Goal: Information Seeking & Learning: Learn about a topic

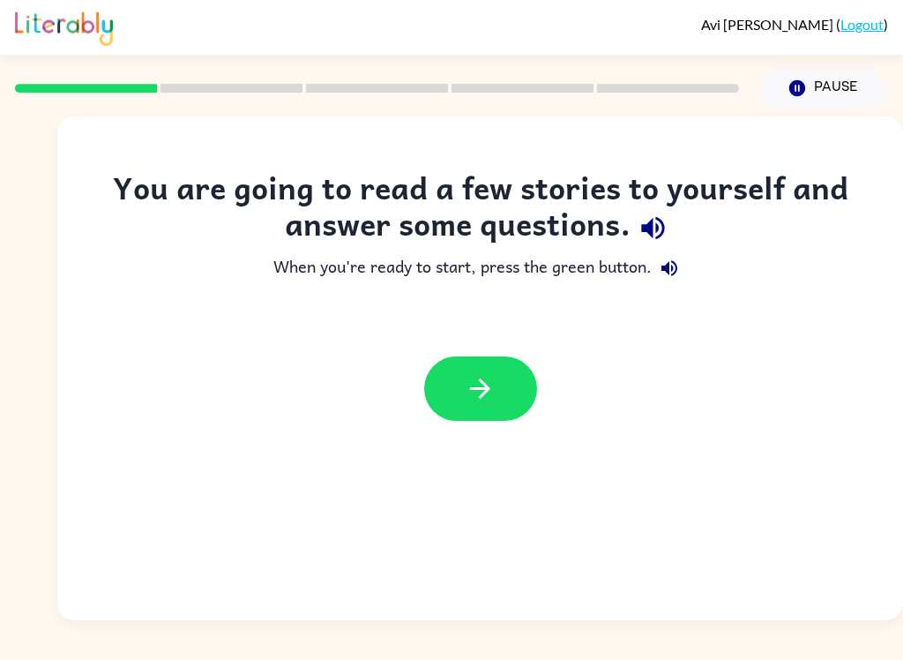
click at [484, 386] on icon "button" at bounding box center [480, 388] width 31 height 31
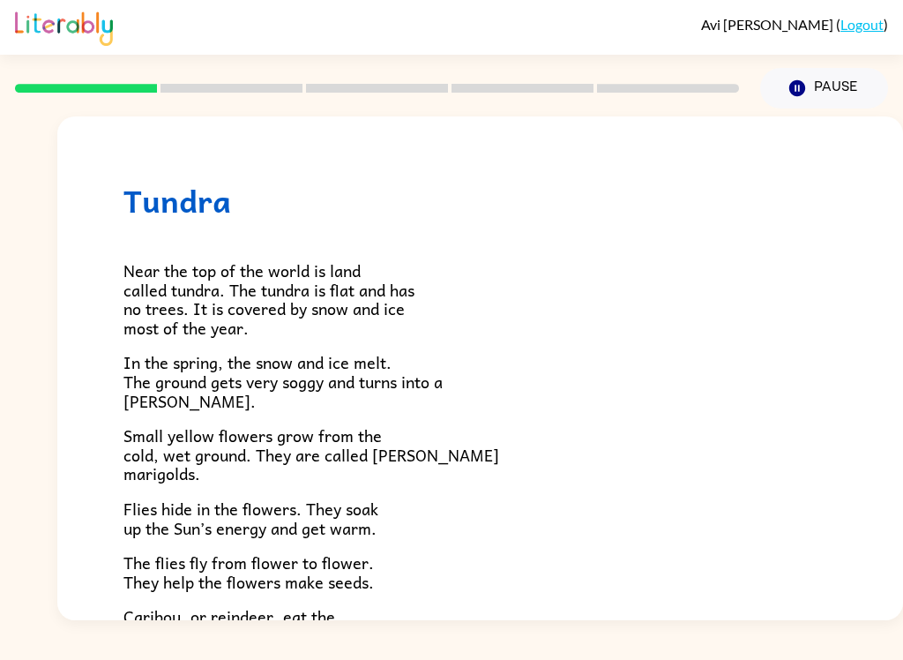
click at [183, 646] on div "[PERSON_NAME] ( Logout ) Pause Pause Tundra Near the top of the world is land c…" at bounding box center [451, 330] width 903 height 660
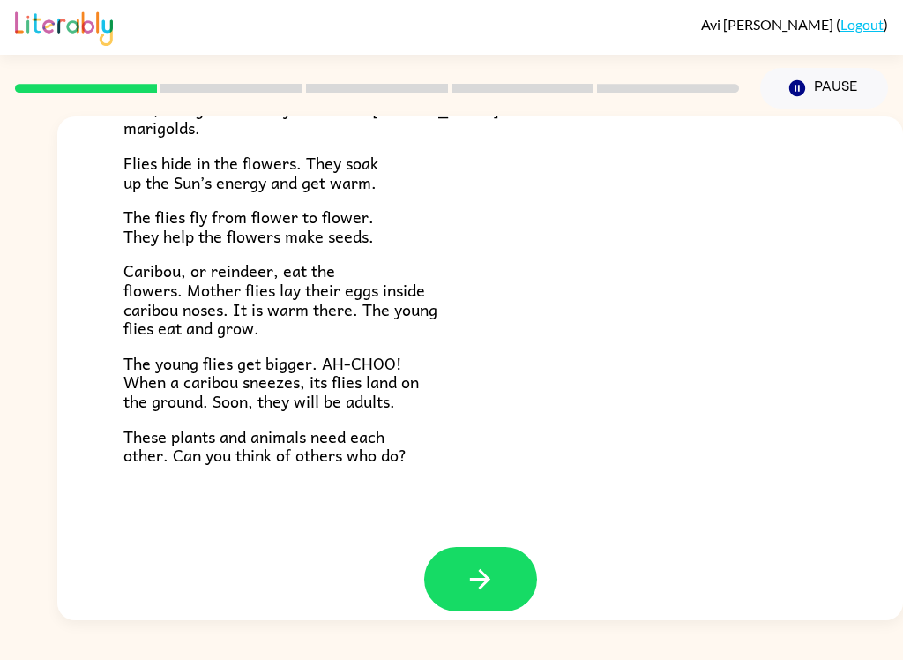
scroll to position [348, 0]
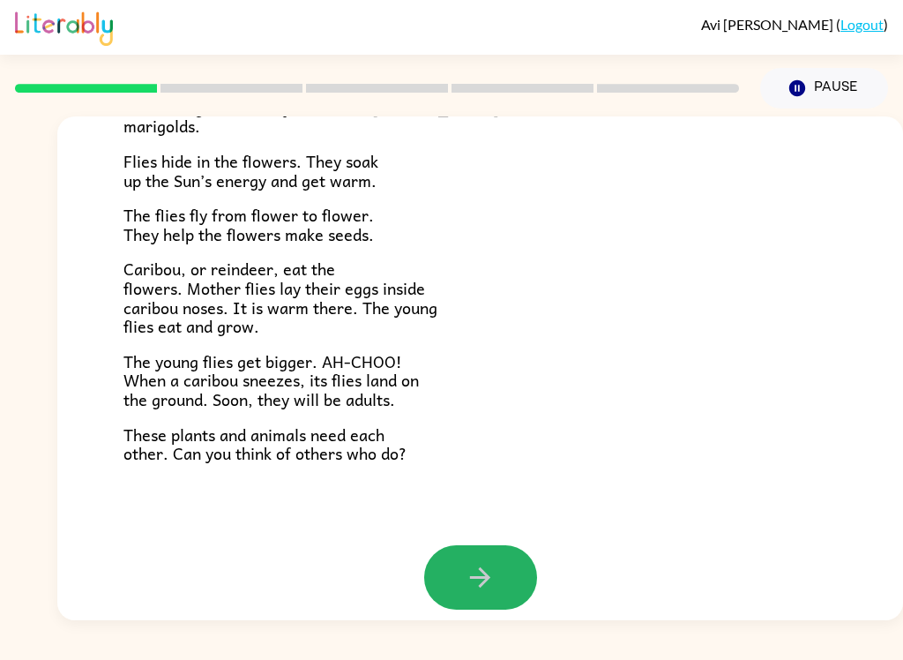
click at [464, 546] on button "button" at bounding box center [480, 577] width 113 height 64
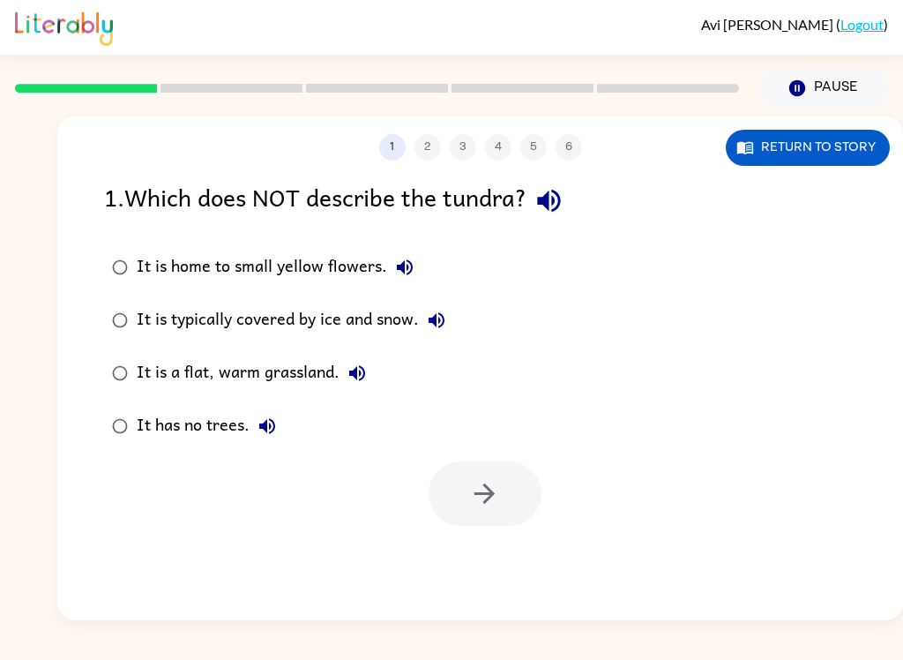
scroll to position [0, 0]
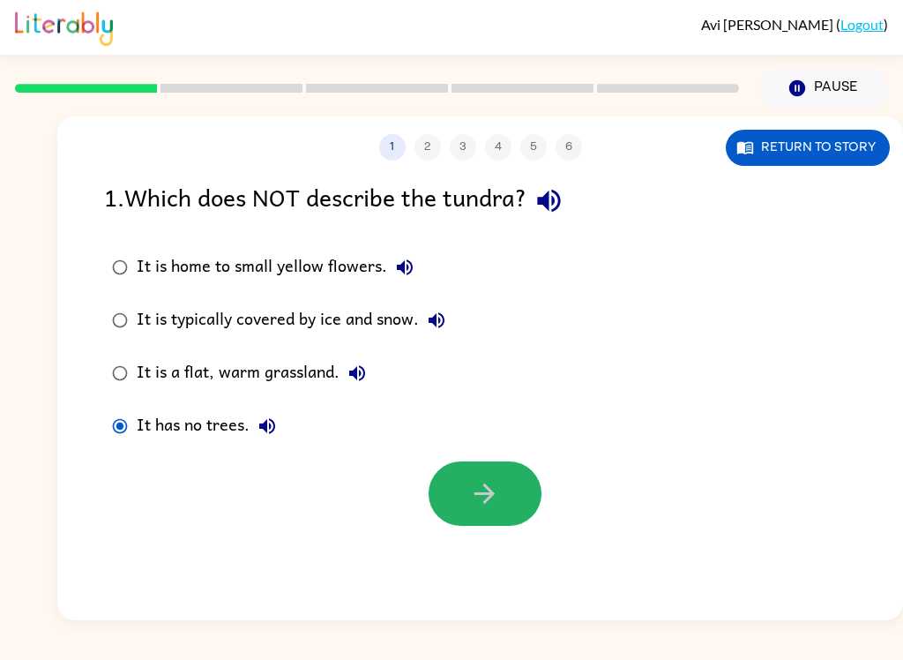
click at [482, 503] on icon "button" at bounding box center [484, 493] width 31 height 31
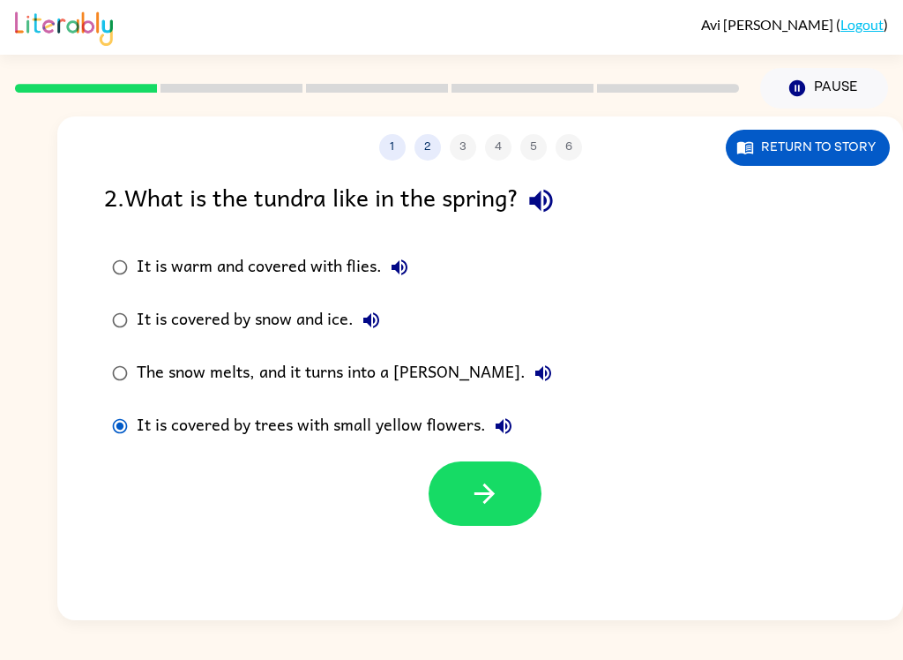
click at [505, 498] on button "button" at bounding box center [485, 493] width 113 height 64
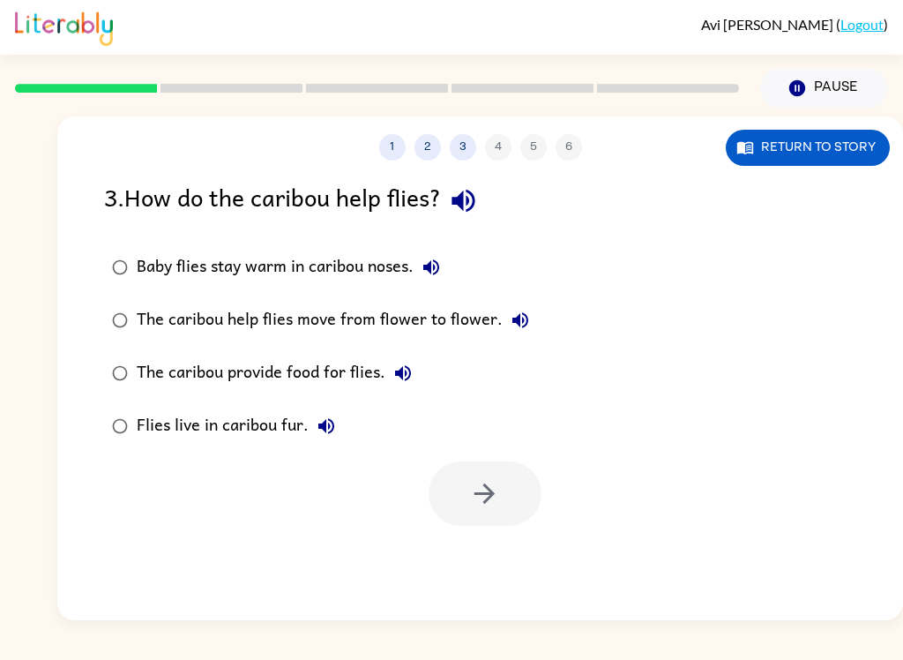
click at [342, 281] on div "Baby flies stay warm in caribou noses." at bounding box center [293, 267] width 312 height 35
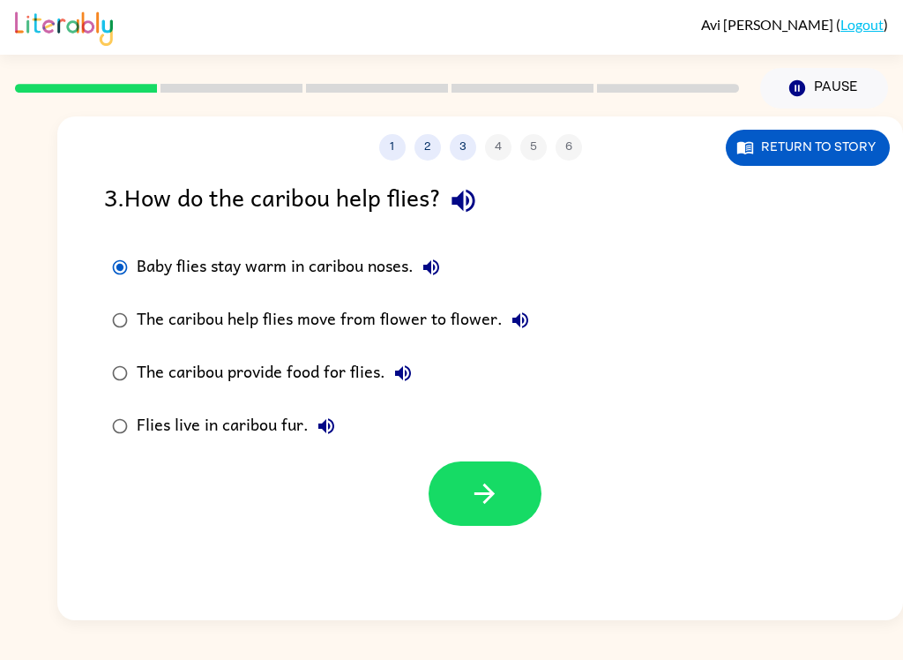
click at [186, 319] on div "The caribou help flies move from flower to flower." at bounding box center [337, 320] width 401 height 35
click at [328, 264] on div "Baby flies stay warm in caribou noses." at bounding box center [293, 267] width 312 height 35
click at [472, 524] on button "button" at bounding box center [485, 493] width 113 height 64
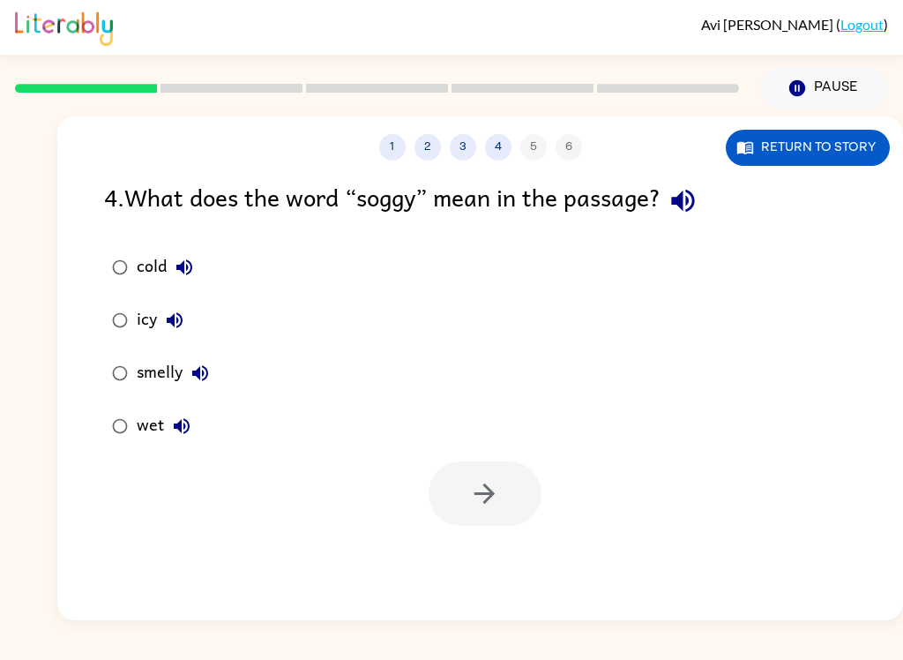
click at [155, 423] on div "wet" at bounding box center [168, 425] width 63 height 35
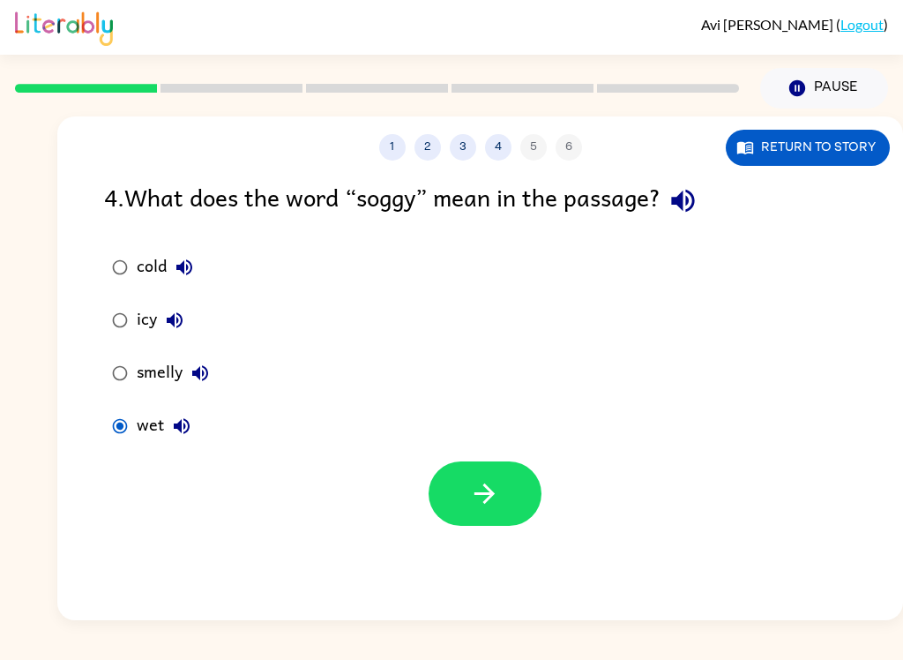
click at [468, 504] on button "button" at bounding box center [485, 493] width 113 height 64
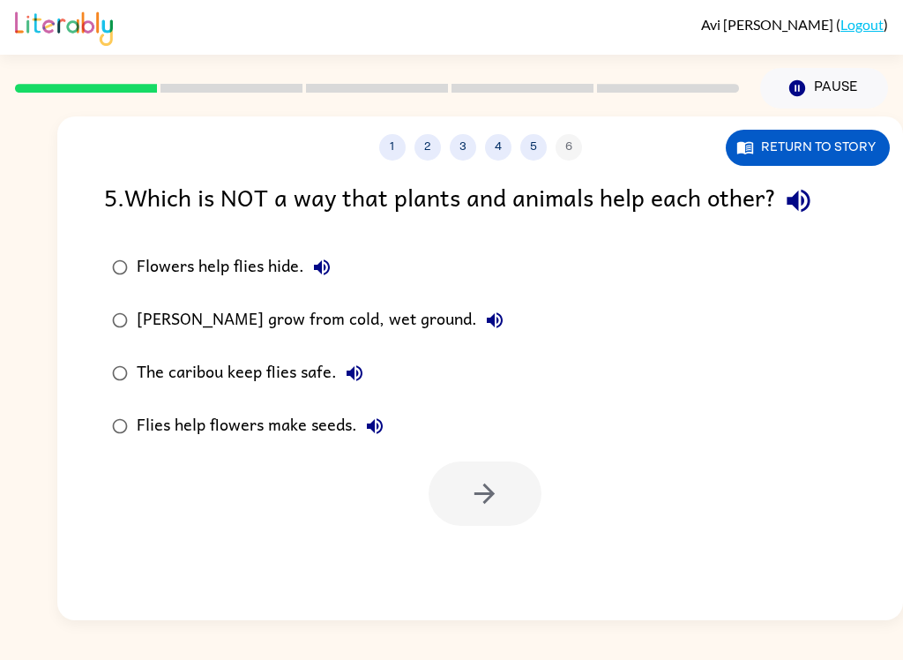
click at [187, 354] on label "The caribou keep flies safe." at bounding box center [307, 373] width 427 height 53
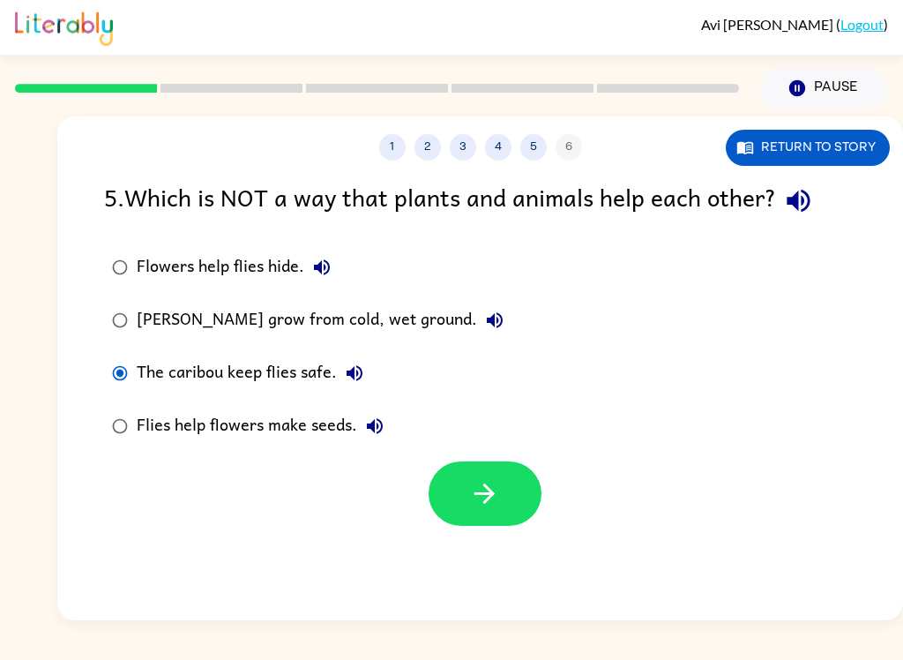
click at [192, 378] on div "The caribou keep flies safe." at bounding box center [255, 373] width 236 height 35
click at [161, 269] on div "Flowers help flies hide." at bounding box center [238, 267] width 203 height 35
click at [246, 332] on div "[PERSON_NAME] grow from cold, wet ground." at bounding box center [325, 320] width 376 height 35
click at [490, 506] on icon "button" at bounding box center [484, 493] width 31 height 31
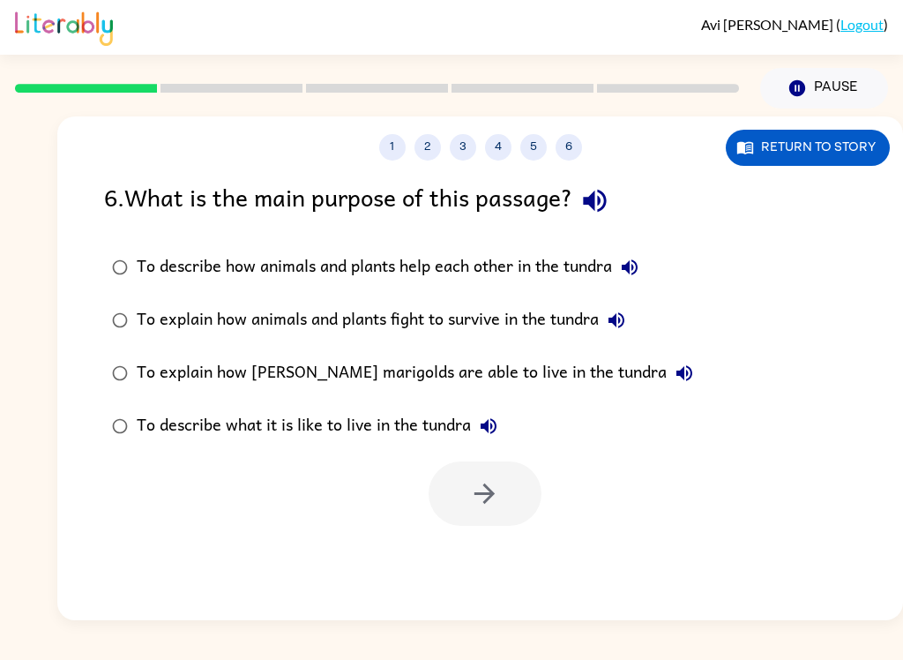
click at [242, 413] on div "To describe what it is like to live in the tundra" at bounding box center [322, 425] width 370 height 35
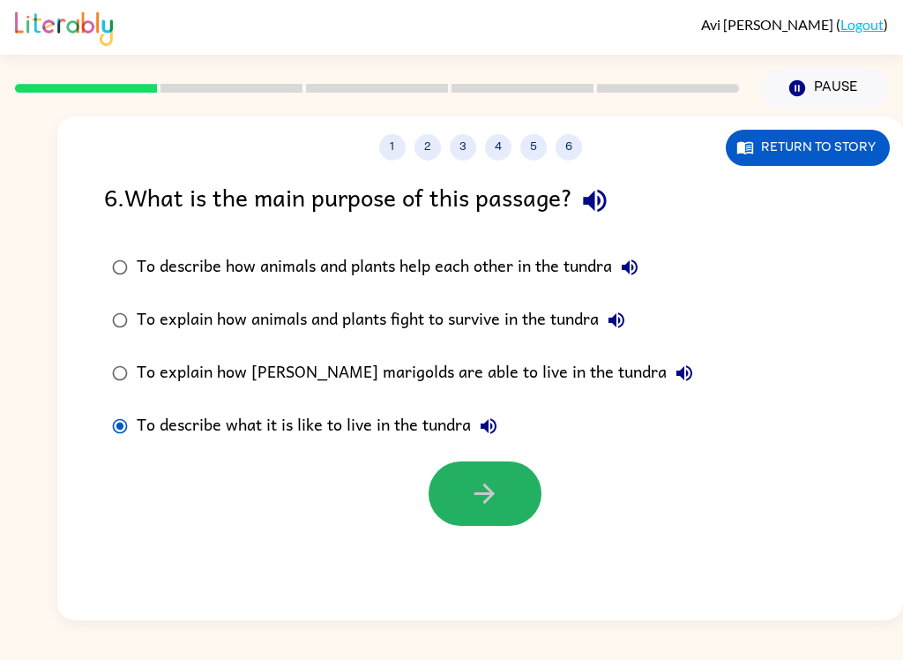
click at [470, 515] on button "button" at bounding box center [485, 493] width 113 height 64
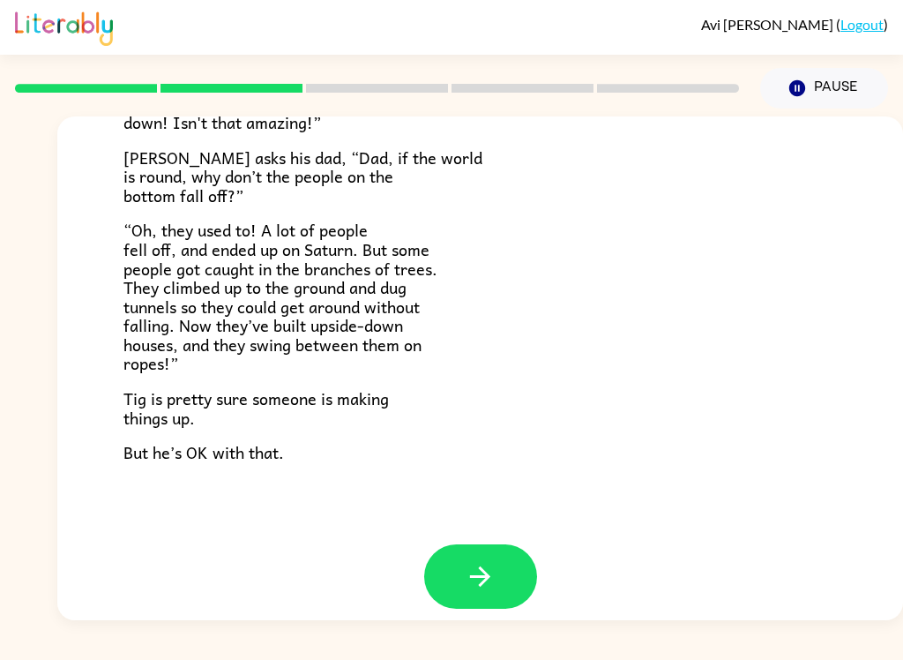
scroll to position [496, 0]
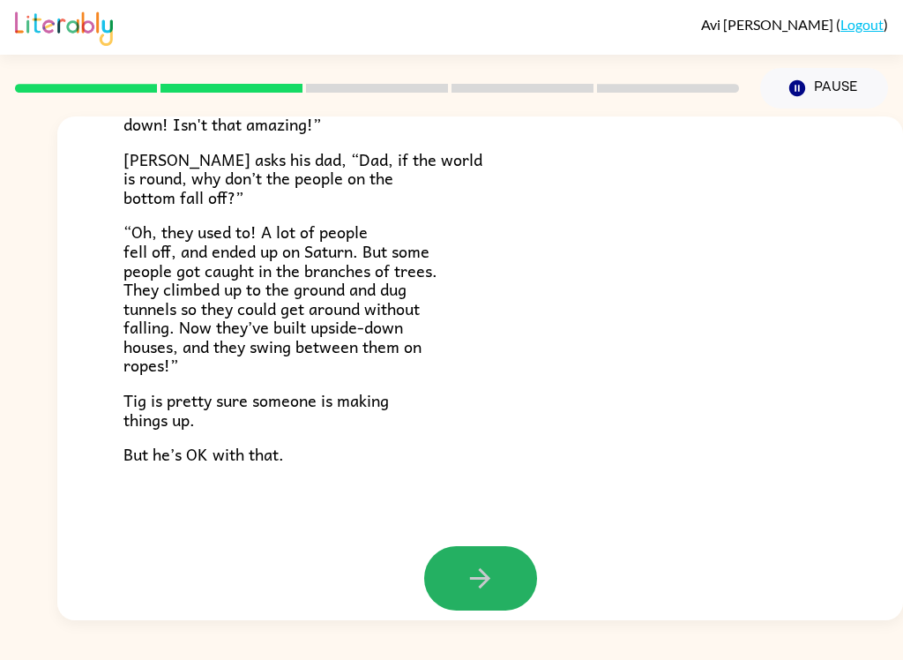
click at [477, 566] on icon "button" at bounding box center [480, 578] width 31 height 31
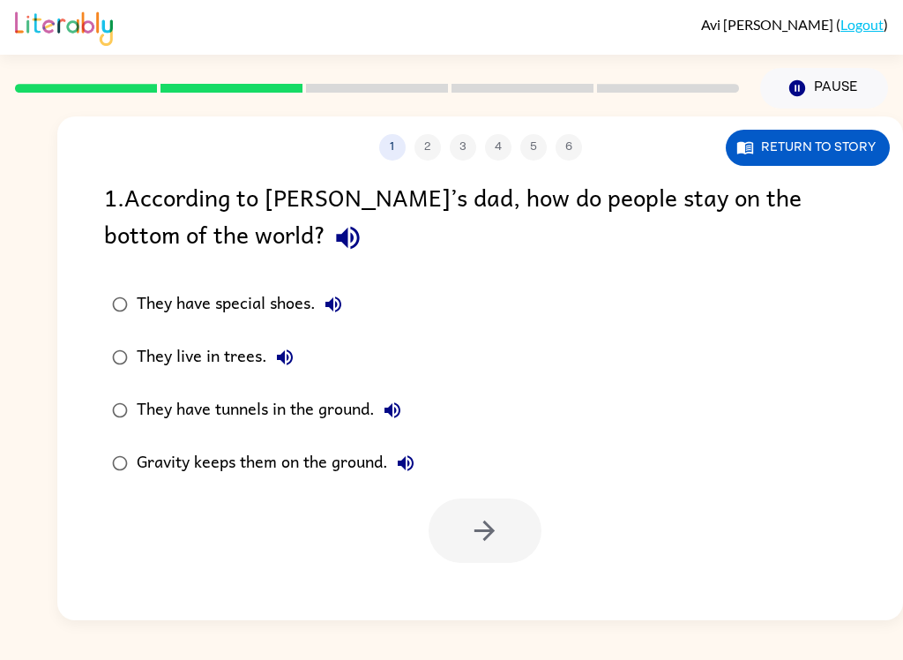
click at [289, 404] on div "They have tunnels in the ground." at bounding box center [274, 410] width 274 height 35
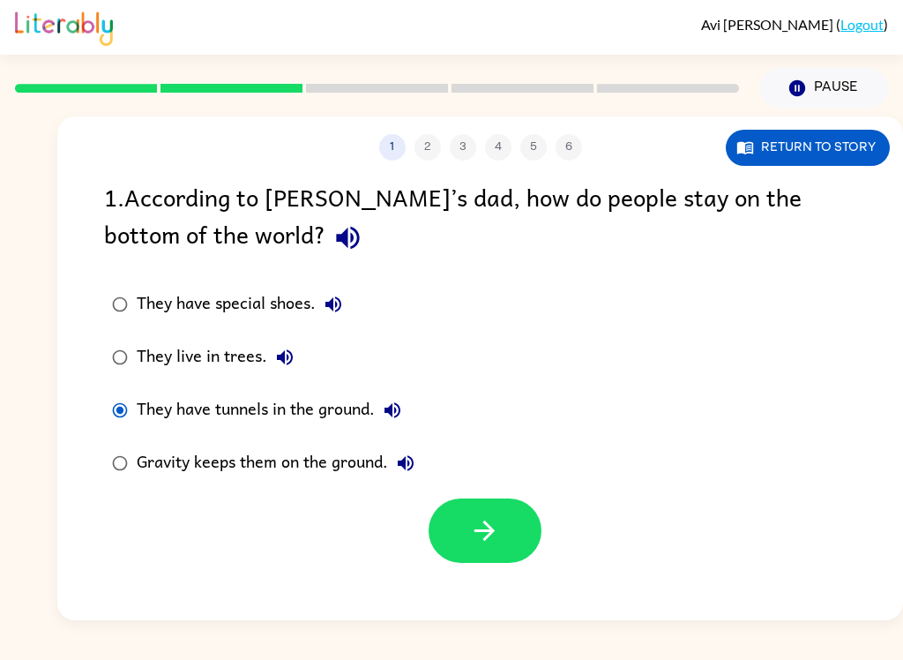
click at [481, 520] on icon "button" at bounding box center [484, 530] width 31 height 31
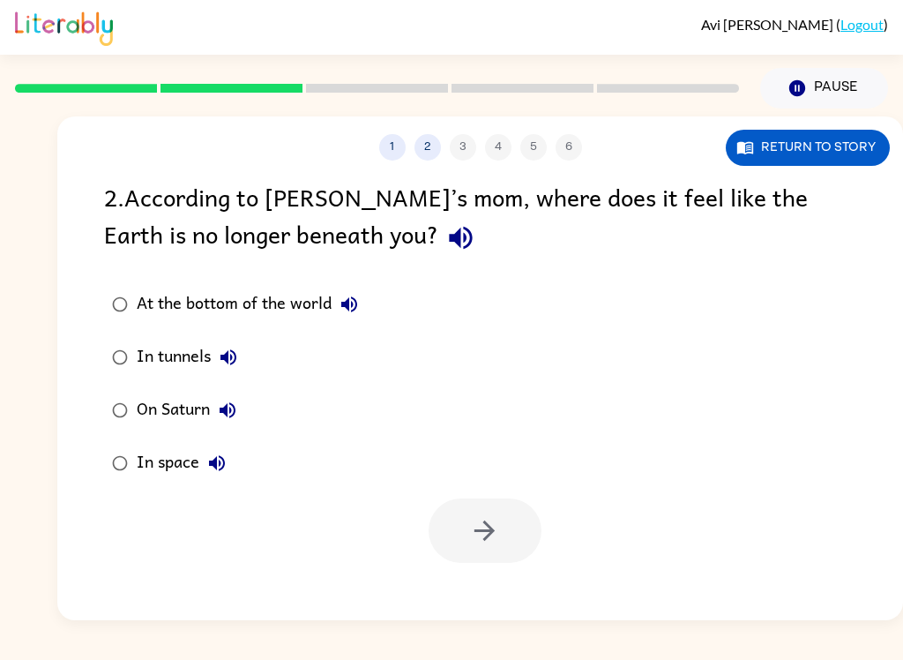
click at [167, 461] on div "In space" at bounding box center [186, 463] width 98 height 35
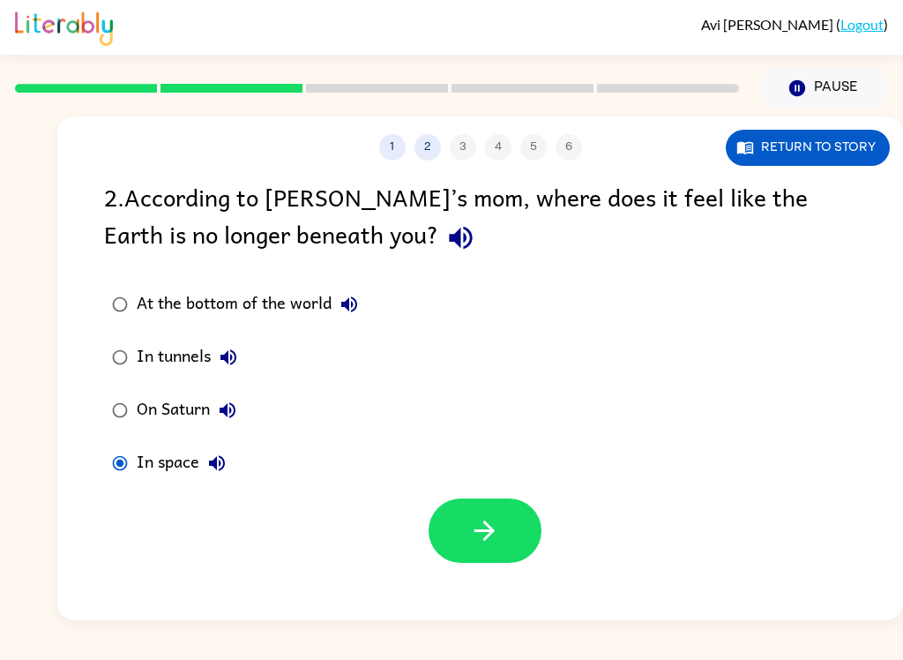
click at [469, 549] on button "button" at bounding box center [485, 530] width 113 height 64
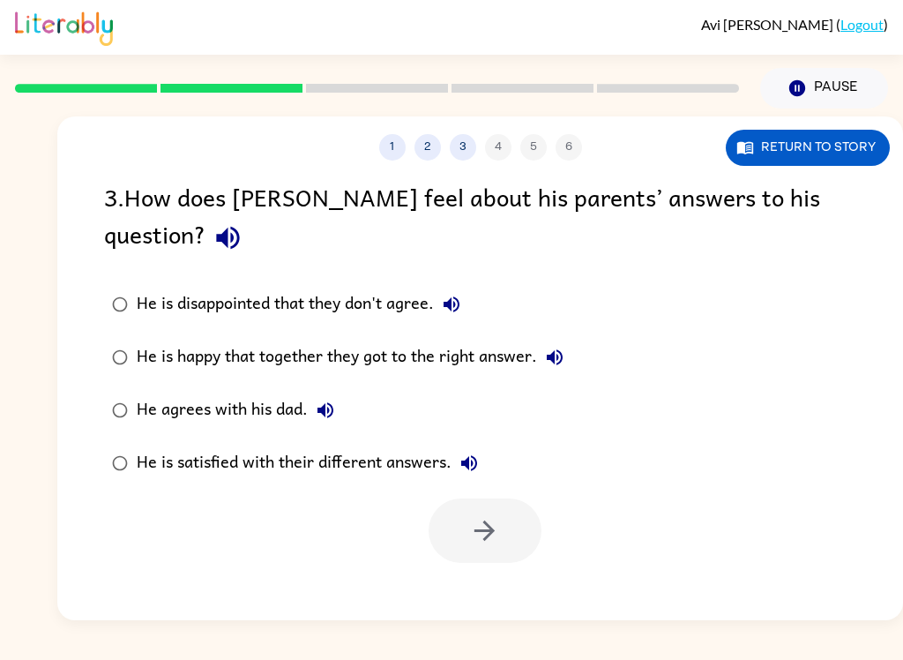
click at [296, 446] on div "He is satisfied with their different answers." at bounding box center [312, 463] width 350 height 35
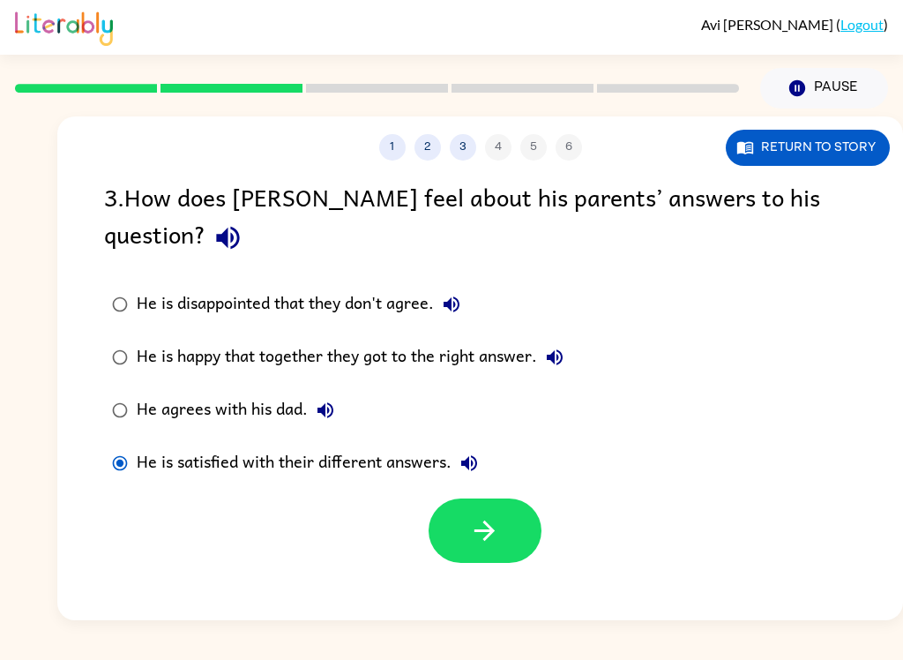
click at [463, 514] on button "button" at bounding box center [485, 530] width 113 height 64
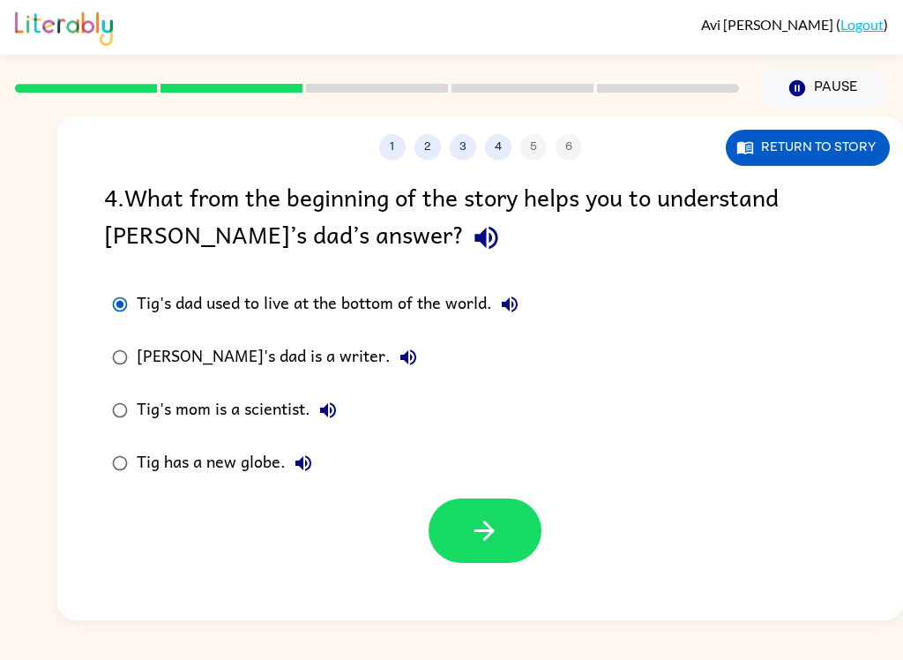
click at [474, 521] on icon "button" at bounding box center [484, 530] width 31 height 31
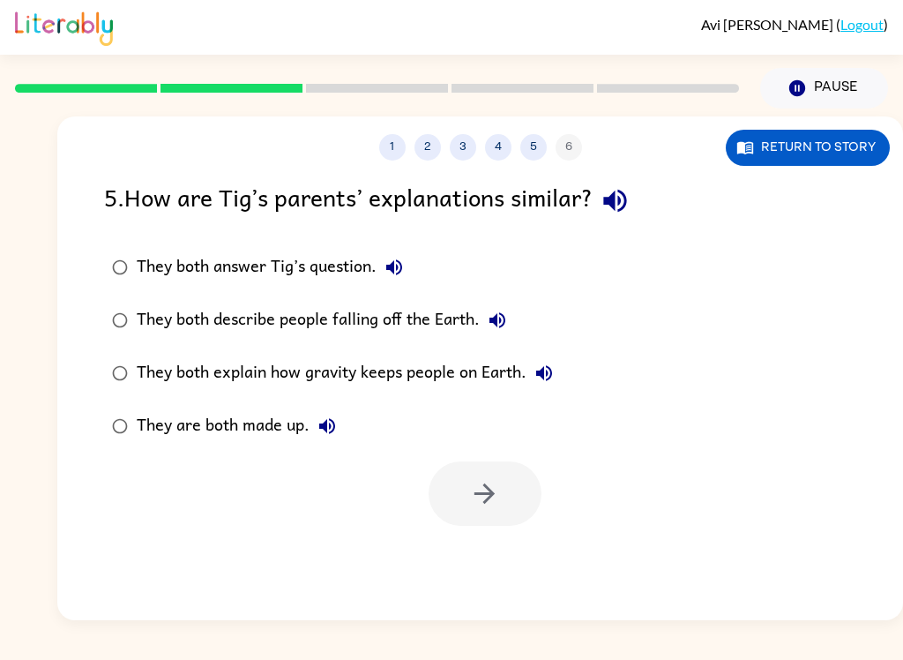
click at [149, 311] on div "They both describe people falling off the Earth." at bounding box center [326, 320] width 379 height 35
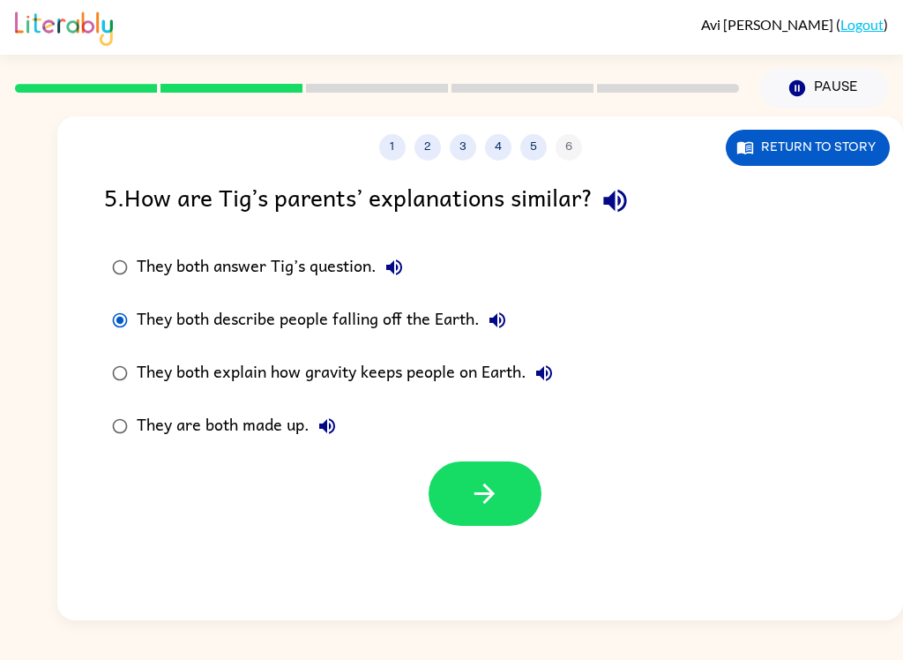
click at [480, 489] on icon "button" at bounding box center [484, 493] width 31 height 31
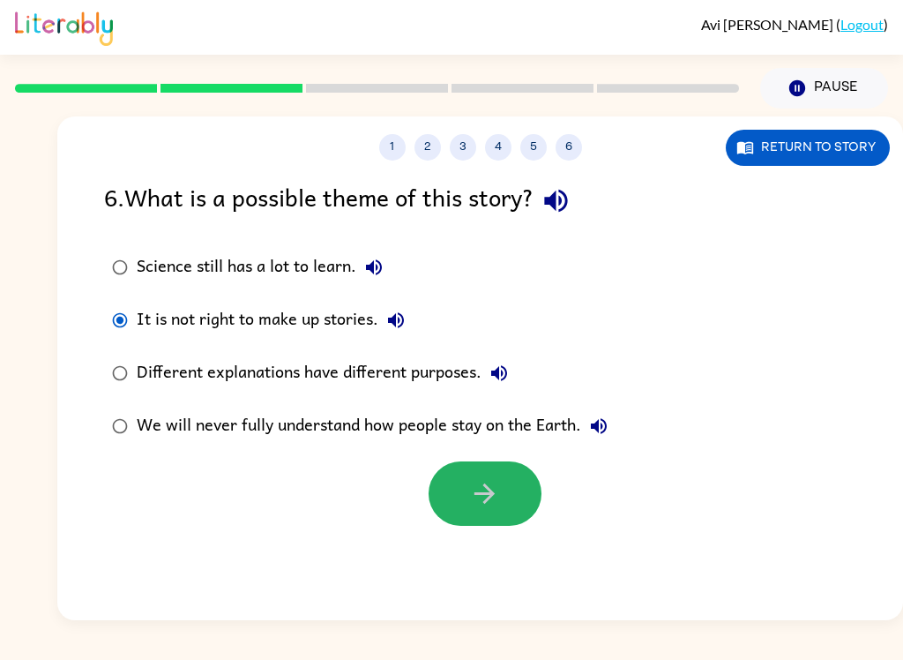
click at [522, 499] on button "button" at bounding box center [485, 493] width 113 height 64
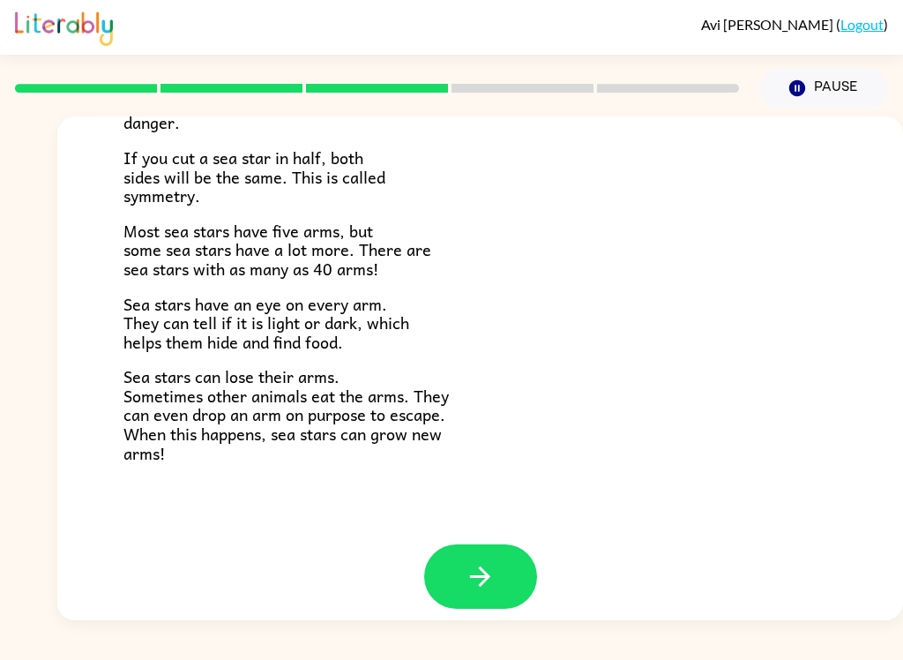
scroll to position [493, 0]
click at [485, 567] on icon "button" at bounding box center [480, 577] width 20 height 20
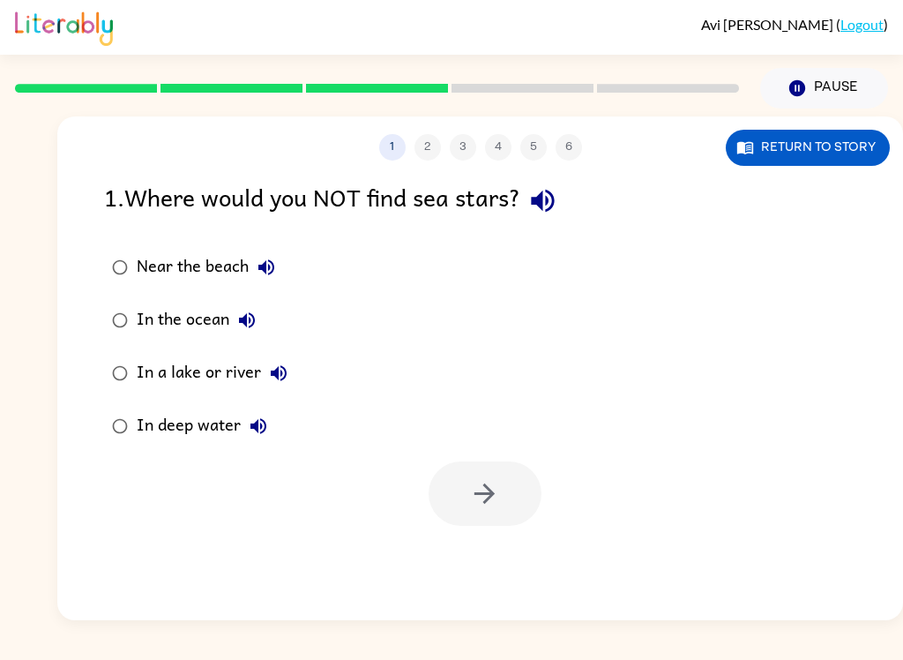
scroll to position [0, 0]
click at [227, 356] on div "In a lake or river" at bounding box center [217, 373] width 160 height 35
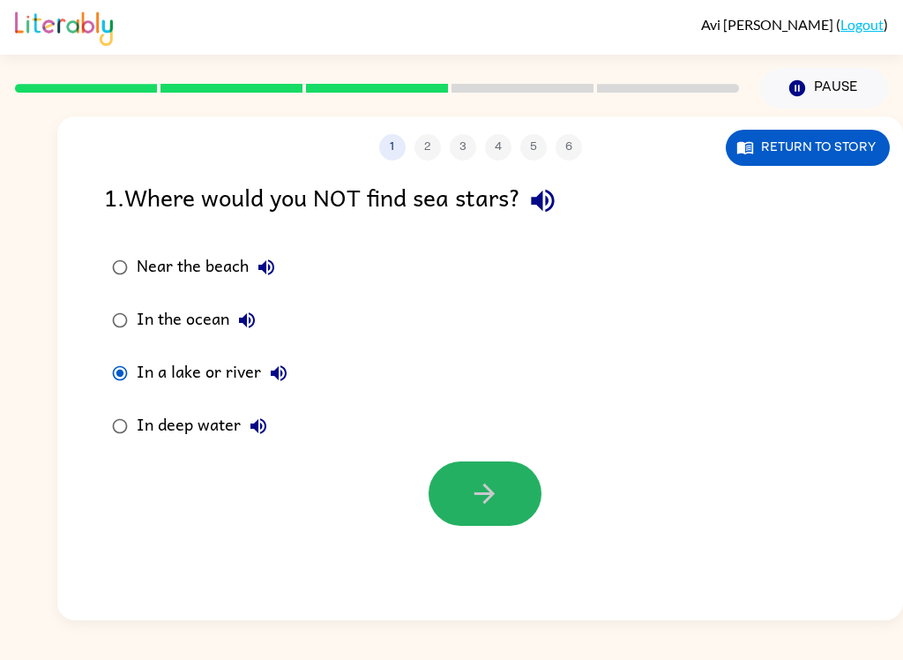
click at [454, 513] on button "button" at bounding box center [485, 493] width 113 height 64
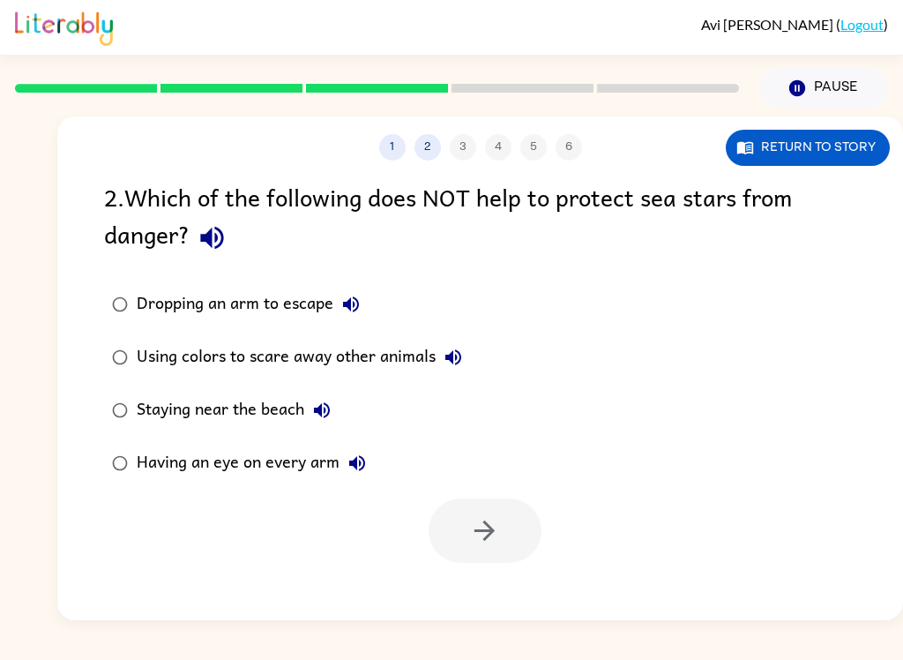
click at [275, 401] on div "Staying near the beach" at bounding box center [238, 410] width 203 height 35
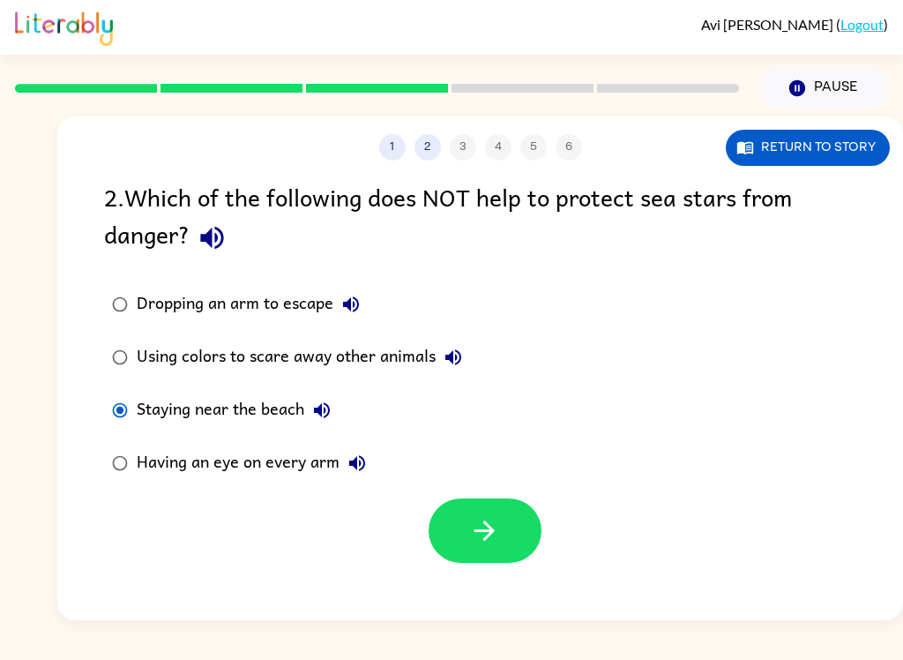
click at [490, 563] on button "button" at bounding box center [485, 530] width 113 height 64
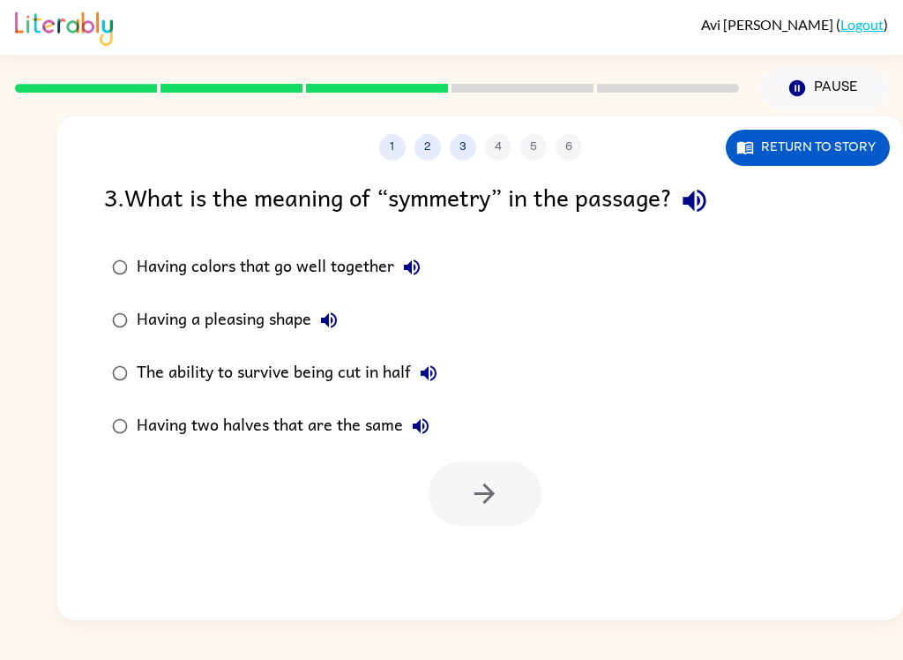
click at [491, 540] on div "1 2 3 4 5 6 Return to story 3 . What is the meaning of “symmetry” in the passag…" at bounding box center [480, 368] width 846 height 504
click at [264, 423] on div "Having two halves that are the same" at bounding box center [288, 425] width 302 height 35
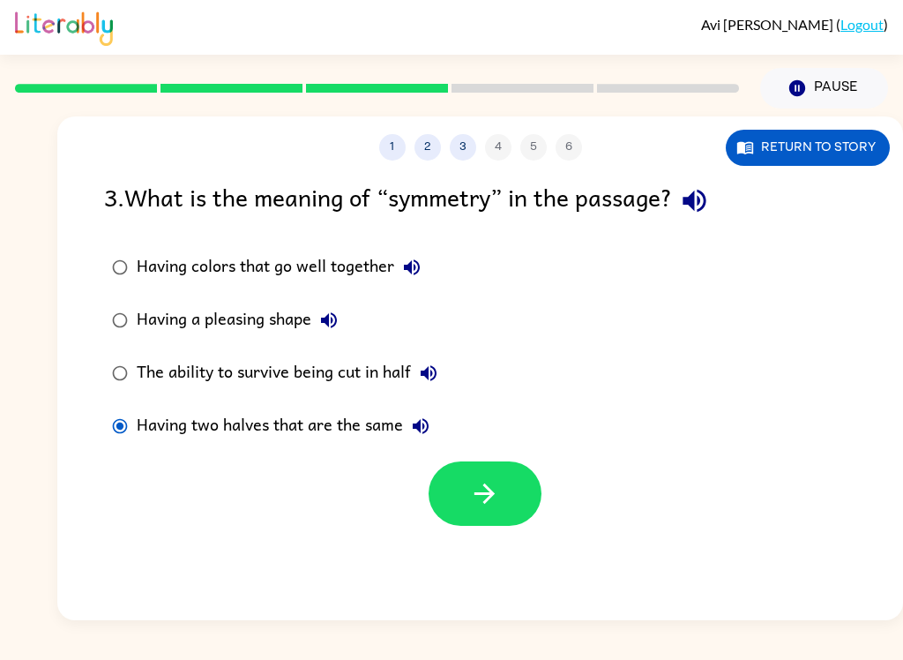
click at [517, 508] on button "button" at bounding box center [485, 493] width 113 height 64
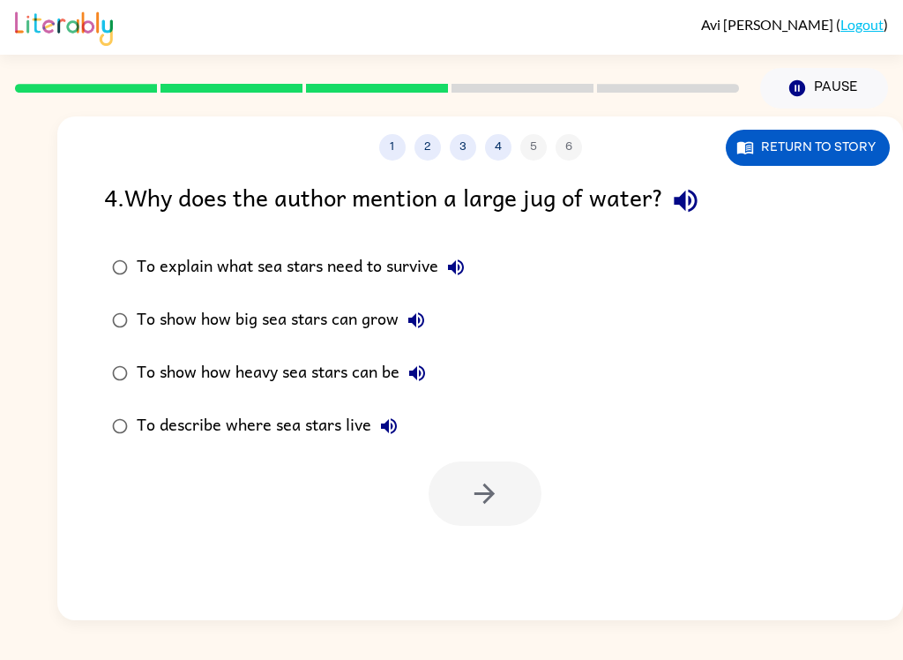
click at [208, 270] on div "To explain what sea stars need to survive" at bounding box center [305, 267] width 337 height 35
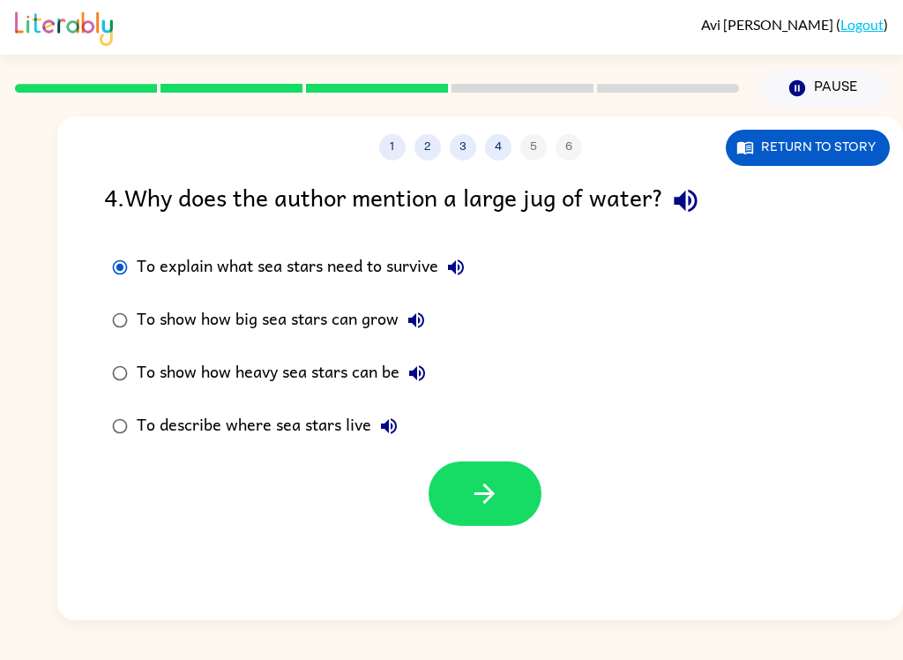
click at [485, 520] on button "button" at bounding box center [485, 493] width 113 height 64
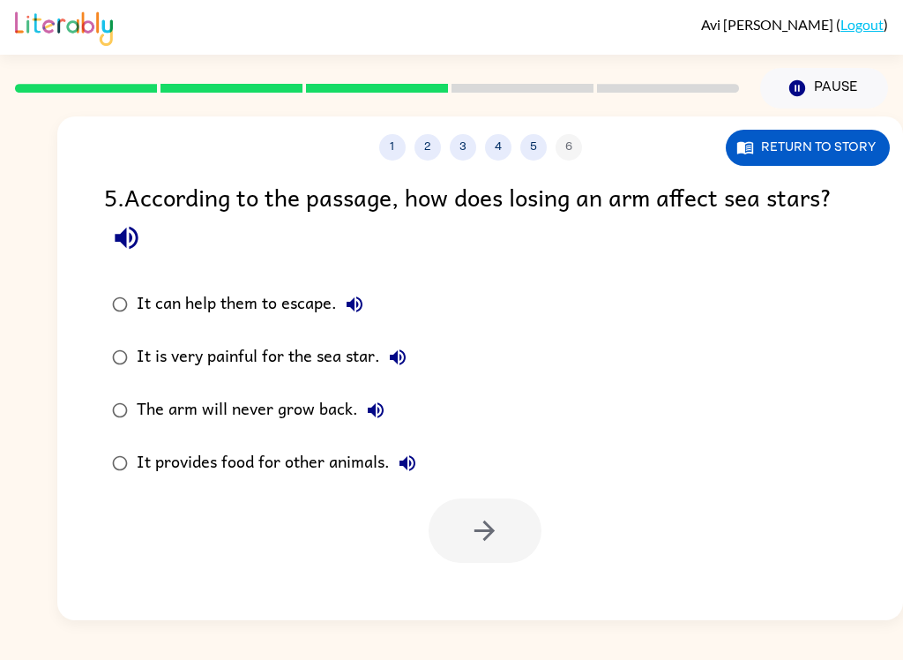
click at [275, 307] on div "It can help them to escape." at bounding box center [255, 304] width 236 height 35
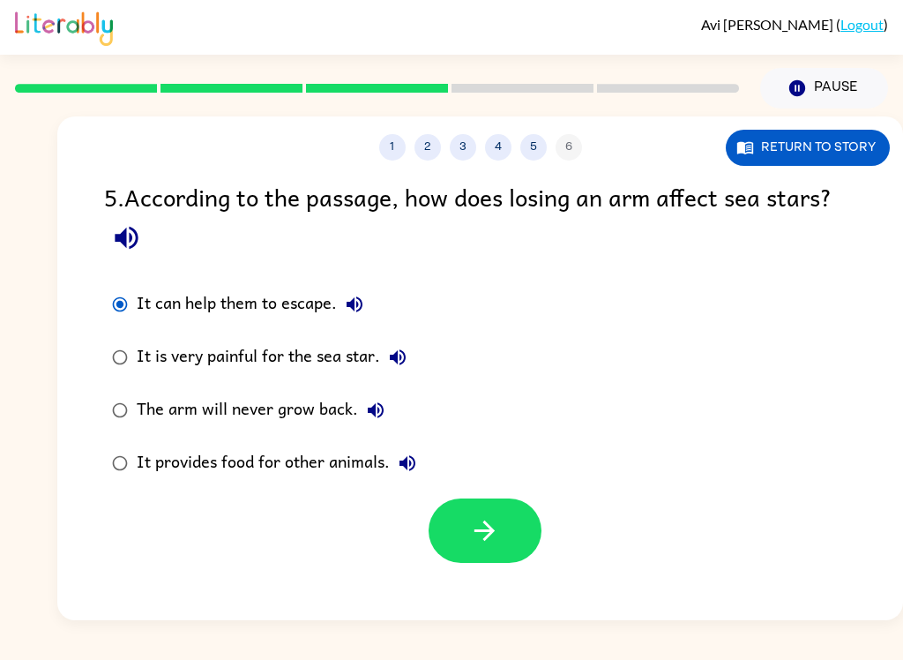
click at [468, 523] on button "button" at bounding box center [485, 530] width 113 height 64
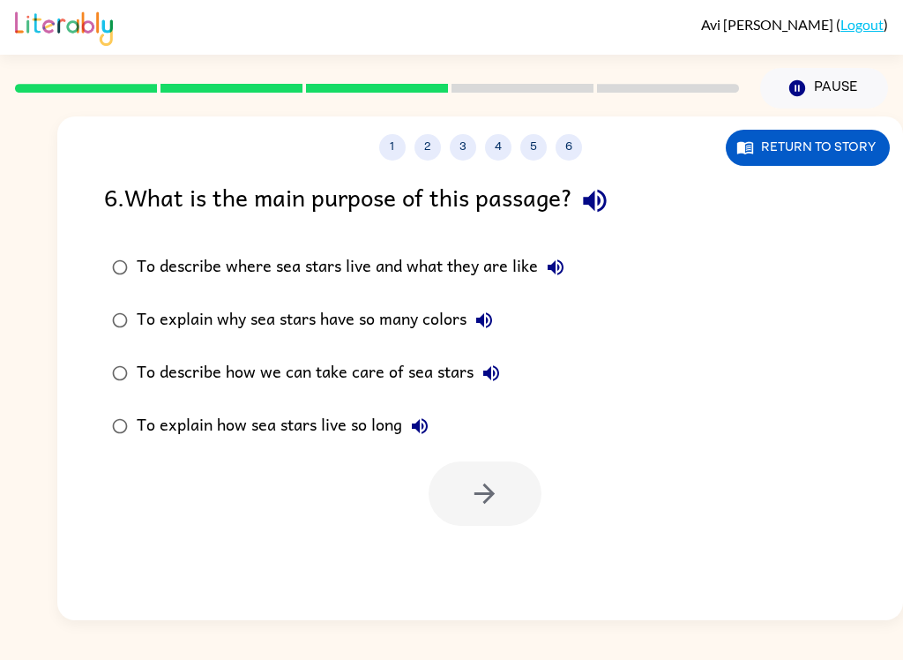
click at [285, 247] on label "To describe where sea stars live and what they are like" at bounding box center [338, 267] width 488 height 53
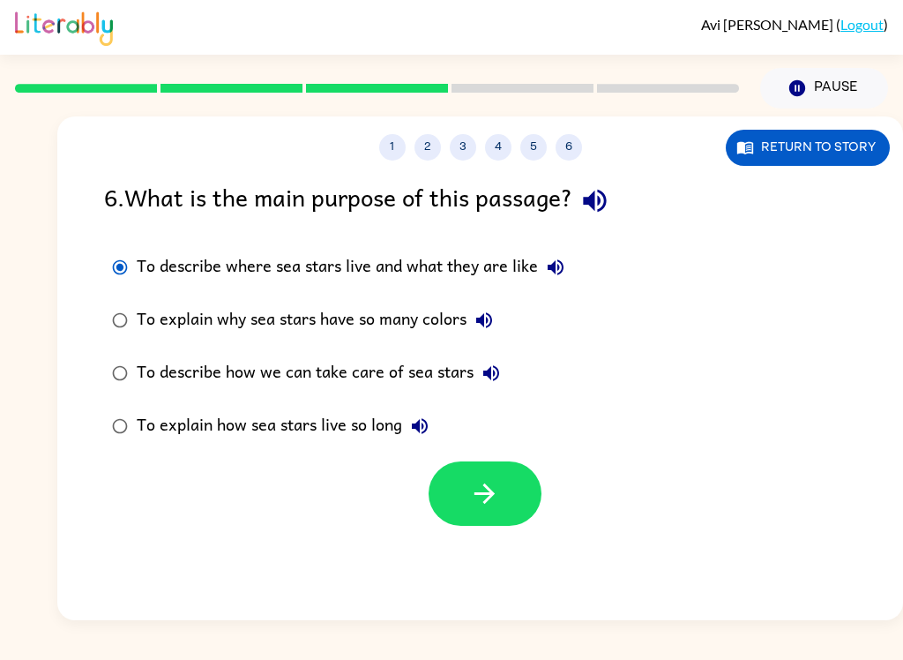
click at [284, 266] on div "To describe where sea stars live and what they are like" at bounding box center [355, 267] width 437 height 35
click at [232, 370] on div "To describe how we can take care of sea stars" at bounding box center [323, 373] width 372 height 35
click at [261, 258] on div "To describe where sea stars live and what they are like" at bounding box center [355, 267] width 437 height 35
click at [486, 496] on icon "button" at bounding box center [484, 493] width 31 height 31
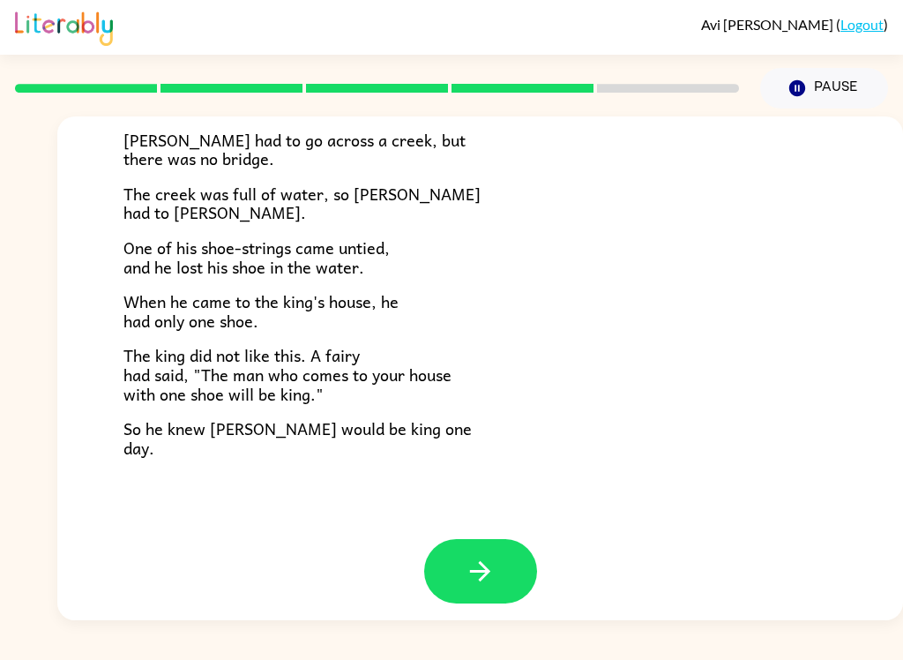
scroll to position [292, 0]
click at [470, 557] on icon "button" at bounding box center [480, 572] width 31 height 31
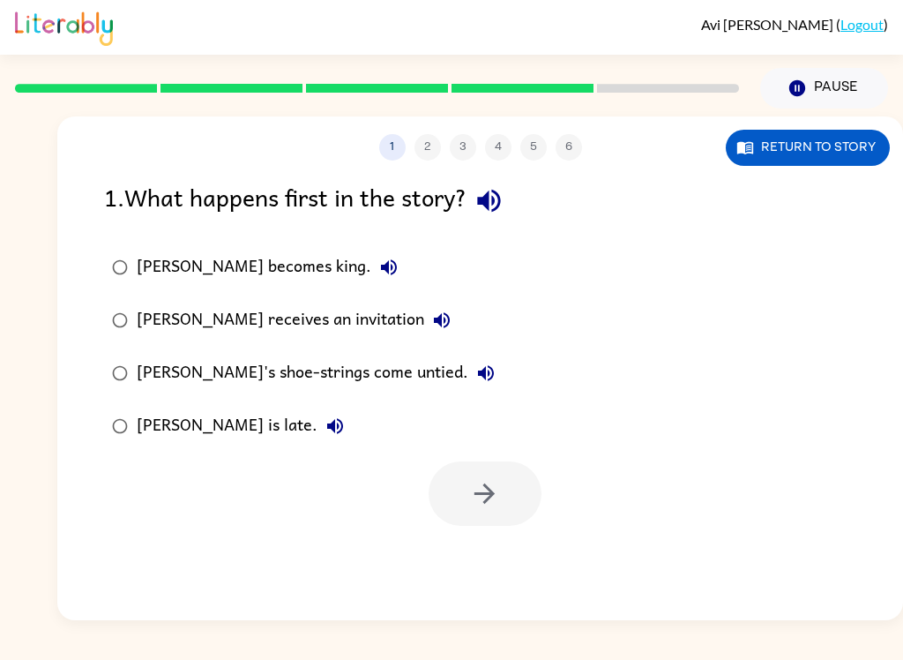
click at [258, 326] on div "[PERSON_NAME] receives an invitation" at bounding box center [298, 320] width 323 height 35
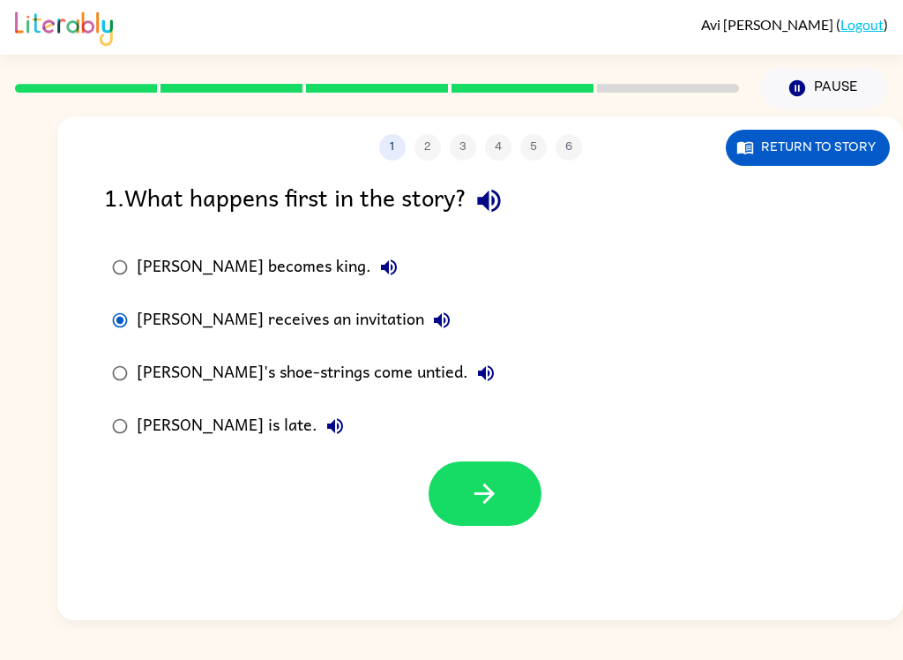
click at [479, 495] on icon "button" at bounding box center [485, 493] width 20 height 20
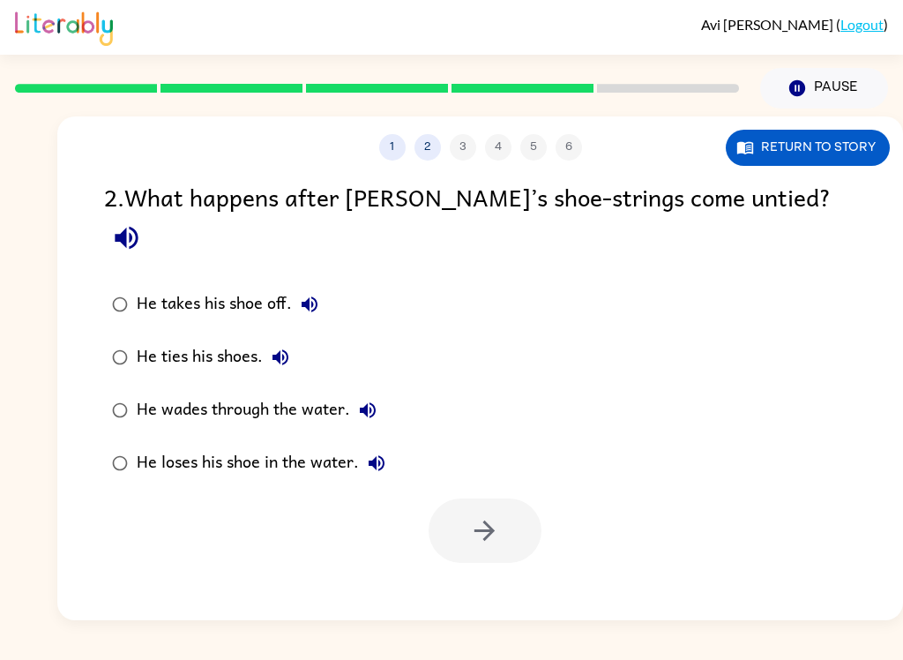
click at [392, 154] on button "1" at bounding box center [392, 147] width 26 height 26
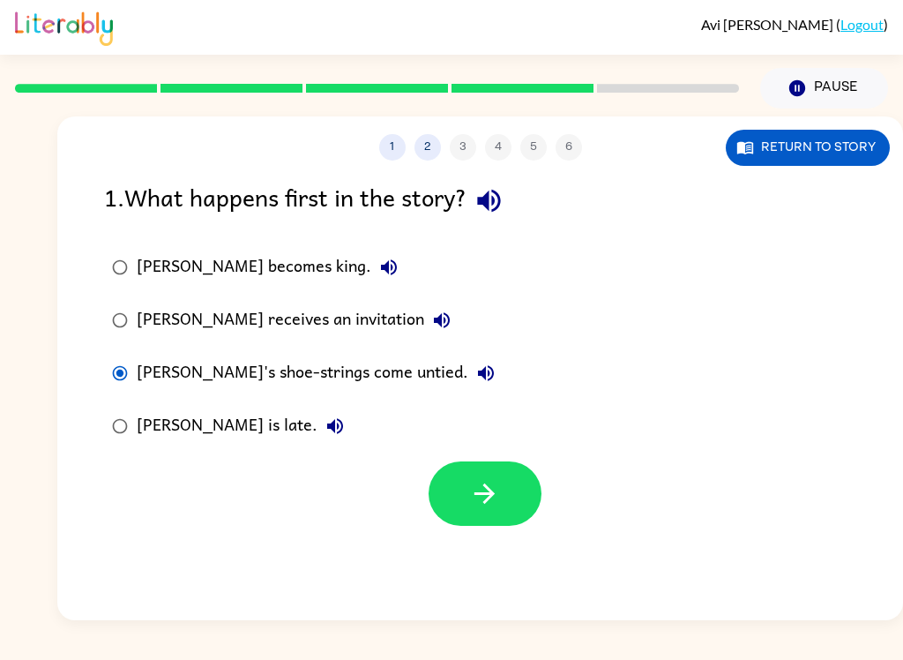
click at [460, 494] on button "button" at bounding box center [485, 493] width 113 height 64
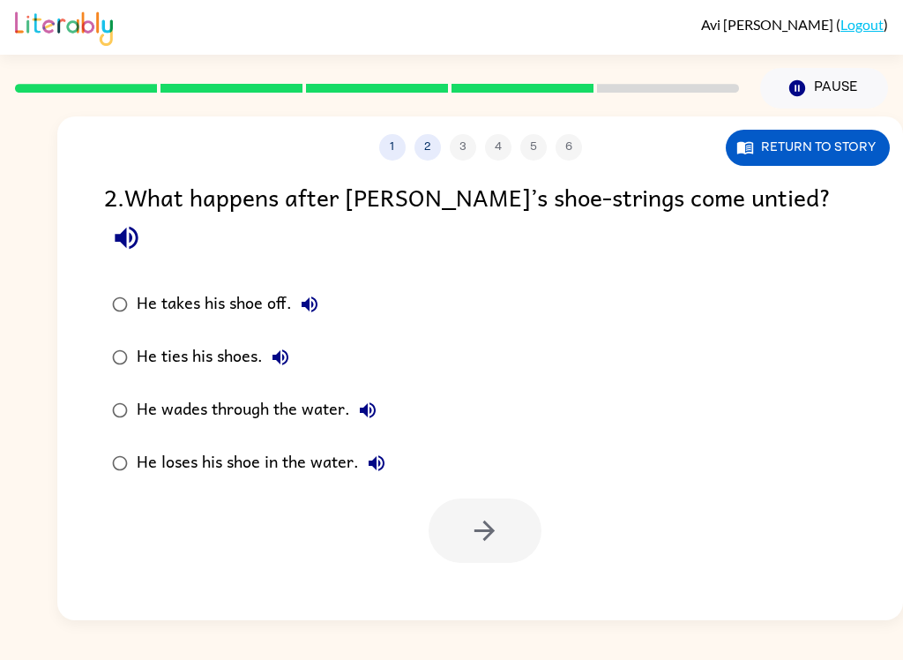
click at [223, 446] on div "He loses his shoe in the water." at bounding box center [266, 463] width 258 height 35
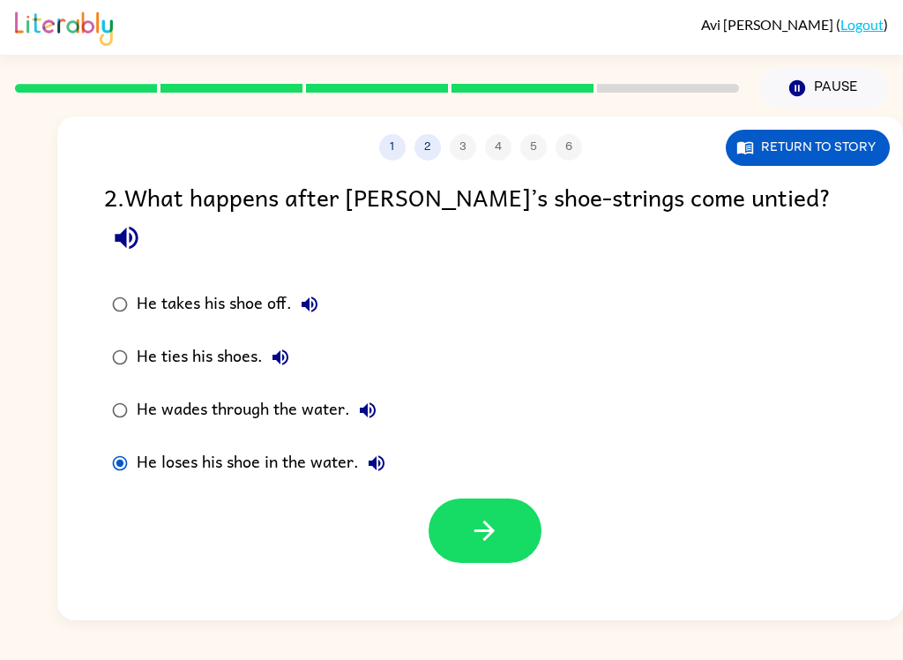
click at [464, 498] on button "button" at bounding box center [485, 530] width 113 height 64
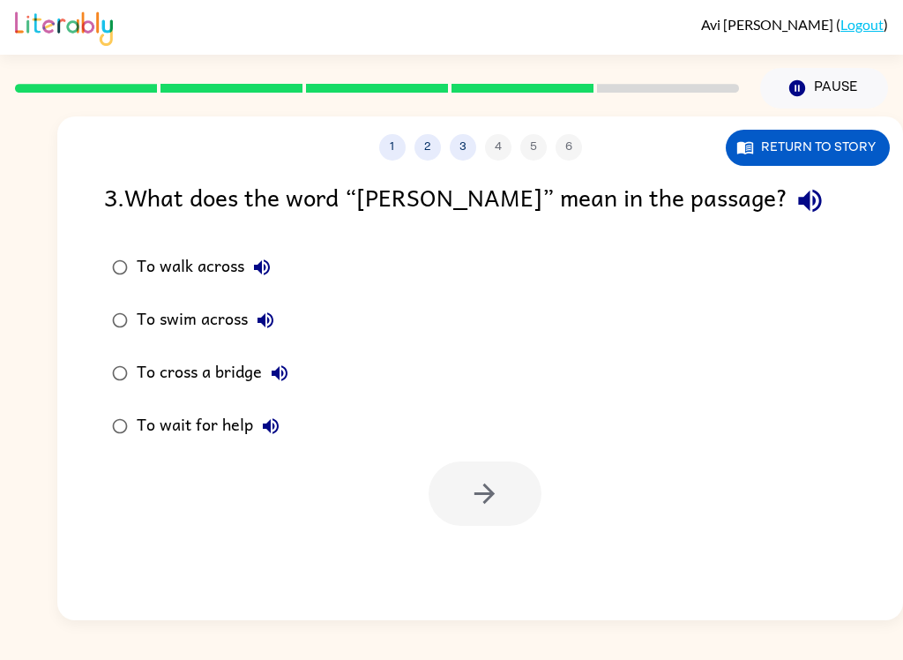
click at [192, 301] on label "To swim across" at bounding box center [200, 320] width 212 height 53
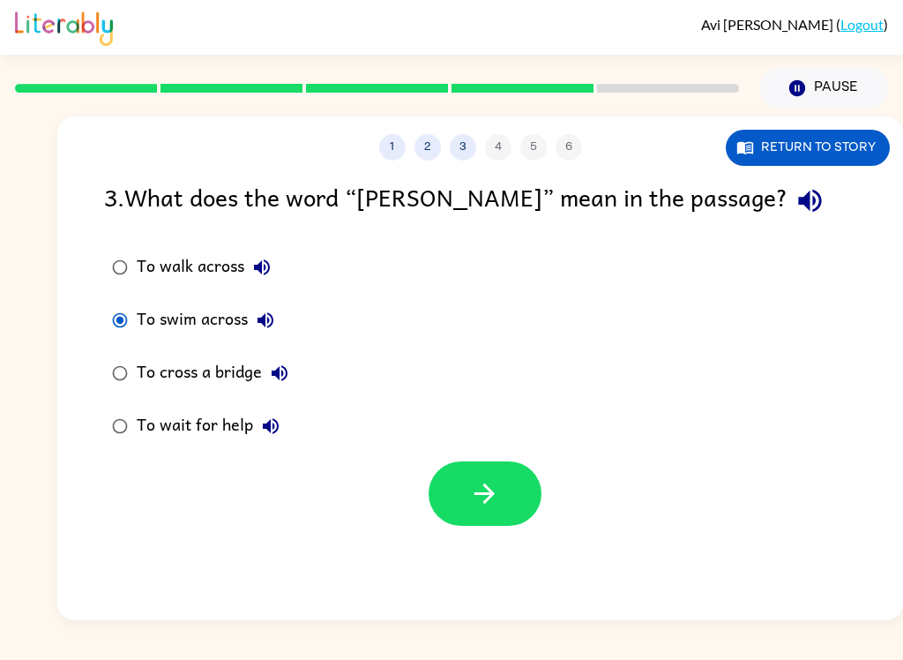
click at [170, 321] on div "To swim across" at bounding box center [210, 320] width 146 height 35
click at [471, 516] on button "button" at bounding box center [485, 493] width 113 height 64
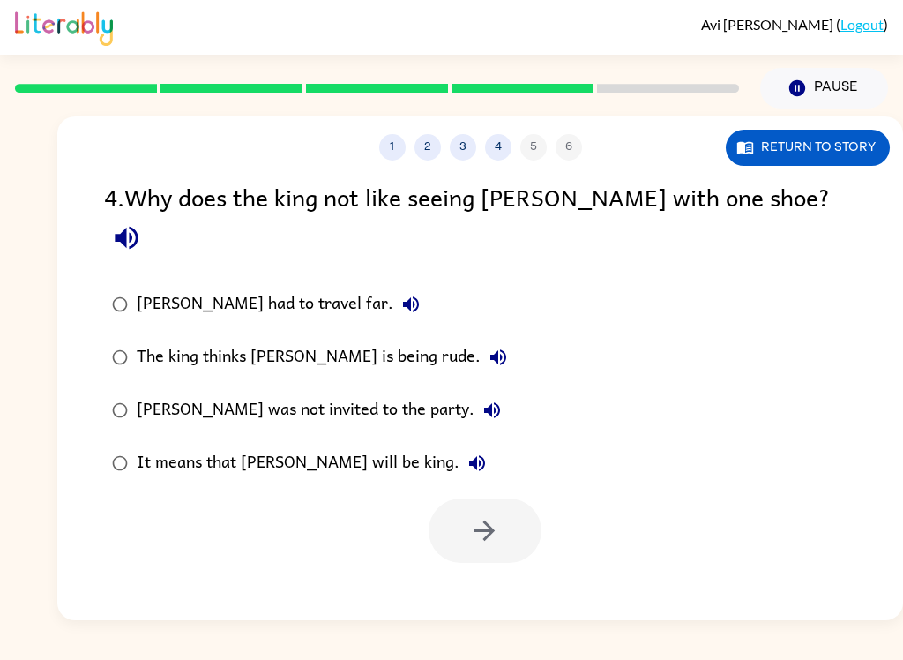
click at [275, 446] on div "It means that [PERSON_NAME] will be king." at bounding box center [316, 463] width 358 height 35
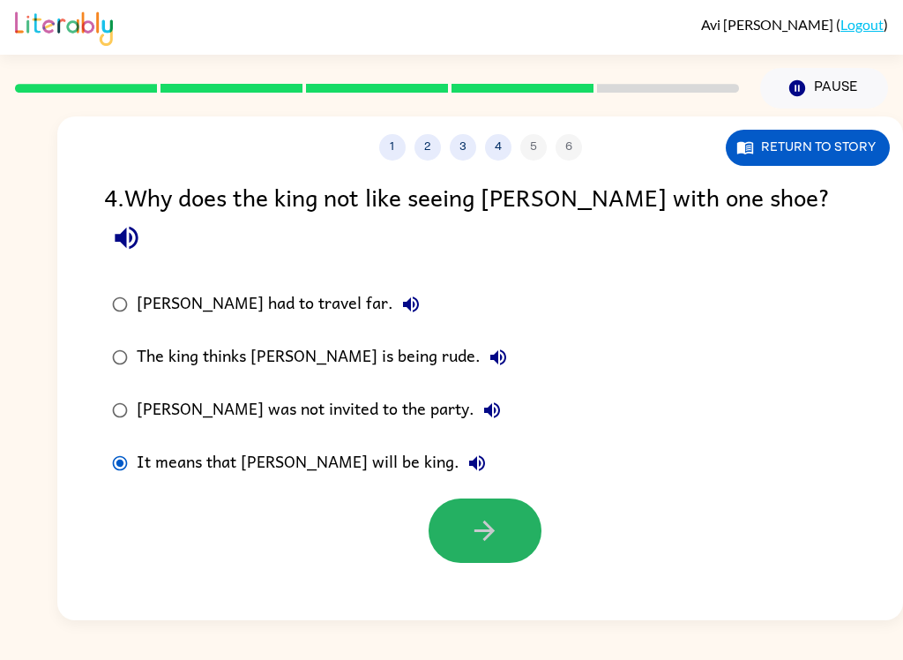
click at [468, 519] on button "button" at bounding box center [485, 530] width 113 height 64
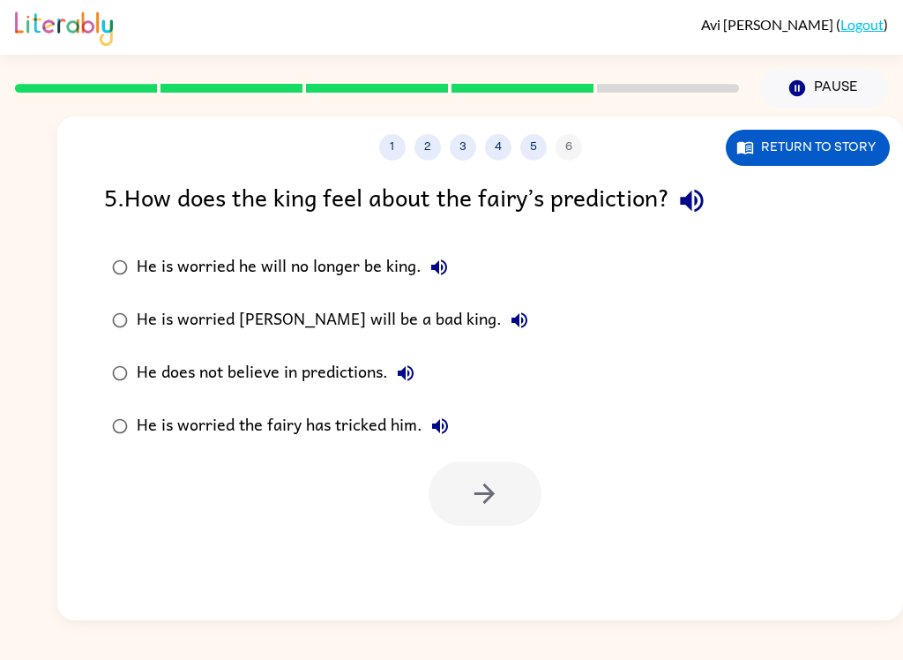
click at [239, 308] on div "He is worried [PERSON_NAME] will be a bad king." at bounding box center [337, 320] width 401 height 35
click at [239, 307] on div "He is worried [PERSON_NAME] will be a bad king." at bounding box center [337, 320] width 401 height 35
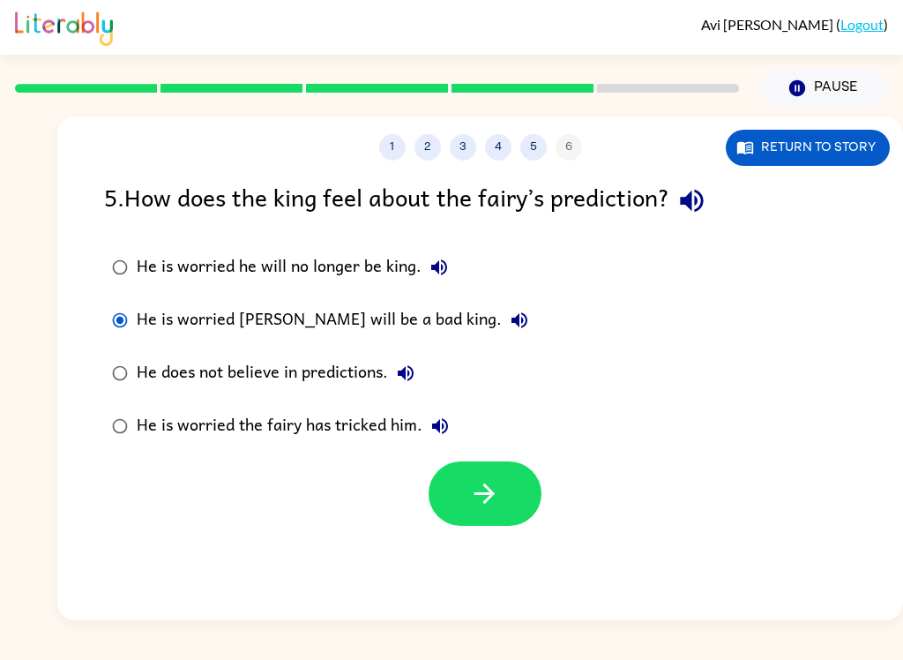
click at [150, 294] on label "He is worried he will no longer be king." at bounding box center [320, 267] width 452 height 53
click at [154, 261] on div "He is worried he will no longer be king." at bounding box center [297, 267] width 320 height 35
click at [453, 500] on button "button" at bounding box center [485, 493] width 113 height 64
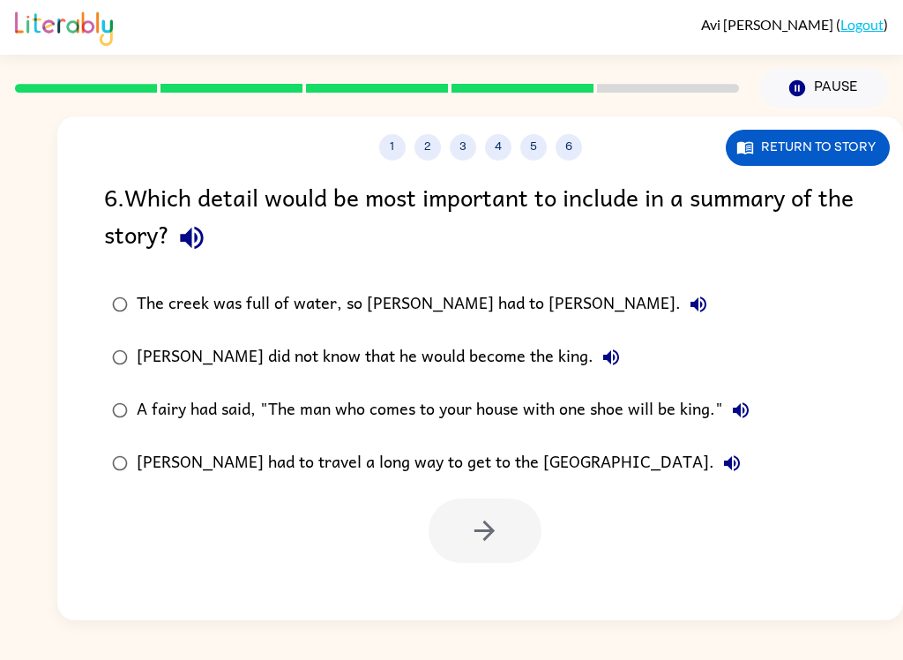
click at [279, 384] on label "[PERSON_NAME] did not know that he would become the king." at bounding box center [430, 357] width 673 height 53
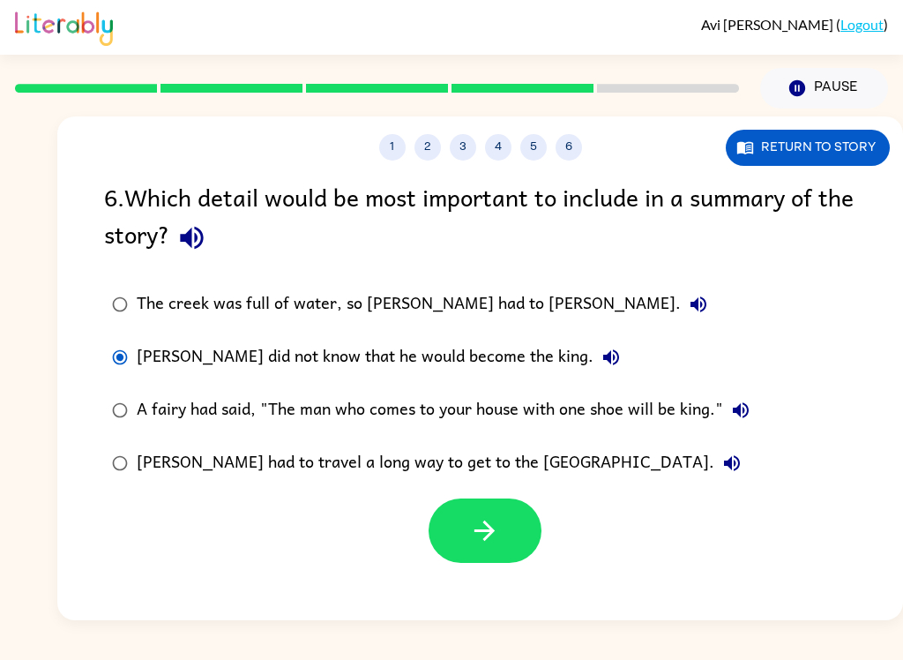
click at [281, 411] on div "A fairy had said, "The man who comes to your house with one shoe will be king."" at bounding box center [448, 410] width 622 height 35
click at [483, 545] on icon "button" at bounding box center [484, 530] width 31 height 31
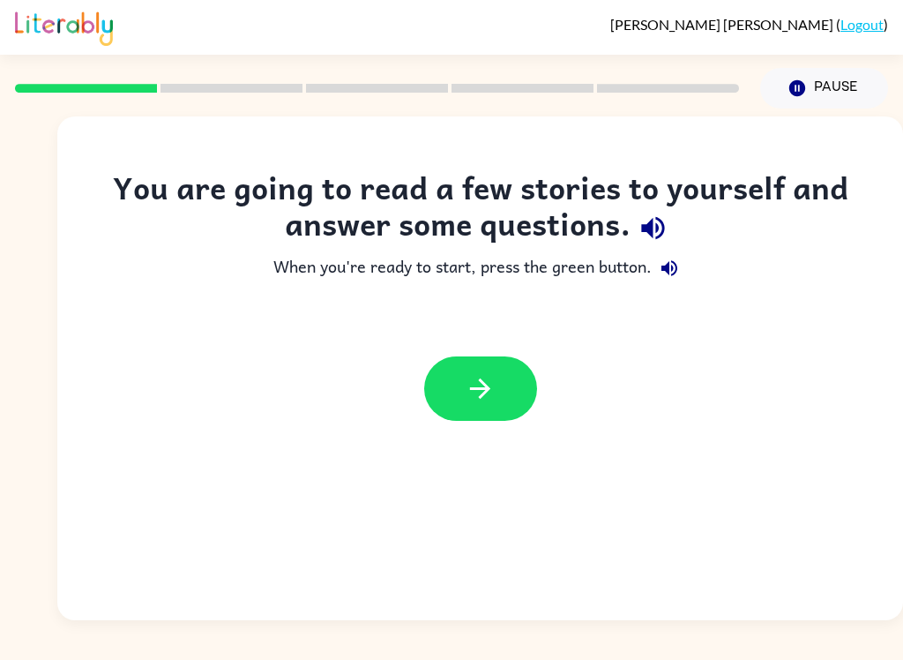
click at [491, 401] on icon "button" at bounding box center [480, 388] width 31 height 31
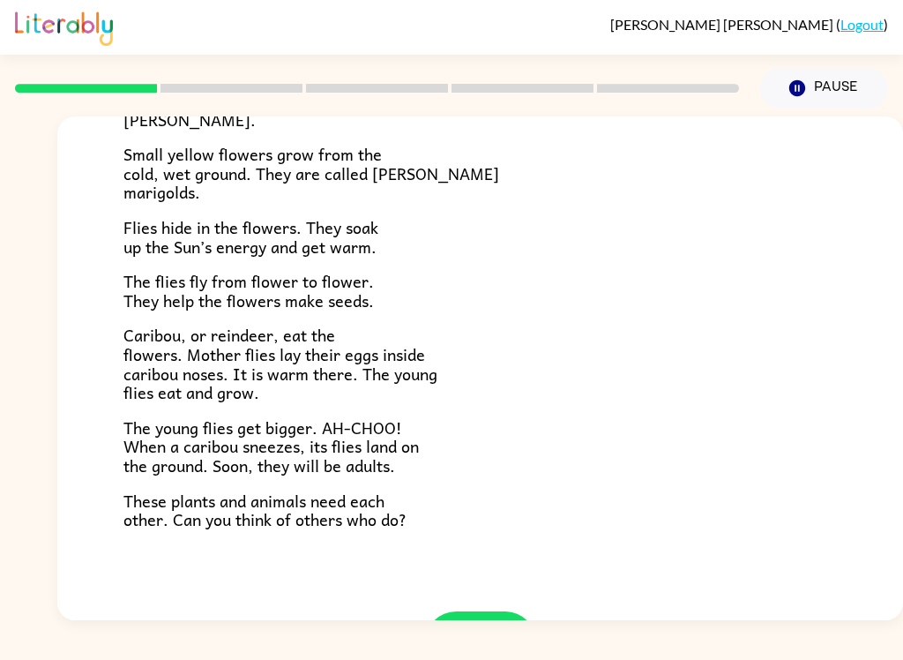
scroll to position [285, 0]
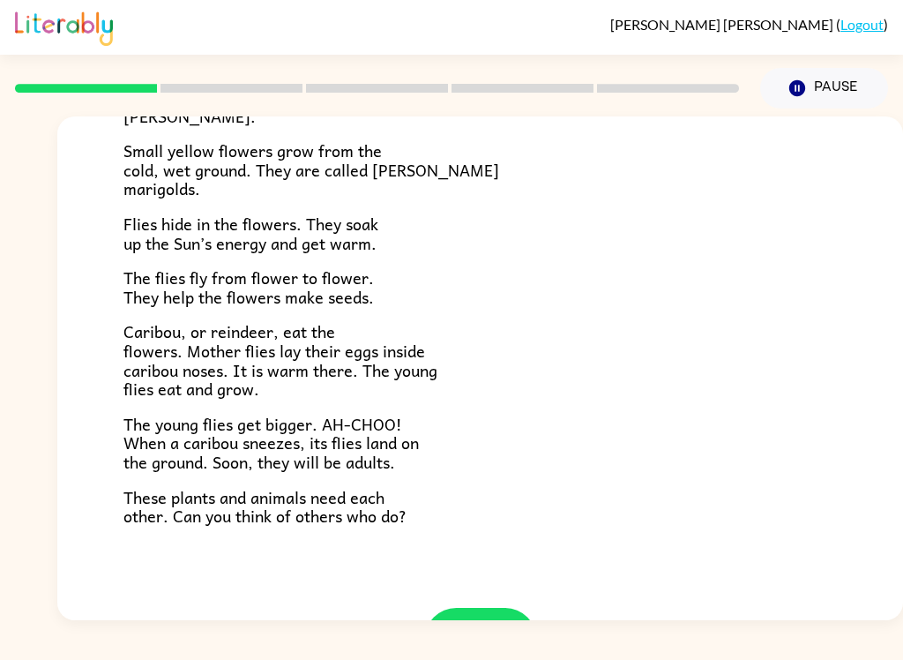
click at [474, 625] on icon "button" at bounding box center [480, 640] width 31 height 31
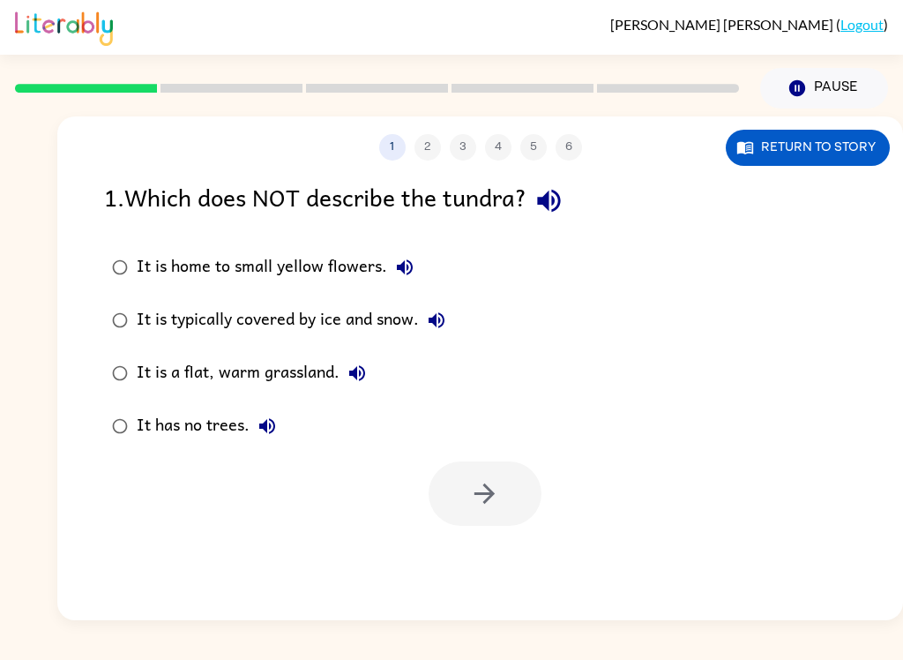
click at [556, 201] on icon "button" at bounding box center [548, 201] width 23 height 23
click at [406, 269] on icon "button" at bounding box center [405, 267] width 16 height 16
click at [446, 320] on icon "button" at bounding box center [436, 320] width 21 height 21
click at [362, 379] on icon "button" at bounding box center [357, 373] width 16 height 16
click at [257, 432] on icon "button" at bounding box center [267, 426] width 21 height 21
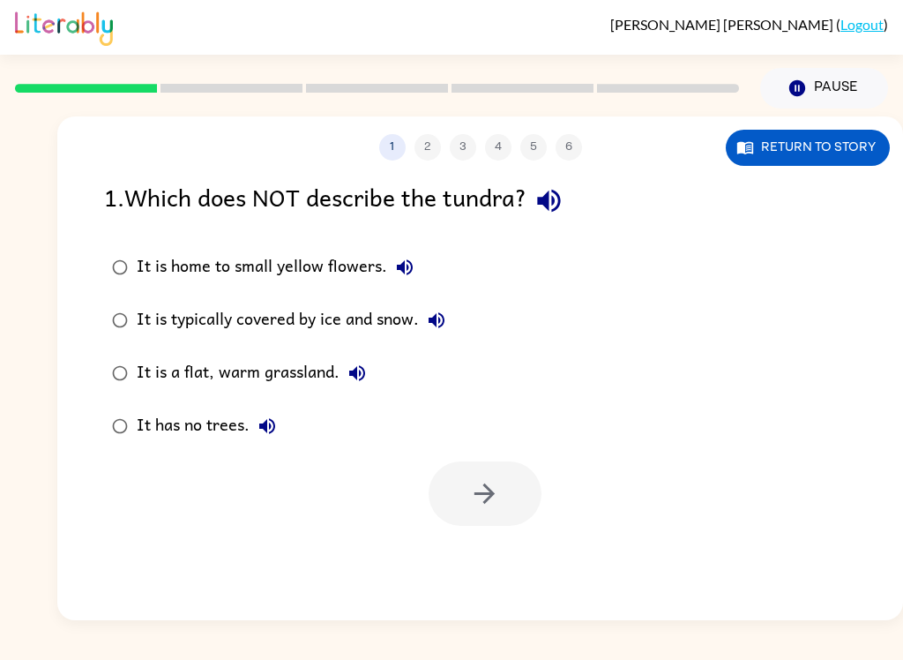
click at [285, 268] on div "It is home to small yellow flowers." at bounding box center [280, 267] width 286 height 35
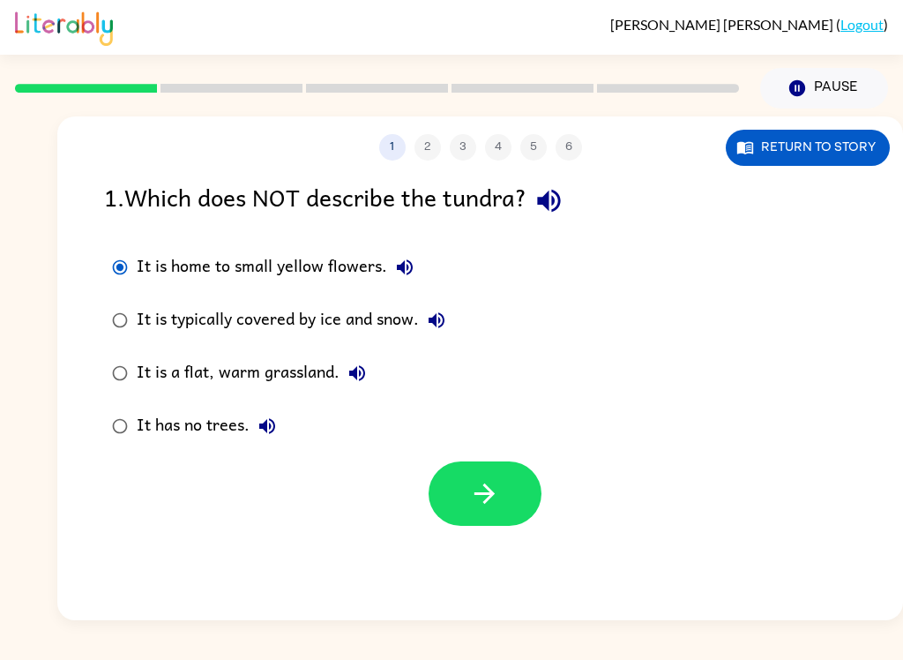
click at [473, 575] on div "1 2 3 4 5 6 Return to story 1 . Which does NOT describe the tundra? It is home …" at bounding box center [480, 368] width 846 height 504
click at [464, 506] on button "button" at bounding box center [485, 493] width 113 height 64
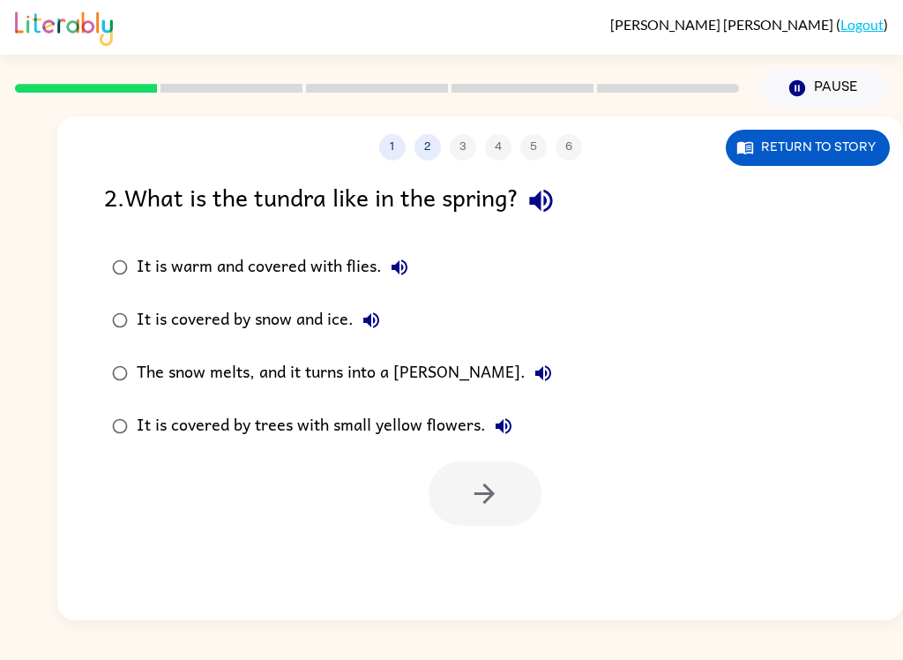
click at [542, 194] on icon "button" at bounding box center [541, 200] width 31 height 31
click at [415, 271] on button "It is warm and covered with flies." at bounding box center [399, 267] width 35 height 35
click at [360, 272] on div "It is warm and covered with flies." at bounding box center [277, 267] width 281 height 35
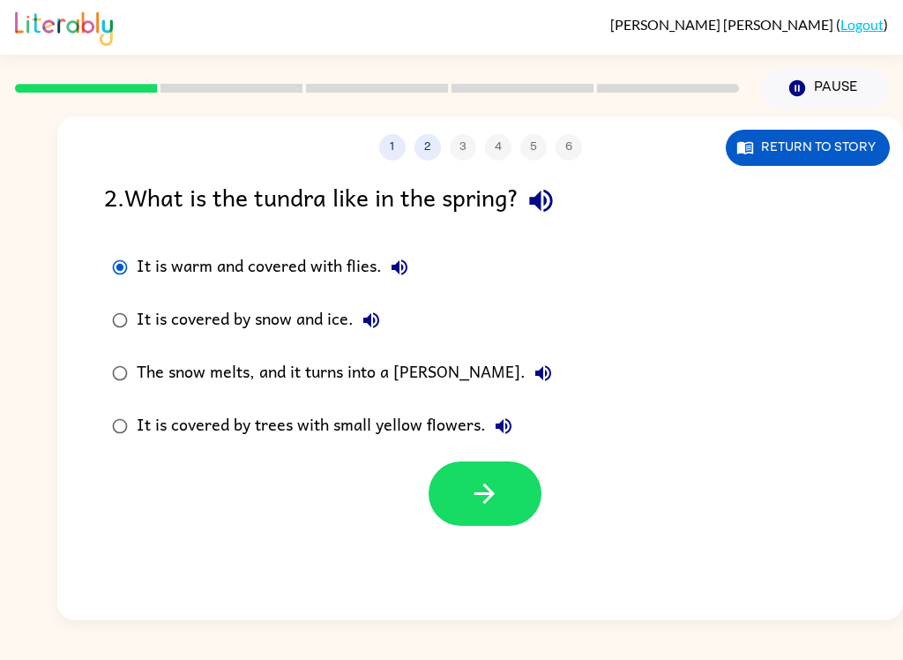
click at [365, 319] on icon "button" at bounding box center [371, 320] width 21 height 21
click at [314, 328] on div "It is covered by snow and ice." at bounding box center [263, 320] width 252 height 35
click at [536, 376] on icon "button" at bounding box center [544, 373] width 16 height 16
click at [364, 378] on div "The snow melts, and it turns into a [PERSON_NAME]." at bounding box center [349, 373] width 424 height 35
click at [505, 423] on icon "button" at bounding box center [503, 426] width 21 height 21
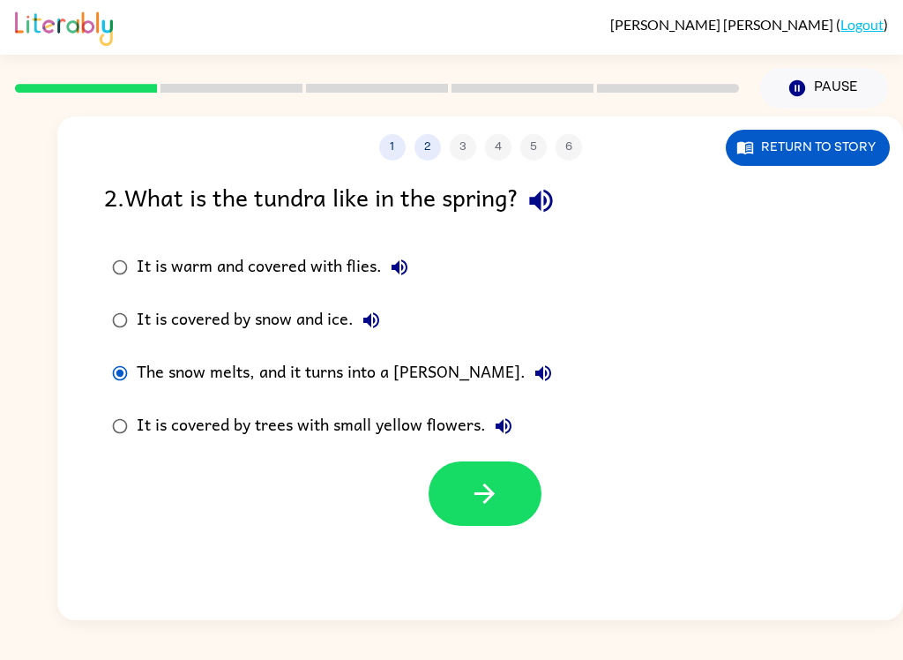
click at [355, 449] on label "It is covered by trees with small yellow flowers." at bounding box center [332, 426] width 476 height 53
click at [485, 493] on icon "button" at bounding box center [484, 493] width 31 height 31
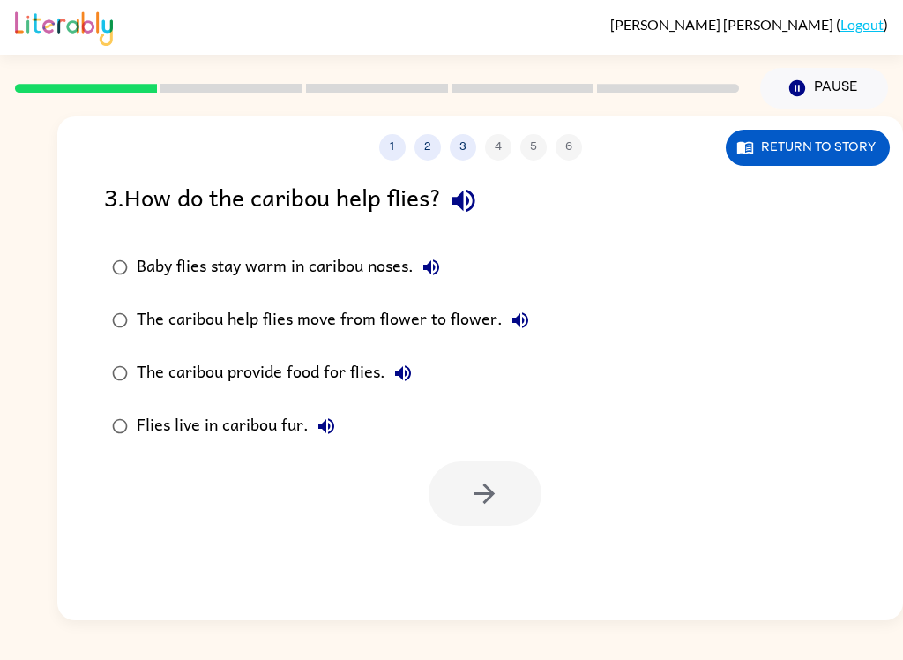
click at [479, 497] on div at bounding box center [485, 493] width 113 height 64
click at [479, 501] on div at bounding box center [485, 493] width 113 height 64
click at [481, 504] on div at bounding box center [485, 493] width 113 height 64
click at [476, 498] on div at bounding box center [485, 493] width 113 height 64
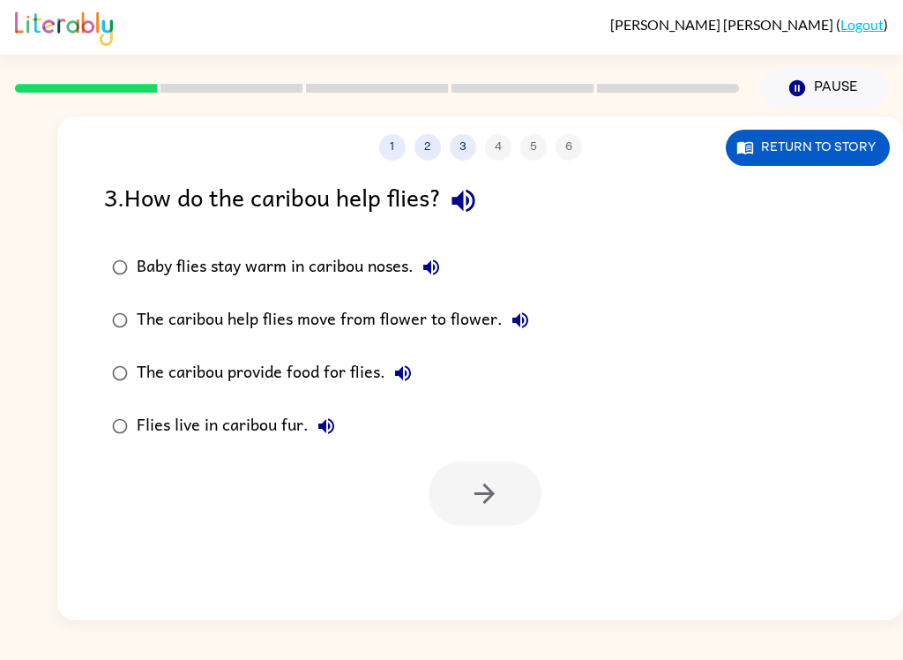
click at [466, 501] on div at bounding box center [485, 493] width 113 height 64
click at [296, 440] on div "Flies live in caribou fur." at bounding box center [240, 425] width 207 height 35
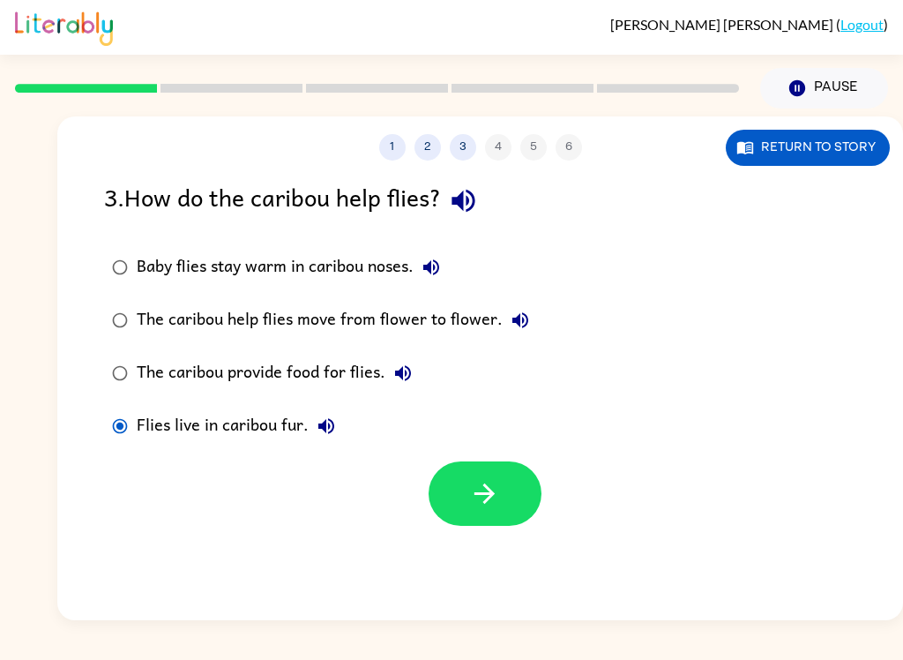
click at [491, 493] on icon "button" at bounding box center [484, 493] width 31 height 31
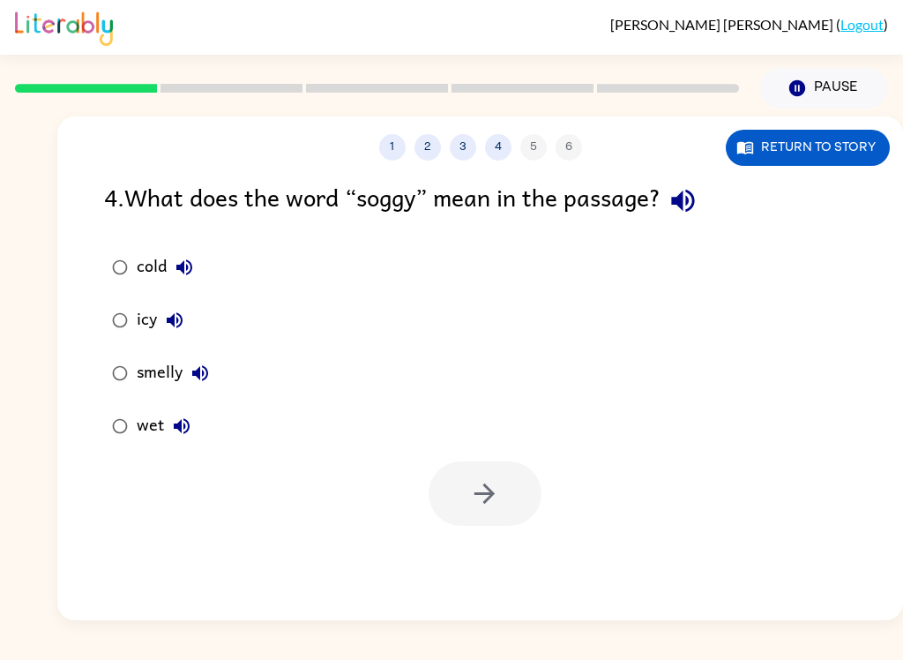
click at [115, 193] on div "4 . What does the word “soggy” mean in the passage?" at bounding box center [480, 200] width 753 height 45
click at [691, 203] on icon "button" at bounding box center [682, 201] width 23 height 23
click at [182, 276] on icon "button" at bounding box center [184, 267] width 21 height 21
click at [177, 323] on icon "button" at bounding box center [175, 320] width 16 height 16
click at [206, 370] on icon "button" at bounding box center [200, 373] width 16 height 16
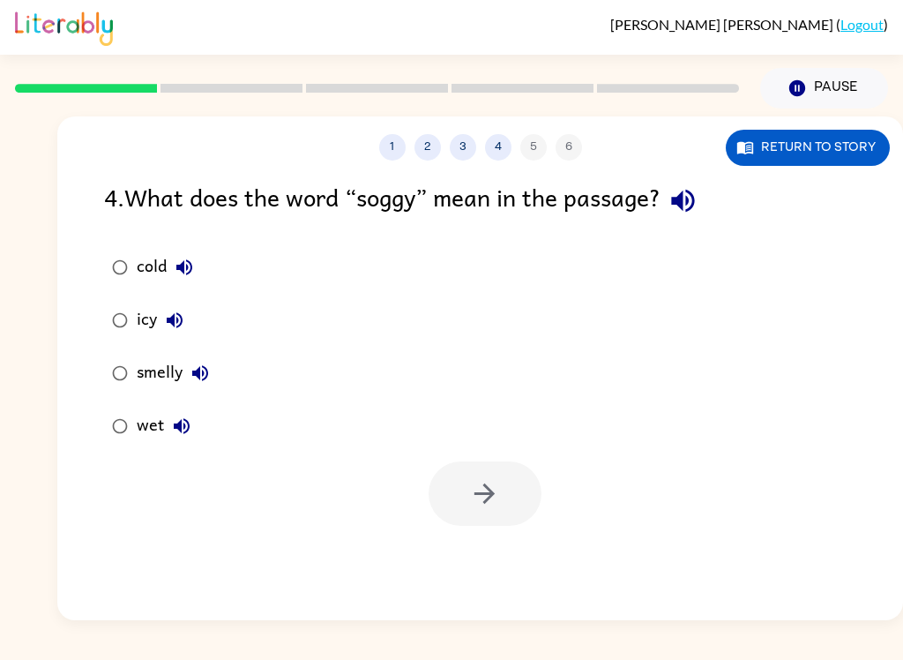
click at [195, 432] on button "wet" at bounding box center [181, 425] width 35 height 35
click at [167, 431] on button "wet" at bounding box center [181, 425] width 35 height 35
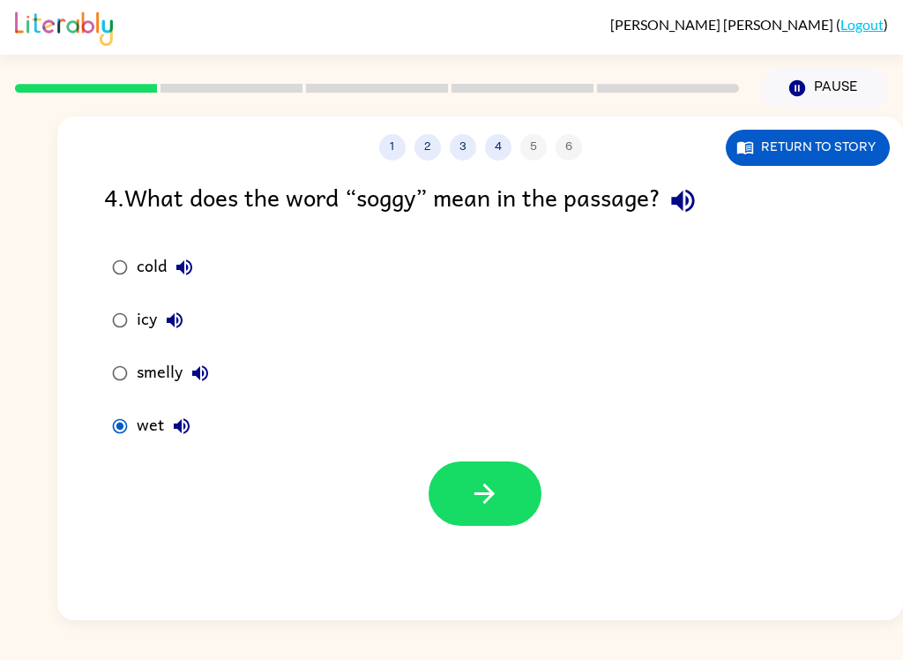
click at [473, 493] on icon "button" at bounding box center [484, 493] width 31 height 31
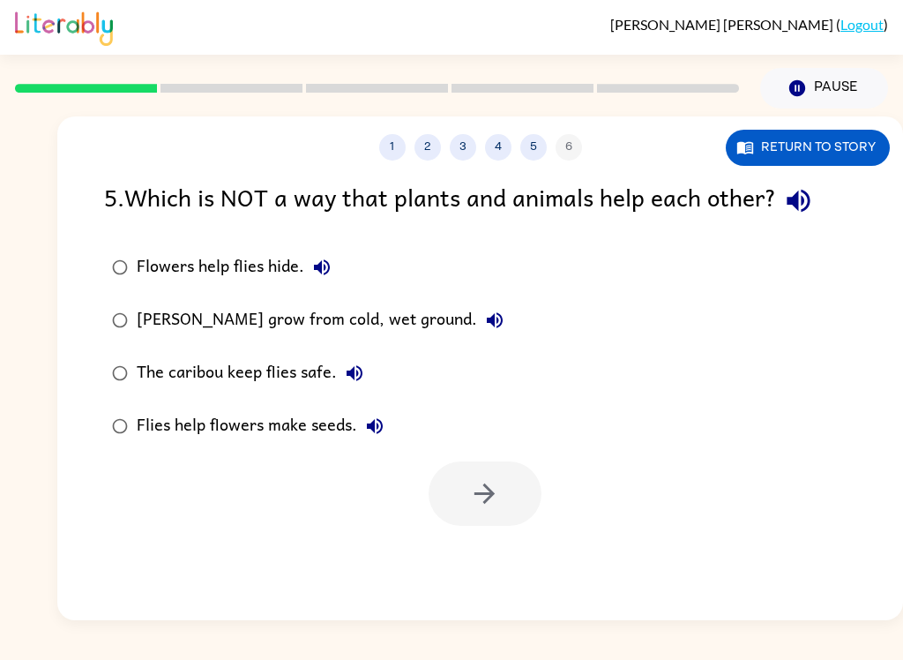
click at [810, 206] on icon "button" at bounding box center [798, 200] width 31 height 31
click at [327, 264] on icon "button" at bounding box center [322, 267] width 16 height 16
click at [489, 327] on icon "button" at bounding box center [494, 320] width 21 height 21
click at [359, 382] on icon "button" at bounding box center [354, 373] width 21 height 21
click at [386, 426] on button "Flies help flowers make seeds." at bounding box center [374, 425] width 35 height 35
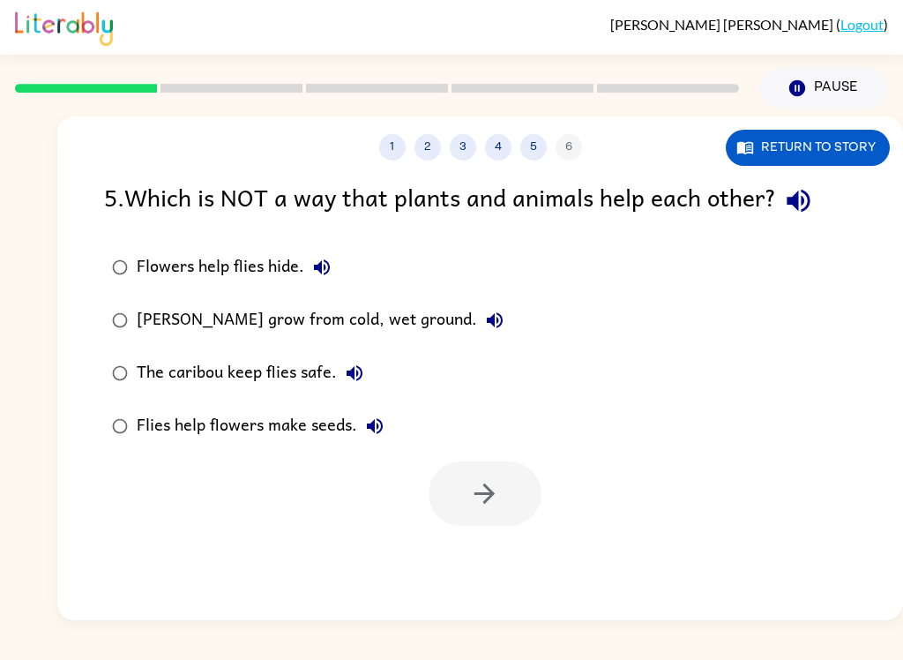
click at [428, 318] on div "[PERSON_NAME] grow from cold, wet ground." at bounding box center [325, 320] width 376 height 35
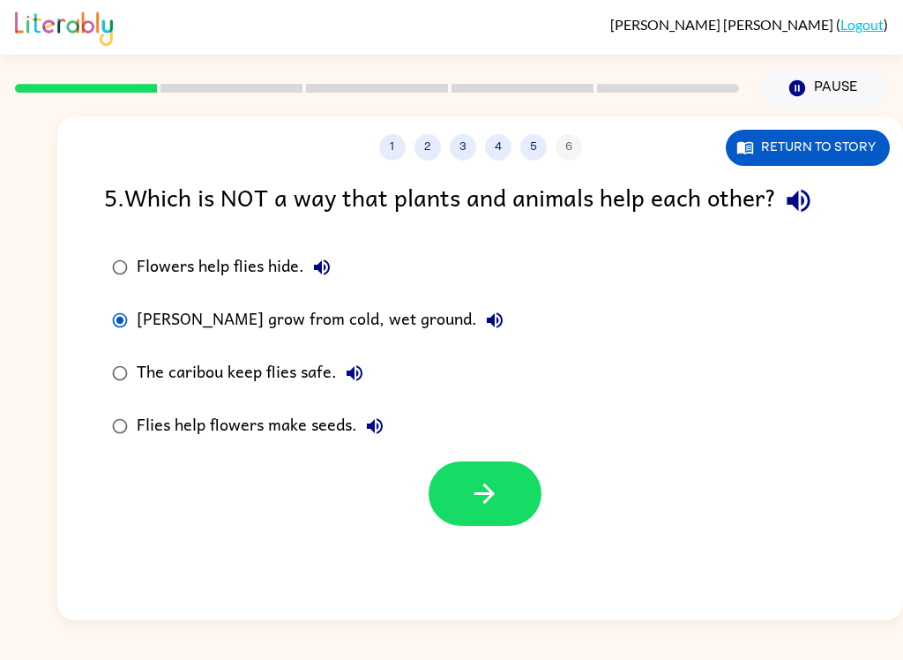
click at [463, 476] on button "button" at bounding box center [485, 493] width 113 height 64
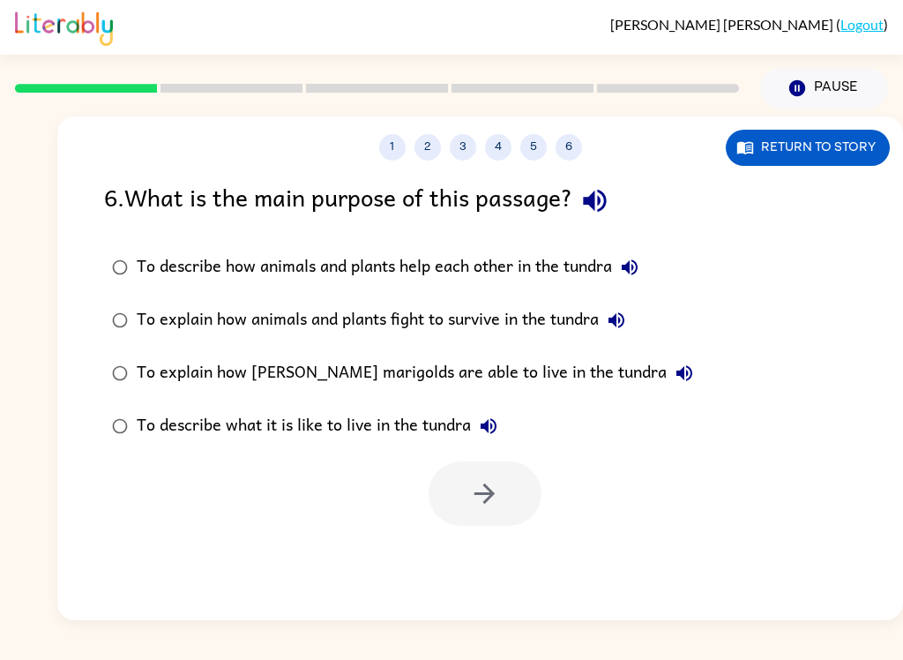
click at [597, 211] on icon "button" at bounding box center [595, 200] width 31 height 31
click at [627, 271] on icon "button" at bounding box center [630, 267] width 16 height 16
click at [622, 329] on icon "button" at bounding box center [616, 320] width 21 height 21
click at [674, 373] on icon "button" at bounding box center [684, 373] width 21 height 21
click at [546, 366] on div "To explain how [PERSON_NAME] marigolds are able to live in the tundra" at bounding box center [420, 373] width 566 height 35
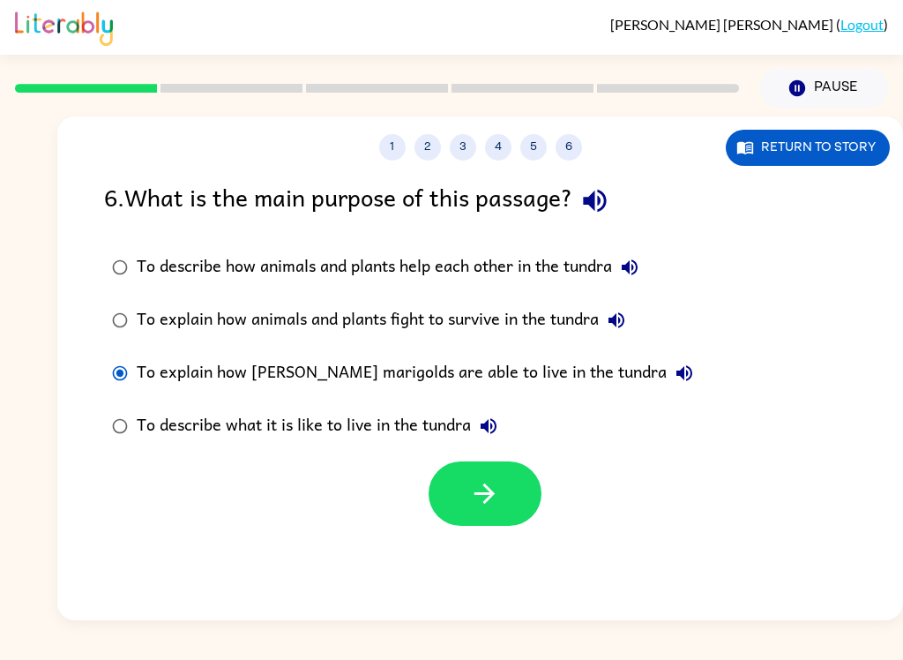
click at [510, 420] on label "To describe what it is like to live in the tundra" at bounding box center [402, 426] width 617 height 53
click at [503, 434] on button "To describe what it is like to live in the tundra" at bounding box center [488, 425] width 35 height 35
click at [565, 380] on div "To explain how [PERSON_NAME] marigolds are able to live in the tundra" at bounding box center [420, 373] width 566 height 35
click at [499, 495] on icon "button" at bounding box center [484, 493] width 31 height 31
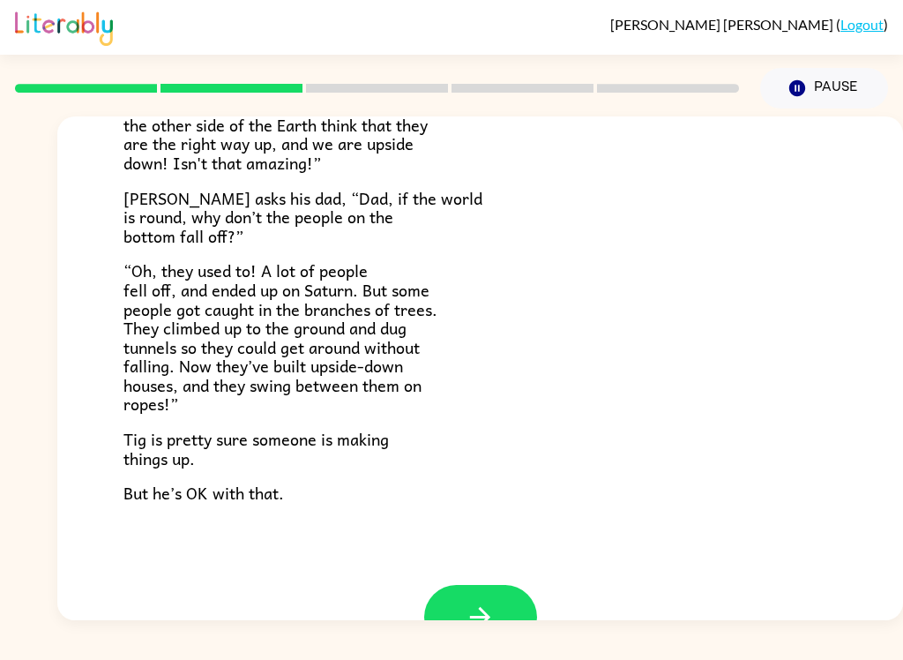
scroll to position [457, 0]
click at [496, 585] on button "button" at bounding box center [480, 617] width 113 height 64
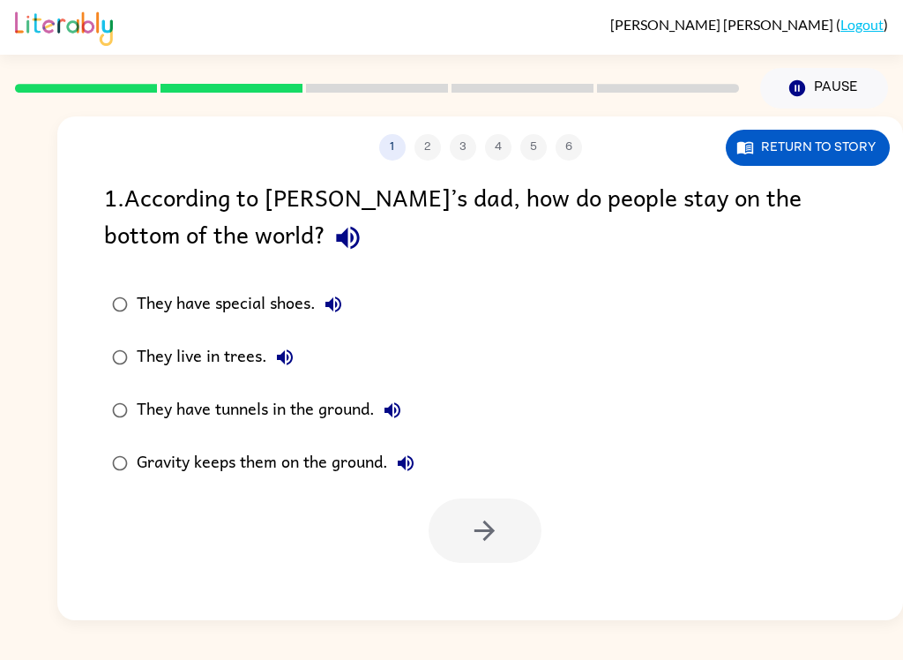
click at [333, 244] on icon "button" at bounding box center [348, 237] width 31 height 31
click at [351, 306] on button "They have special shoes." at bounding box center [333, 304] width 35 height 35
click at [281, 362] on icon "button" at bounding box center [285, 357] width 16 height 16
click at [391, 410] on icon "button" at bounding box center [393, 410] width 16 height 16
click at [406, 468] on icon "button" at bounding box center [406, 463] width 16 height 16
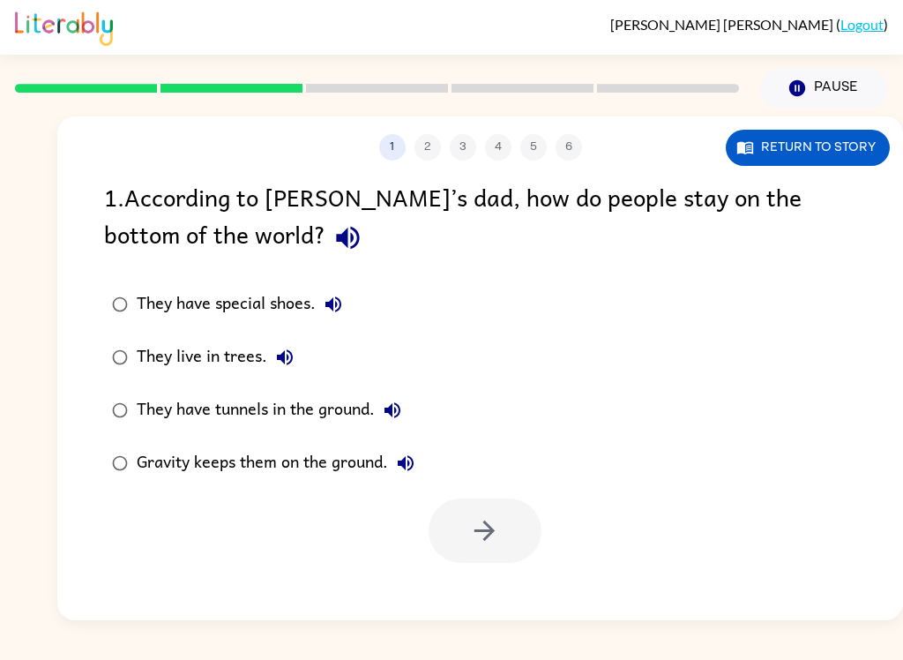
click at [353, 468] on div "Gravity keeps them on the ground." at bounding box center [280, 463] width 287 height 35
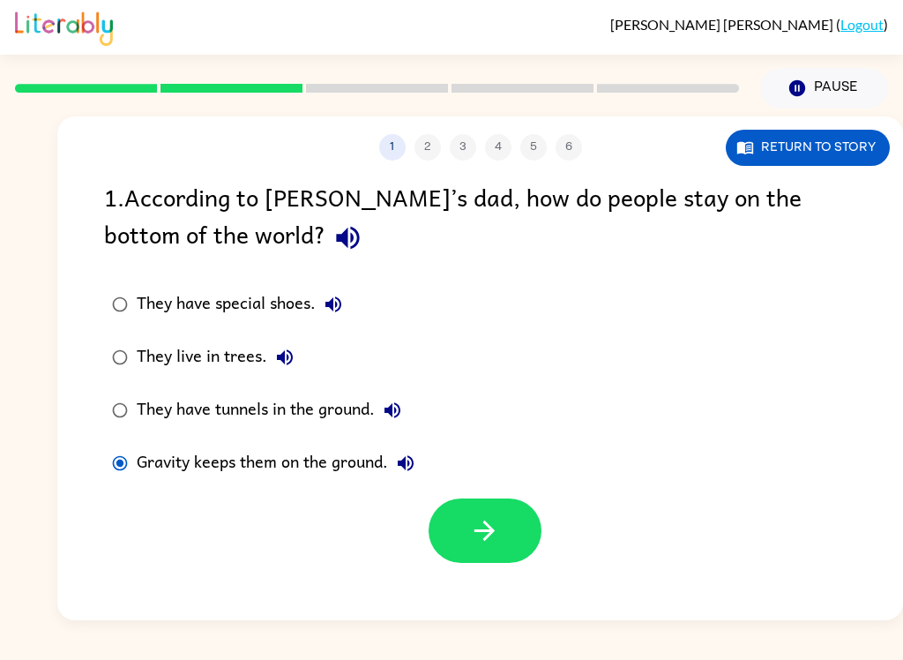
click at [491, 533] on icon "button" at bounding box center [485, 531] width 20 height 20
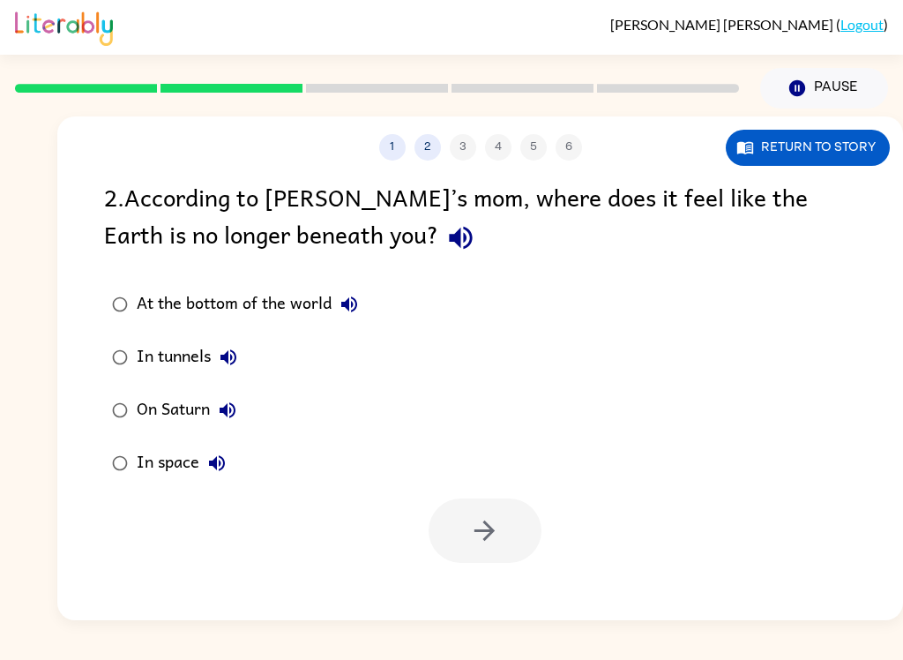
click at [446, 244] on icon "button" at bounding box center [461, 237] width 31 height 31
click at [344, 295] on button "At the bottom of the world" at bounding box center [349, 304] width 35 height 35
click at [226, 359] on icon "button" at bounding box center [229, 357] width 16 height 16
click at [449, 240] on icon "button" at bounding box center [460, 238] width 23 height 23
click at [229, 364] on icon "button" at bounding box center [229, 357] width 16 height 16
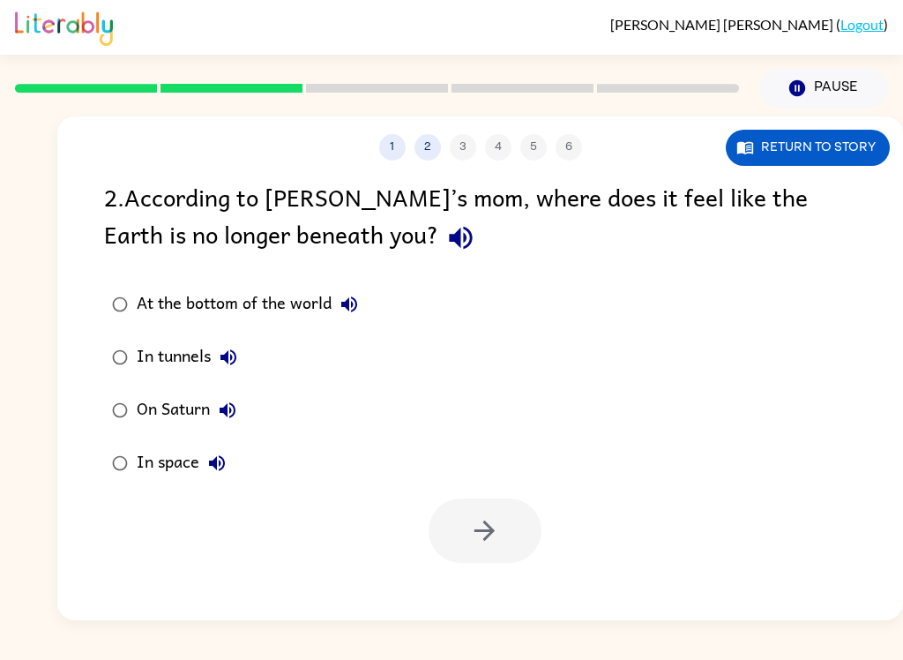
click at [232, 411] on icon "button" at bounding box center [228, 410] width 16 height 16
click at [216, 461] on icon "button" at bounding box center [217, 463] width 16 height 16
click at [201, 413] on div "On Saturn" at bounding box center [191, 410] width 109 height 35
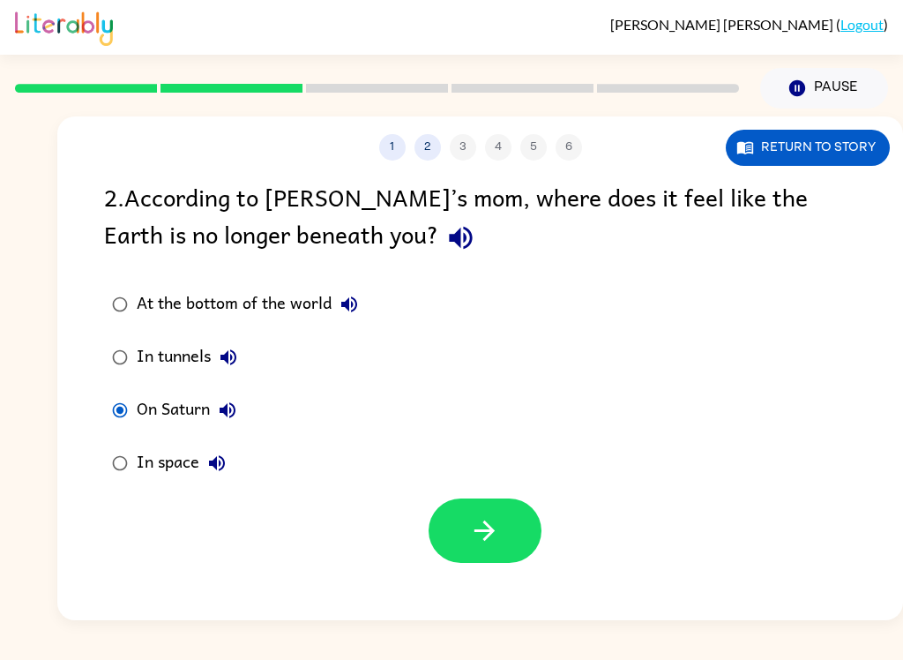
click at [472, 540] on icon "button" at bounding box center [484, 530] width 31 height 31
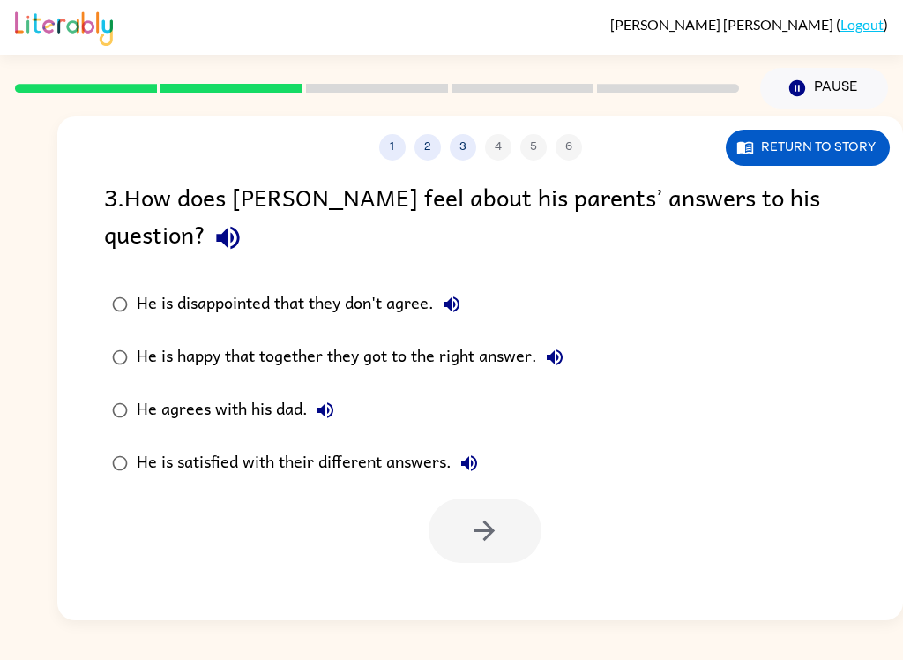
click at [239, 227] on icon "button" at bounding box center [227, 238] width 23 height 23
click at [453, 296] on icon "button" at bounding box center [452, 304] width 16 height 16
click at [563, 349] on icon "button" at bounding box center [555, 357] width 16 height 16
click at [321, 402] on icon "button" at bounding box center [326, 410] width 16 height 16
click at [473, 455] on icon "button" at bounding box center [469, 463] width 16 height 16
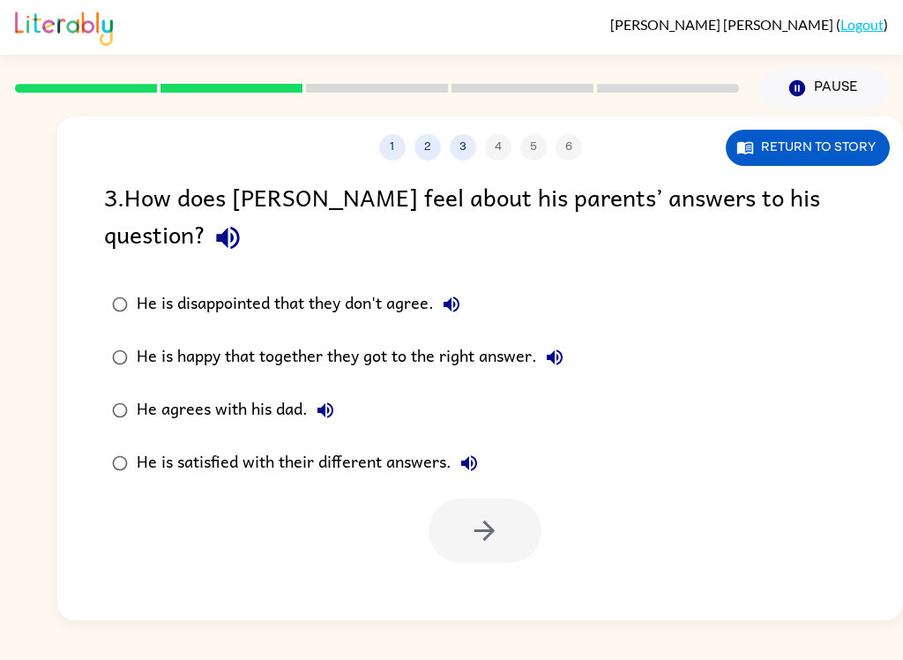
click at [408, 446] on div "He is satisfied with their different answers." at bounding box center [312, 463] width 350 height 35
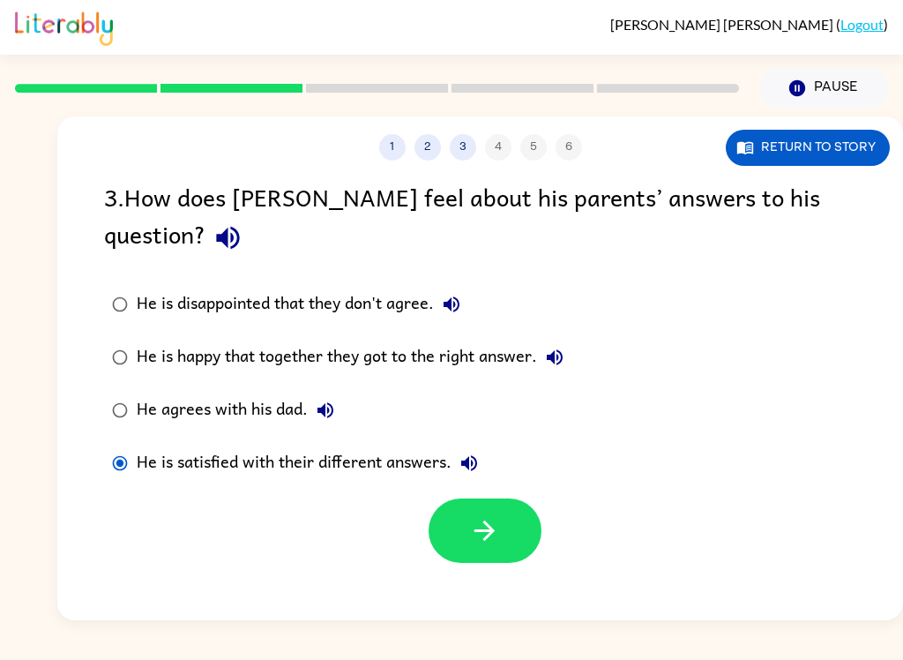
click at [485, 515] on icon "button" at bounding box center [484, 530] width 31 height 31
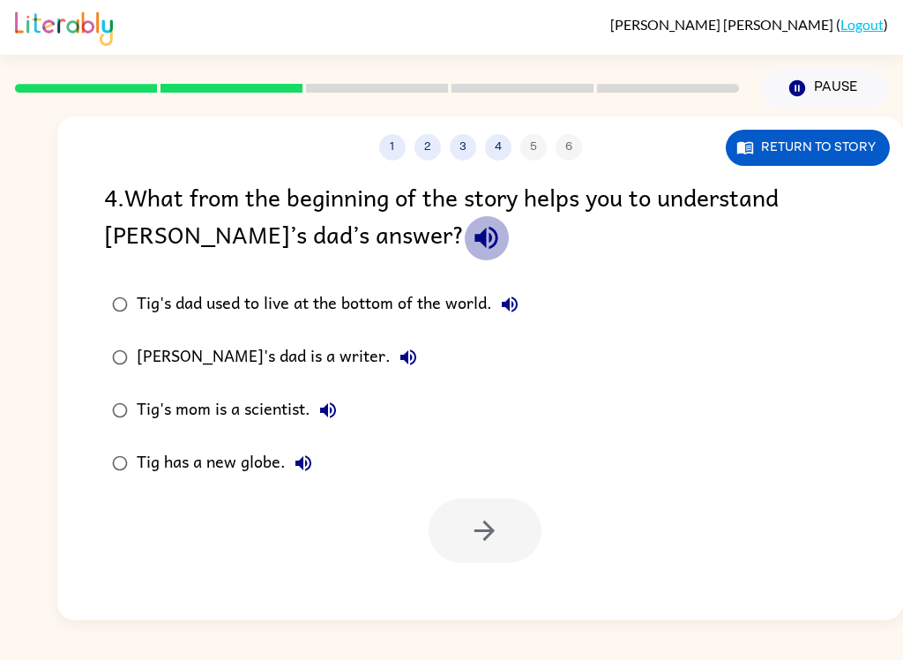
click at [471, 253] on icon "button" at bounding box center [486, 237] width 31 height 31
click at [500, 305] on button "Tig's dad used to live at the bottom of the world." at bounding box center [509, 304] width 35 height 35
click at [398, 358] on icon "button" at bounding box center [408, 357] width 21 height 21
click at [330, 412] on icon "button" at bounding box center [328, 410] width 21 height 21
click at [335, 418] on icon "button" at bounding box center [328, 410] width 21 height 21
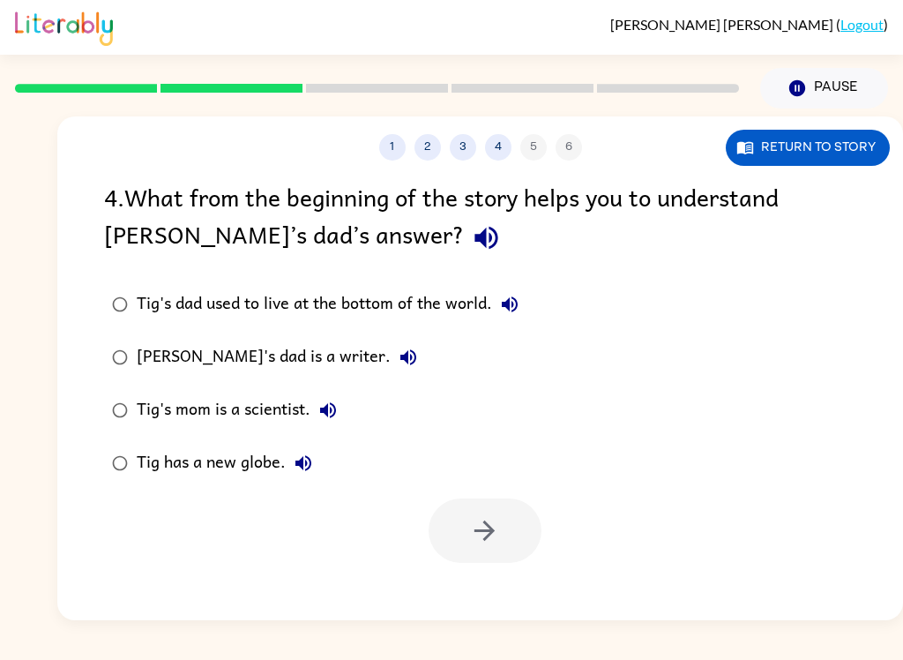
click at [336, 415] on icon "button" at bounding box center [328, 410] width 16 height 16
click at [334, 410] on icon "button" at bounding box center [328, 410] width 21 height 21
click at [318, 473] on button "Tig has a new globe." at bounding box center [303, 463] width 35 height 35
click at [250, 465] on div "Tig has a new globe." at bounding box center [229, 463] width 184 height 35
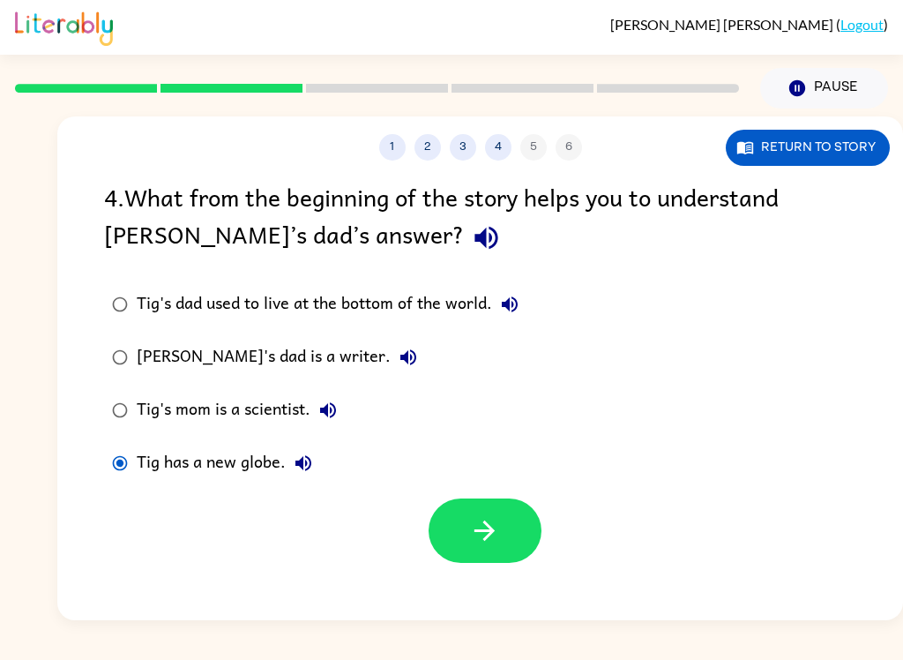
click at [499, 521] on icon "button" at bounding box center [484, 530] width 31 height 31
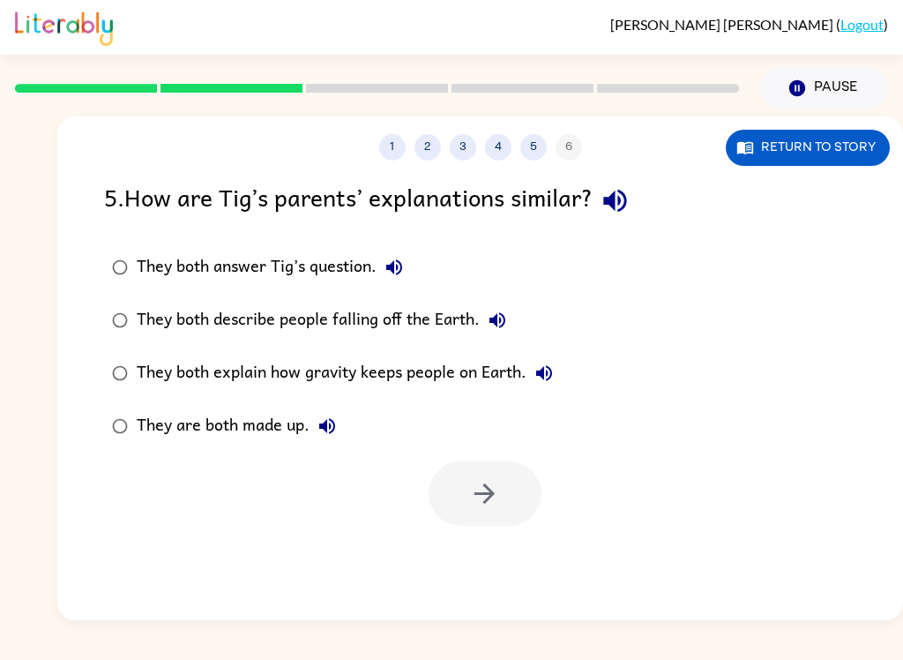
click at [627, 188] on icon "button" at bounding box center [615, 200] width 31 height 31
click at [393, 281] on button "They both answer Tig’s question." at bounding box center [394, 267] width 35 height 35
click at [498, 321] on icon "button" at bounding box center [497, 320] width 21 height 21
click at [552, 379] on icon "button" at bounding box center [544, 373] width 21 height 21
click at [548, 381] on icon "button" at bounding box center [544, 373] width 16 height 16
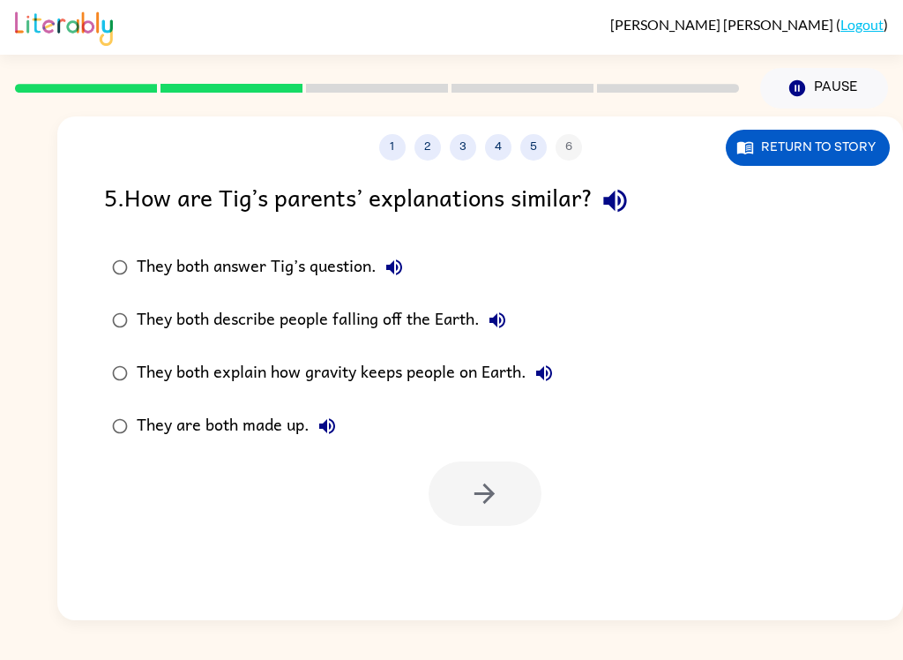
click at [543, 382] on icon "button" at bounding box center [544, 373] width 21 height 21
click at [324, 431] on icon "button" at bounding box center [327, 426] width 21 height 21
click at [376, 368] on div "They both explain how gravity keeps people on Earth." at bounding box center [349, 373] width 425 height 35
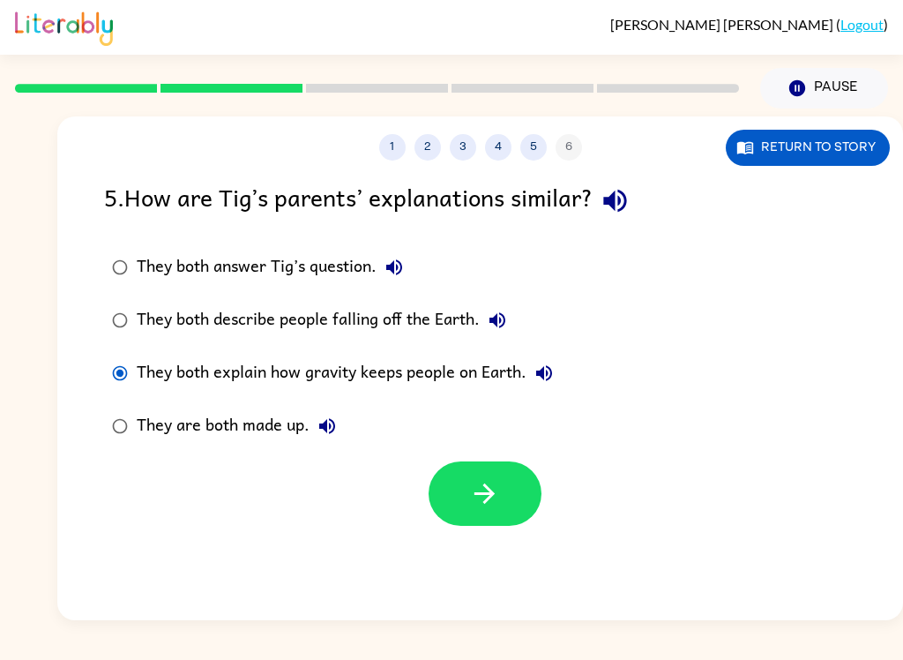
click at [483, 502] on icon "button" at bounding box center [484, 493] width 31 height 31
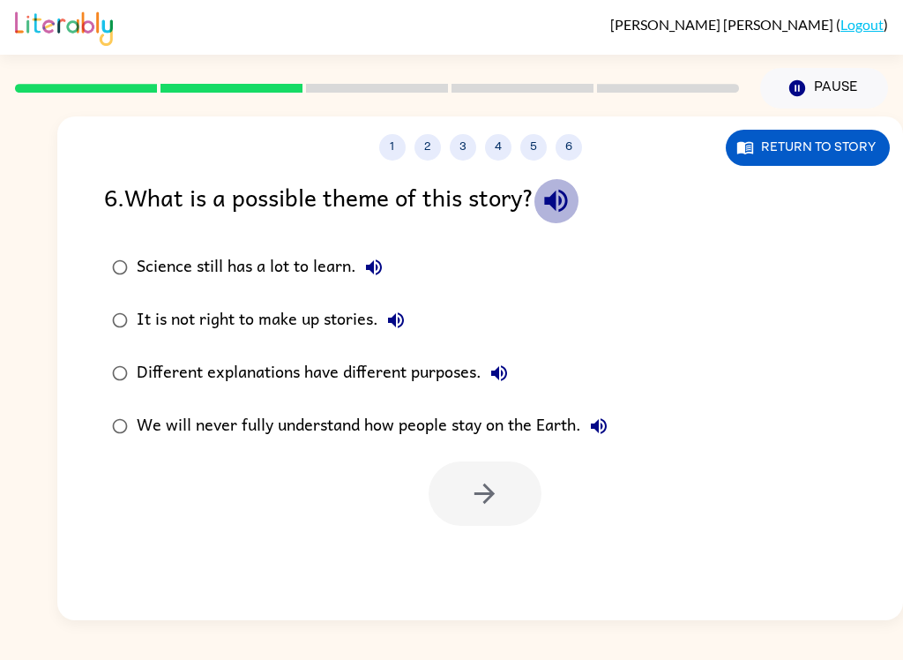
click at [555, 200] on icon "button" at bounding box center [555, 201] width 23 height 23
click at [371, 261] on icon "button" at bounding box center [374, 267] width 21 height 21
click at [401, 329] on icon "button" at bounding box center [396, 320] width 21 height 21
click at [506, 381] on icon "button" at bounding box center [499, 373] width 21 height 21
click at [607, 430] on icon "button" at bounding box center [599, 426] width 16 height 16
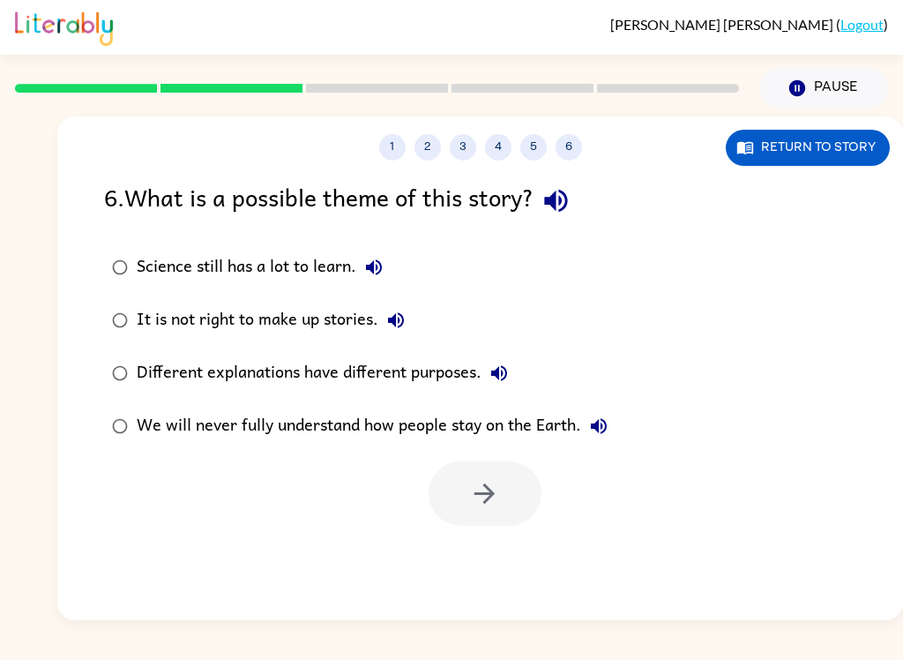
click at [416, 373] on div "Different explanations have different purposes." at bounding box center [327, 373] width 380 height 35
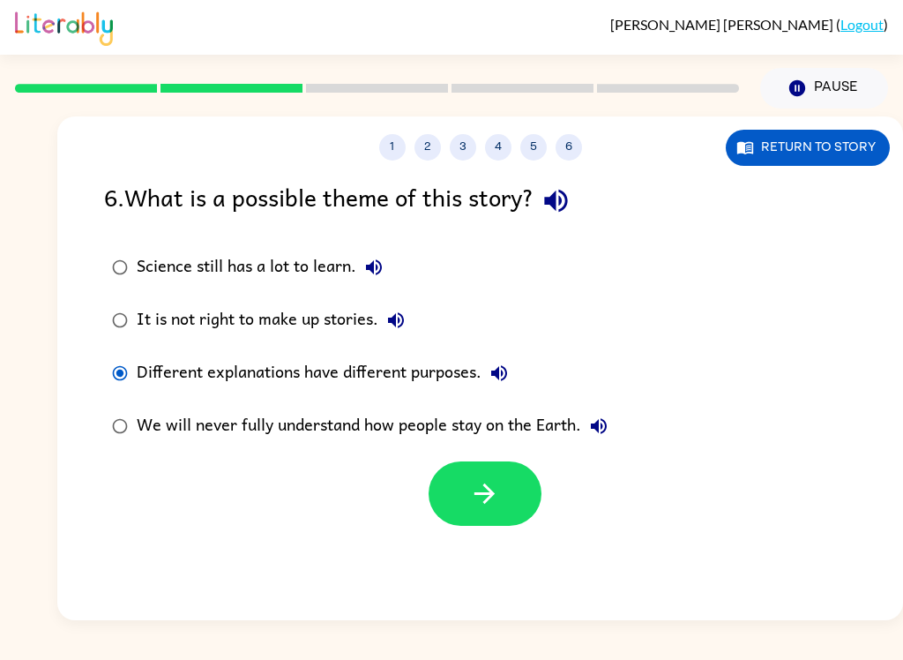
click at [492, 506] on icon "button" at bounding box center [484, 493] width 31 height 31
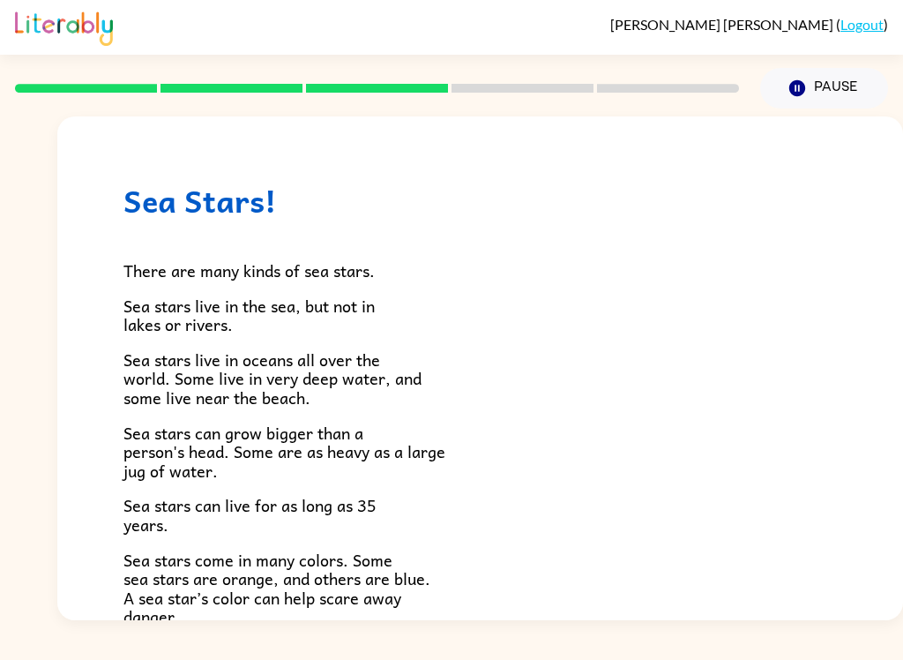
click at [146, 233] on div "There are many kinds of sea stars. Sea stars live in the sea, but not in lakes …" at bounding box center [481, 588] width 714 height 738
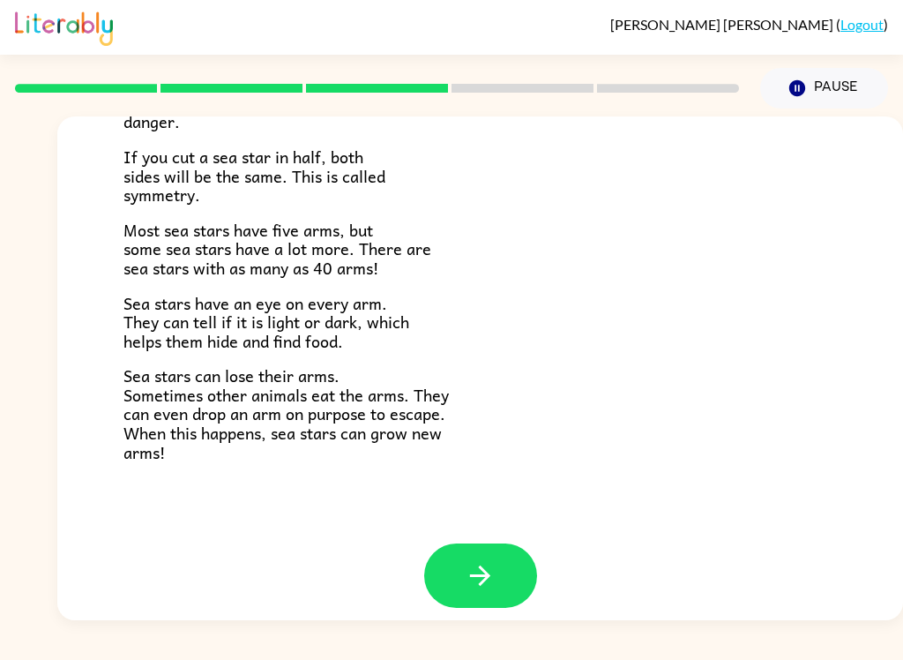
scroll to position [493, 0]
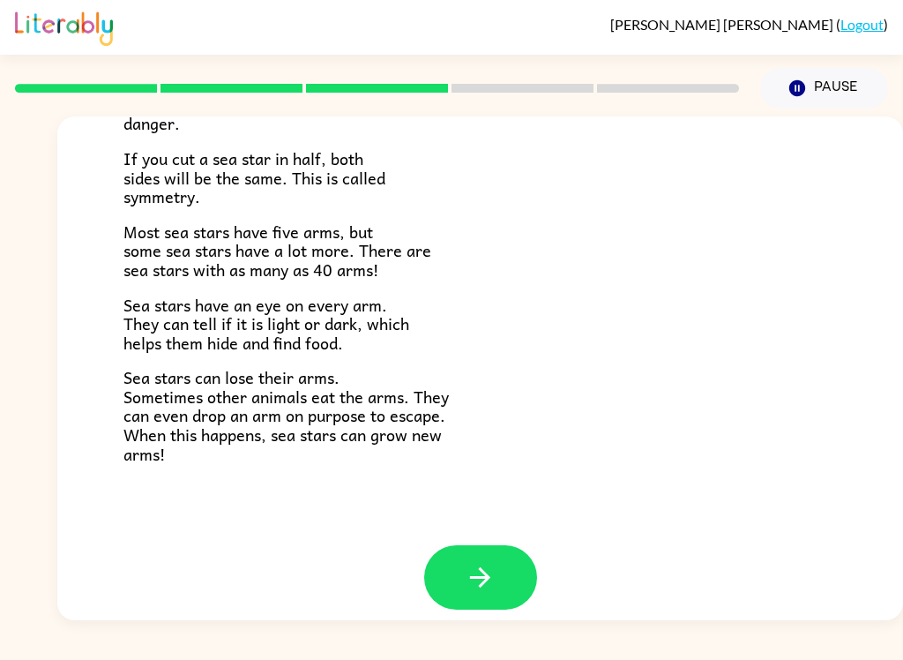
click at [502, 561] on button "button" at bounding box center [480, 577] width 113 height 64
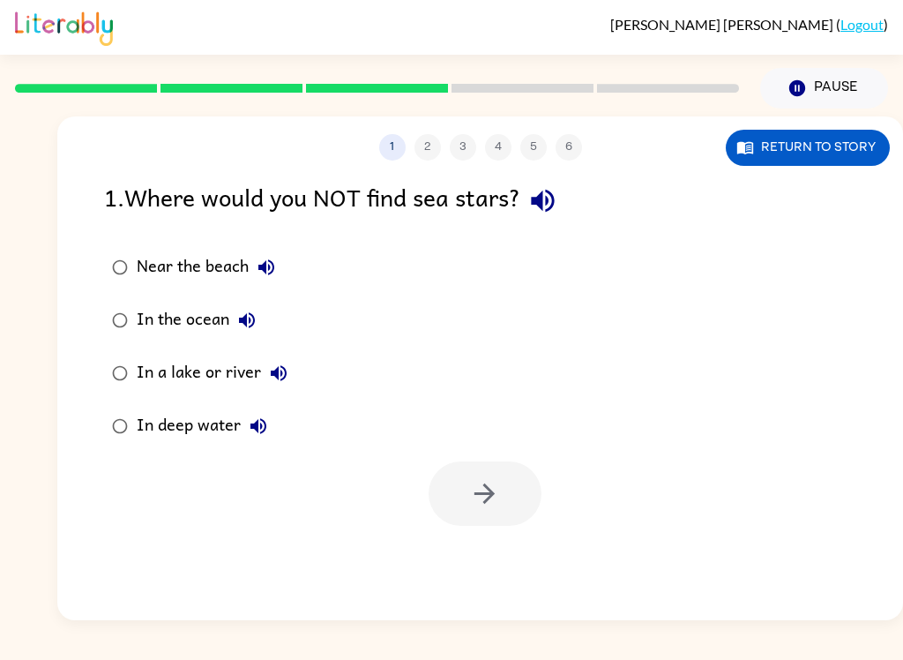
click at [551, 201] on icon "button" at bounding box center [543, 200] width 31 height 31
click at [274, 274] on icon "button" at bounding box center [266, 267] width 21 height 21
click at [251, 322] on icon "button" at bounding box center [247, 320] width 16 height 16
click at [285, 372] on icon "button" at bounding box center [279, 373] width 16 height 16
click at [272, 431] on button "In deep water" at bounding box center [258, 425] width 35 height 35
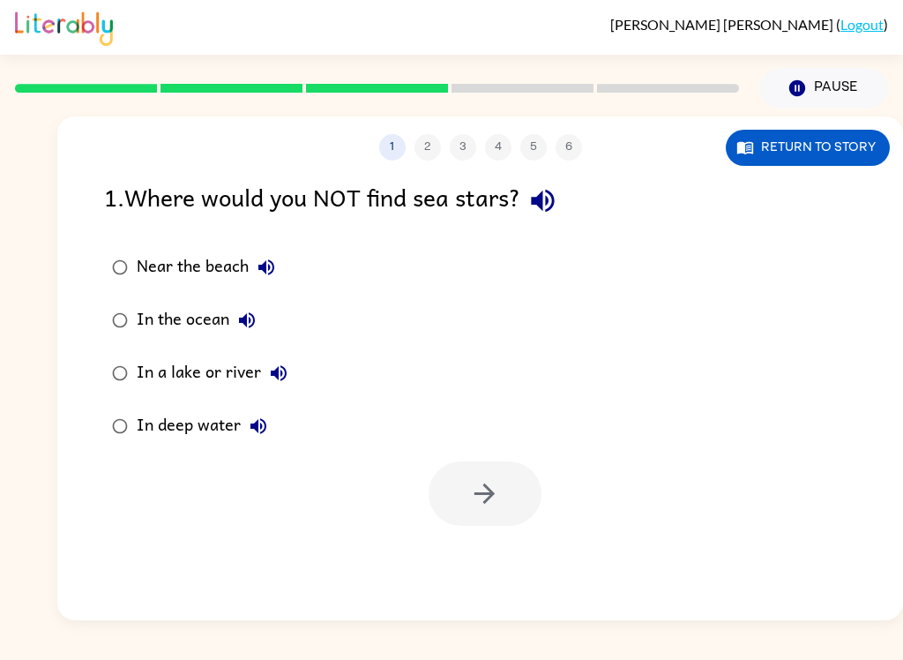
click at [229, 376] on div "In a lake or river" at bounding box center [217, 373] width 160 height 35
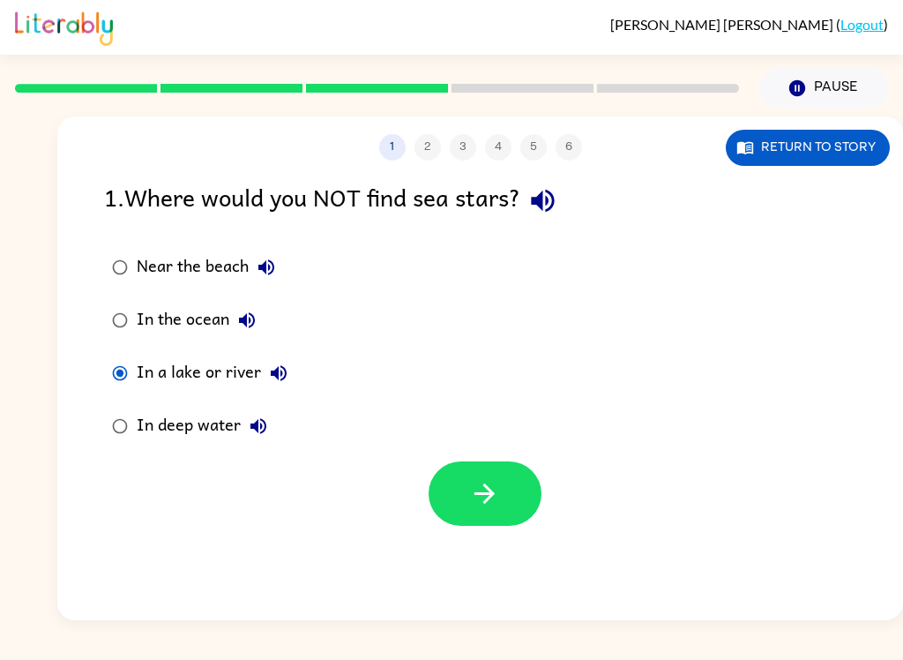
click at [473, 508] on icon "button" at bounding box center [484, 493] width 31 height 31
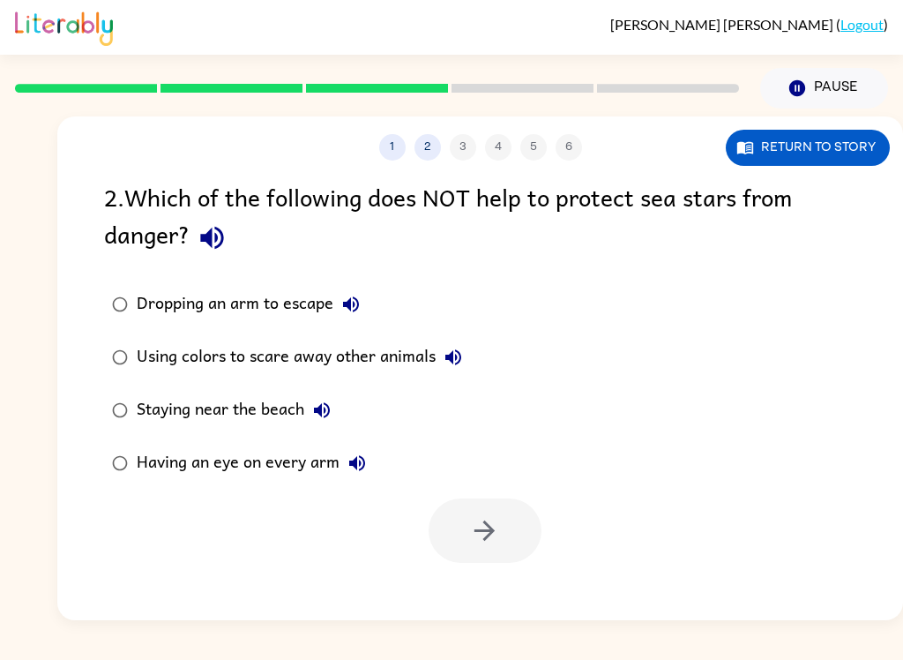
click at [232, 232] on button "button" at bounding box center [212, 237] width 45 height 45
click at [202, 232] on icon "button" at bounding box center [212, 237] width 31 height 31
click at [351, 314] on icon "button" at bounding box center [351, 304] width 21 height 21
click at [446, 362] on icon "button" at bounding box center [453, 357] width 21 height 21
click at [331, 407] on icon "button" at bounding box center [321, 410] width 21 height 21
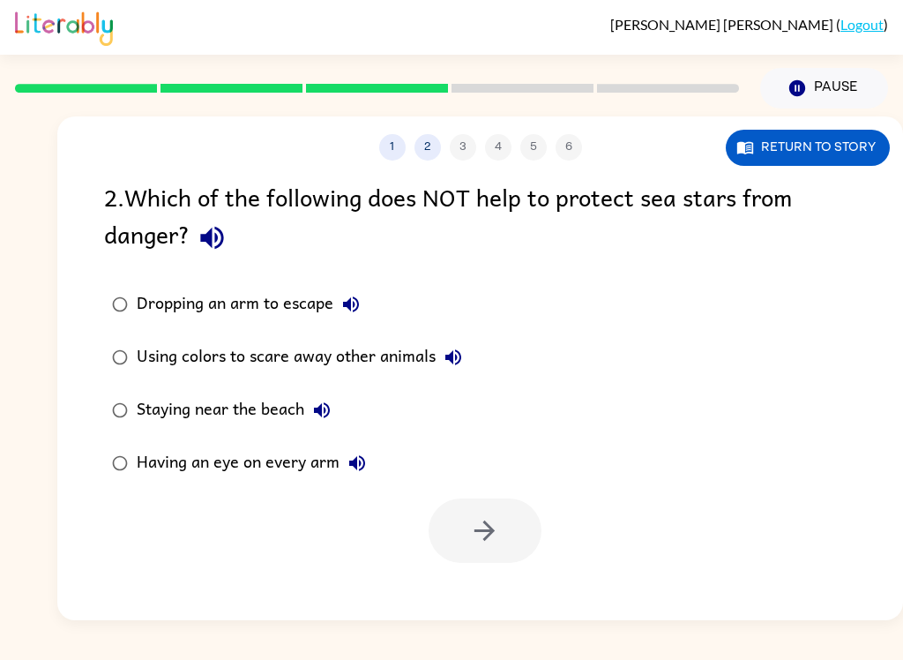
click at [360, 464] on icon "button" at bounding box center [357, 463] width 16 height 16
click at [409, 365] on div "Using colors to scare away other animals" at bounding box center [304, 357] width 334 height 35
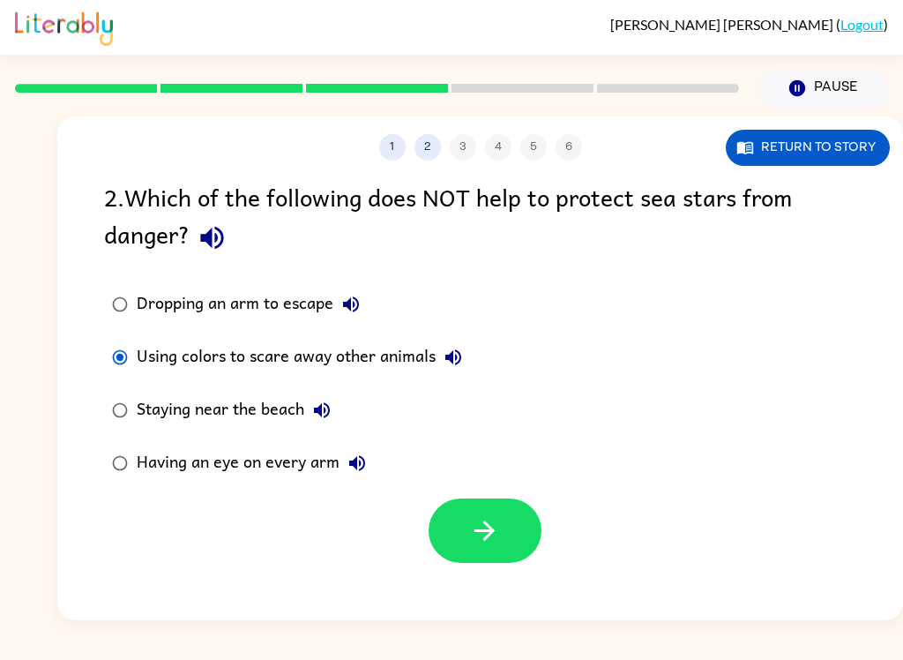
click at [467, 512] on button "button" at bounding box center [485, 530] width 113 height 64
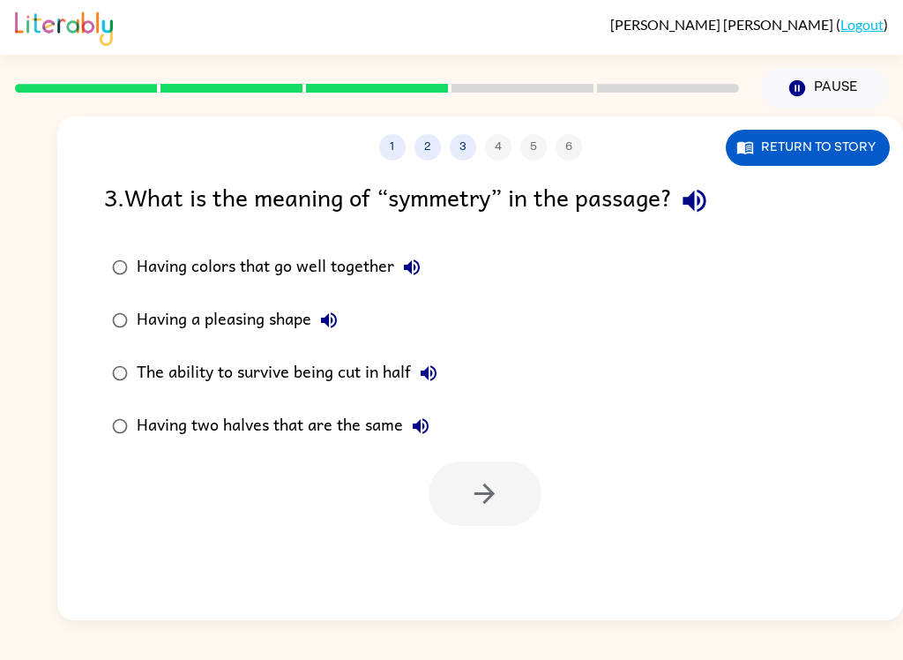
click at [706, 202] on icon "button" at bounding box center [694, 201] width 23 height 23
click at [708, 199] on icon "button" at bounding box center [694, 200] width 31 height 31
click at [710, 195] on icon "button" at bounding box center [694, 200] width 31 height 31
click at [705, 206] on icon "button" at bounding box center [694, 200] width 31 height 31
click at [706, 196] on icon "button" at bounding box center [694, 201] width 23 height 23
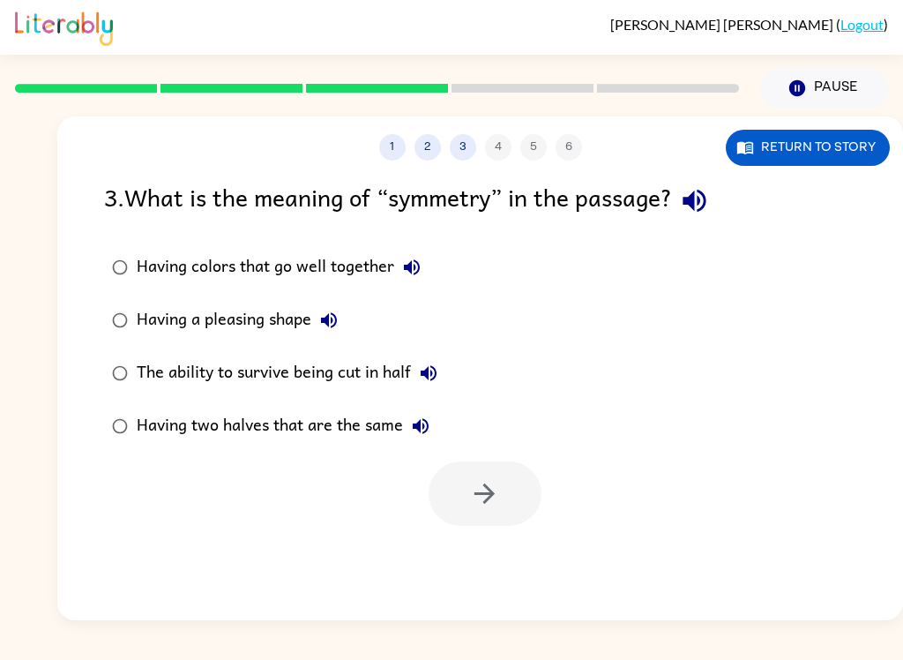
click at [710, 206] on icon "button" at bounding box center [694, 200] width 31 height 31
click at [706, 203] on icon "button" at bounding box center [694, 201] width 23 height 23
click at [709, 204] on icon "button" at bounding box center [694, 200] width 31 height 31
click at [709, 206] on icon "button" at bounding box center [694, 200] width 31 height 31
click at [706, 199] on icon "button" at bounding box center [694, 201] width 23 height 23
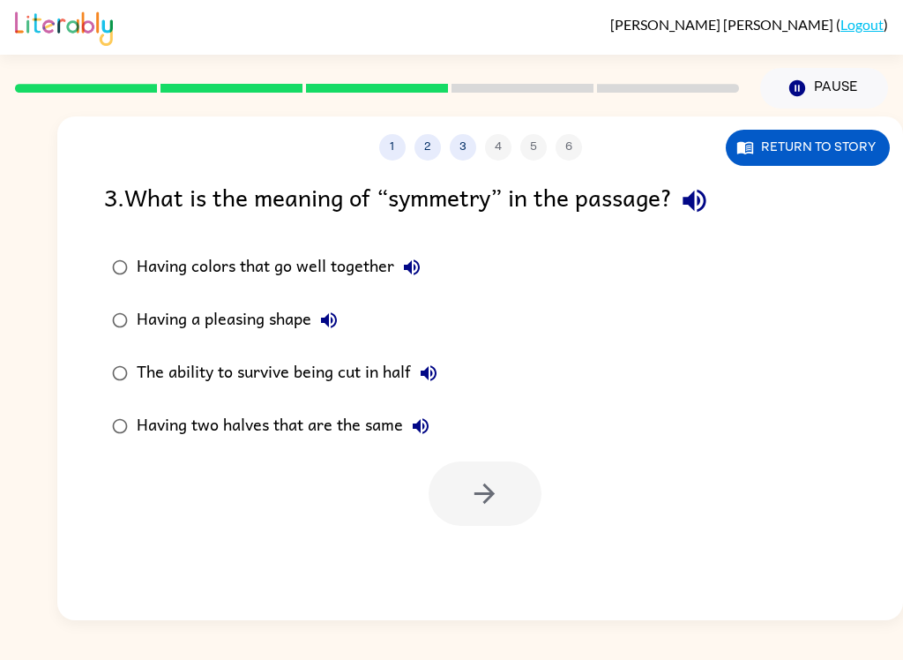
click at [705, 206] on icon "button" at bounding box center [694, 200] width 31 height 31
click at [706, 207] on icon "button" at bounding box center [694, 201] width 23 height 23
click at [710, 199] on icon "button" at bounding box center [694, 200] width 31 height 31
click at [408, 262] on icon "button" at bounding box center [411, 267] width 21 height 21
click at [805, 84] on icon "Pause" at bounding box center [797, 88] width 19 height 19
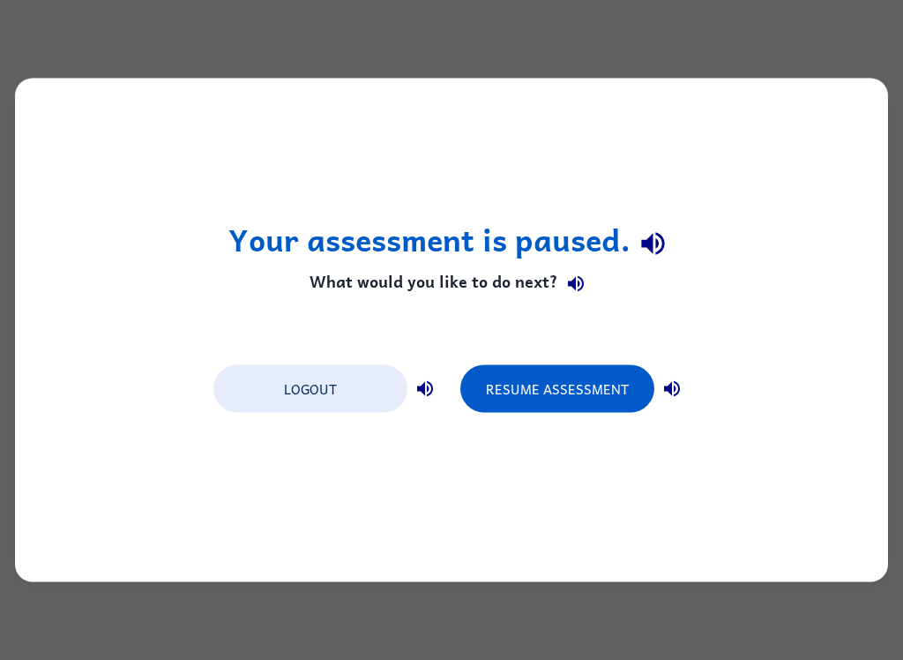
click at [608, 390] on button "Resume Assessment" at bounding box center [558, 389] width 194 height 48
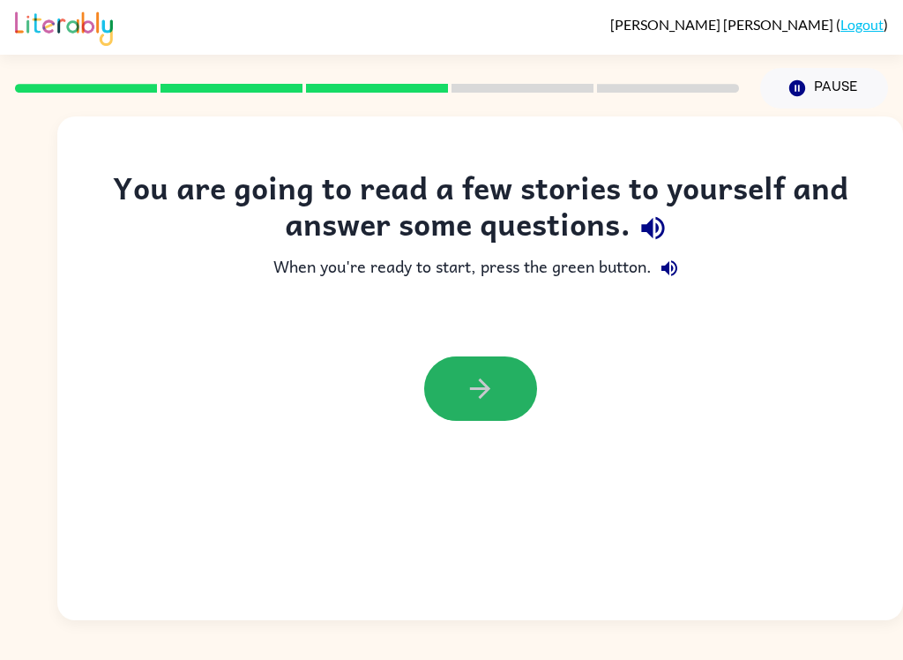
click at [480, 386] on icon "button" at bounding box center [480, 388] width 31 height 31
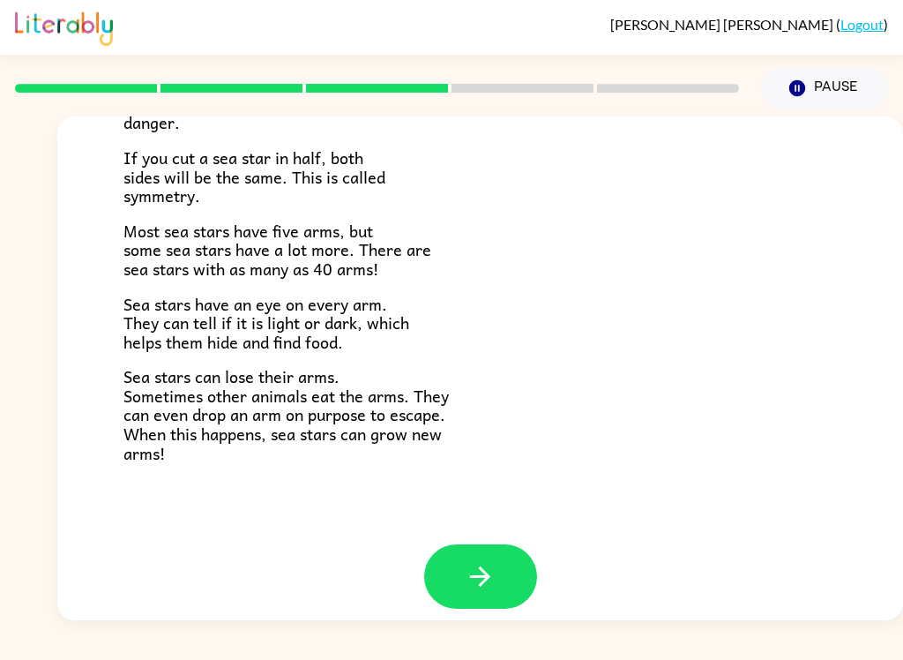
scroll to position [493, 0]
click at [486, 564] on icon "button" at bounding box center [480, 577] width 31 height 31
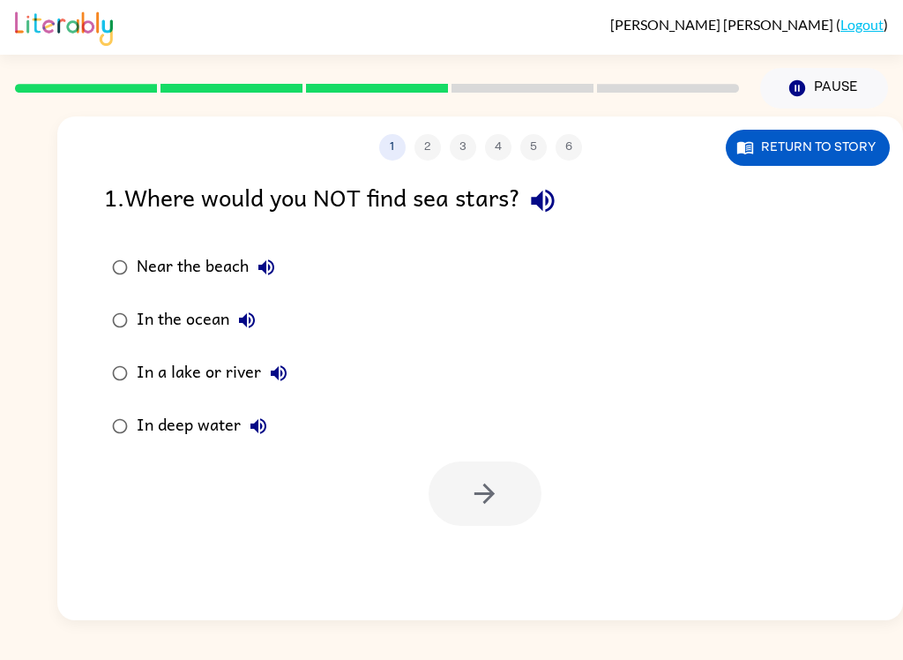
scroll to position [0, 0]
click at [558, 201] on icon "button" at bounding box center [543, 200] width 31 height 31
click at [153, 364] on div "In a lake or river" at bounding box center [217, 373] width 160 height 35
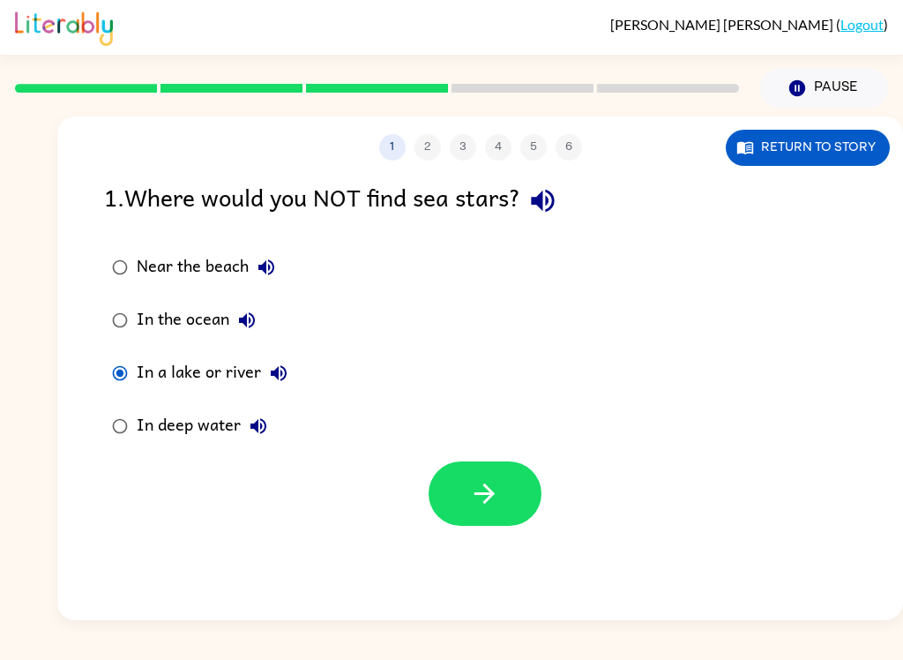
click at [460, 498] on button "button" at bounding box center [485, 493] width 113 height 64
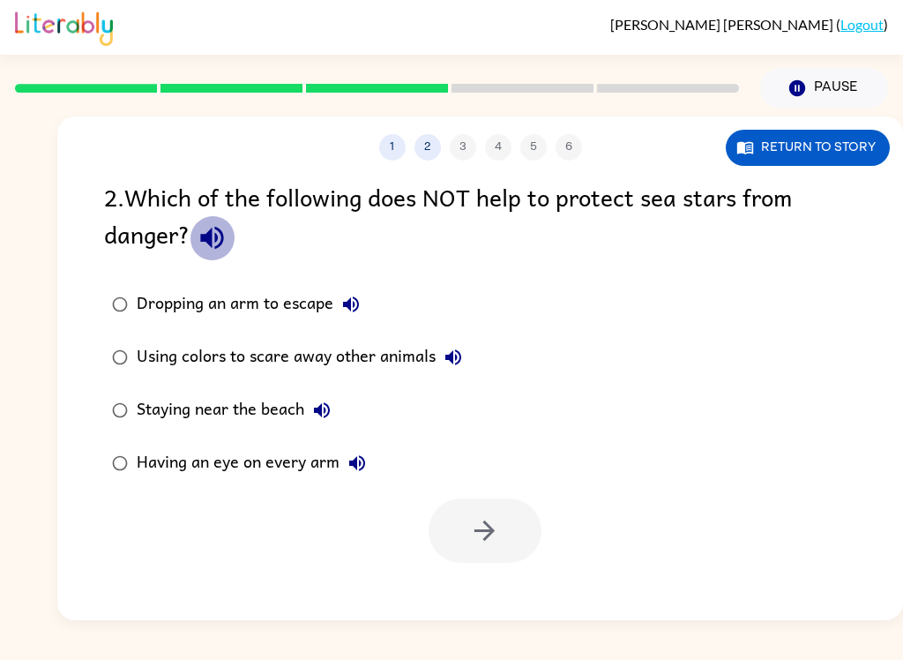
click at [211, 236] on icon "button" at bounding box center [211, 238] width 23 height 23
click at [355, 297] on icon "button" at bounding box center [351, 304] width 21 height 21
click at [452, 345] on button "Using colors to scare away other animals" at bounding box center [453, 357] width 35 height 35
click at [404, 361] on div "Using colors to scare away other animals" at bounding box center [304, 357] width 334 height 35
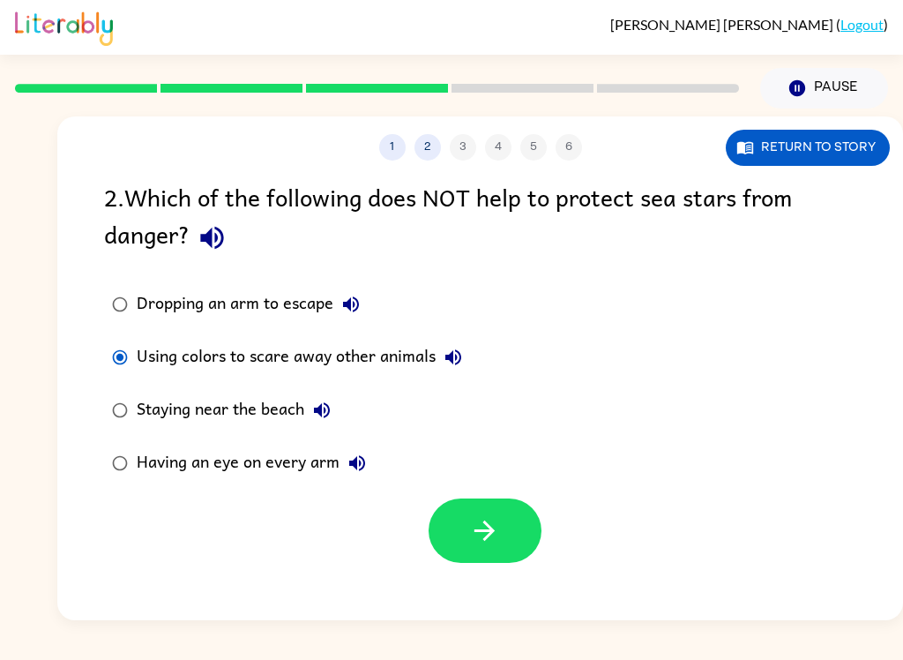
click at [477, 523] on icon "button" at bounding box center [484, 530] width 31 height 31
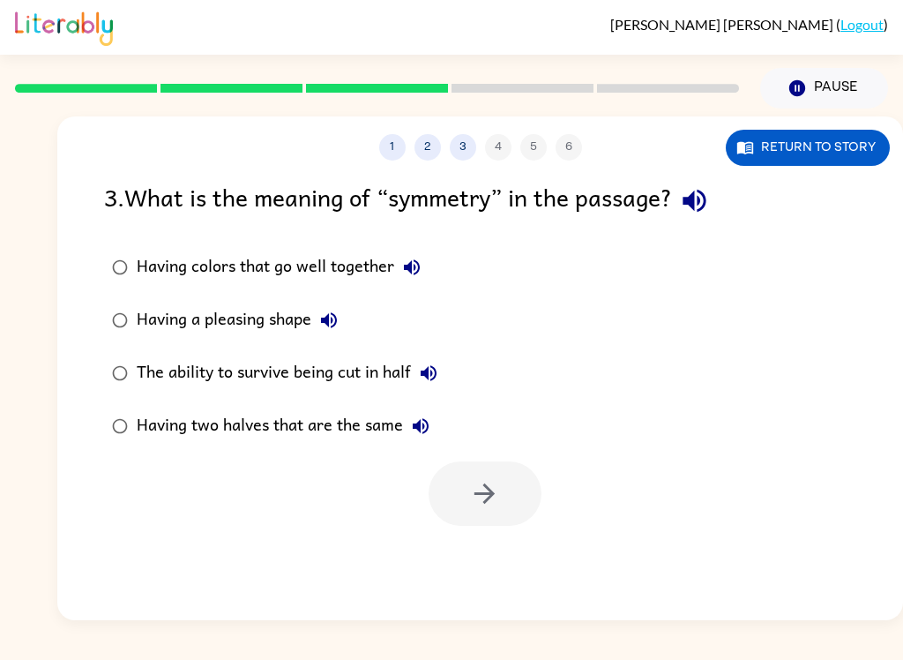
click at [699, 221] on button "button" at bounding box center [694, 200] width 45 height 45
click at [416, 269] on icon "button" at bounding box center [412, 267] width 16 height 16
click at [336, 324] on icon "button" at bounding box center [329, 320] width 21 height 21
click at [429, 365] on icon "button" at bounding box center [428, 373] width 21 height 21
click at [429, 428] on icon "button" at bounding box center [421, 426] width 16 height 16
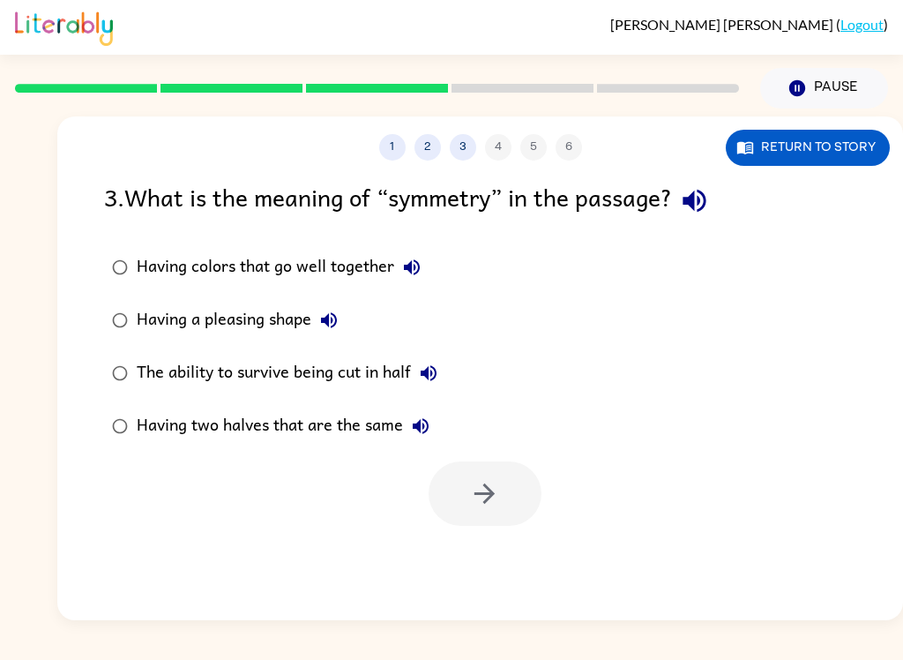
click at [333, 378] on div "The ability to survive being cut in half" at bounding box center [292, 373] width 310 height 35
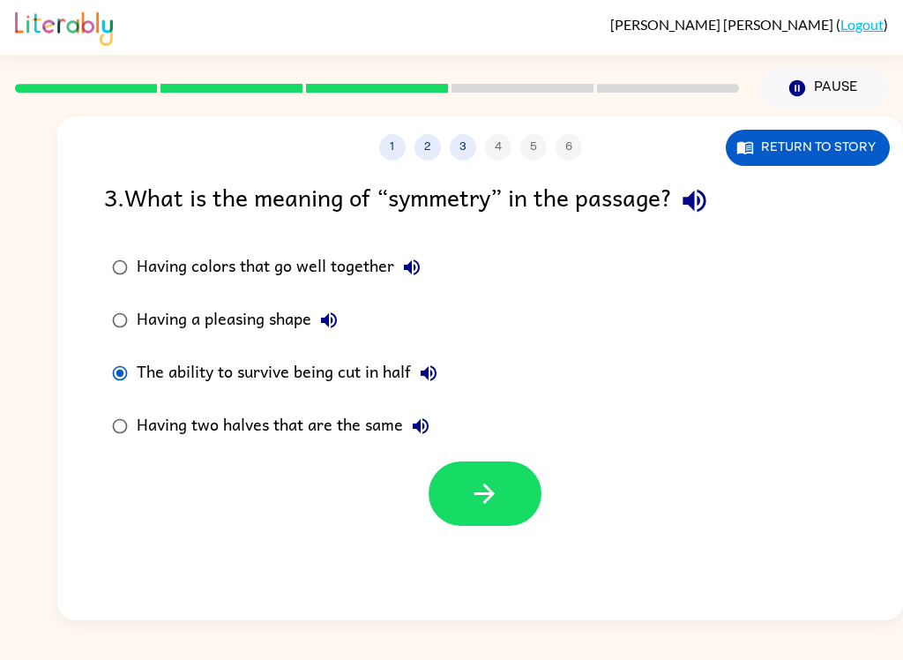
click at [471, 483] on icon "button" at bounding box center [484, 493] width 31 height 31
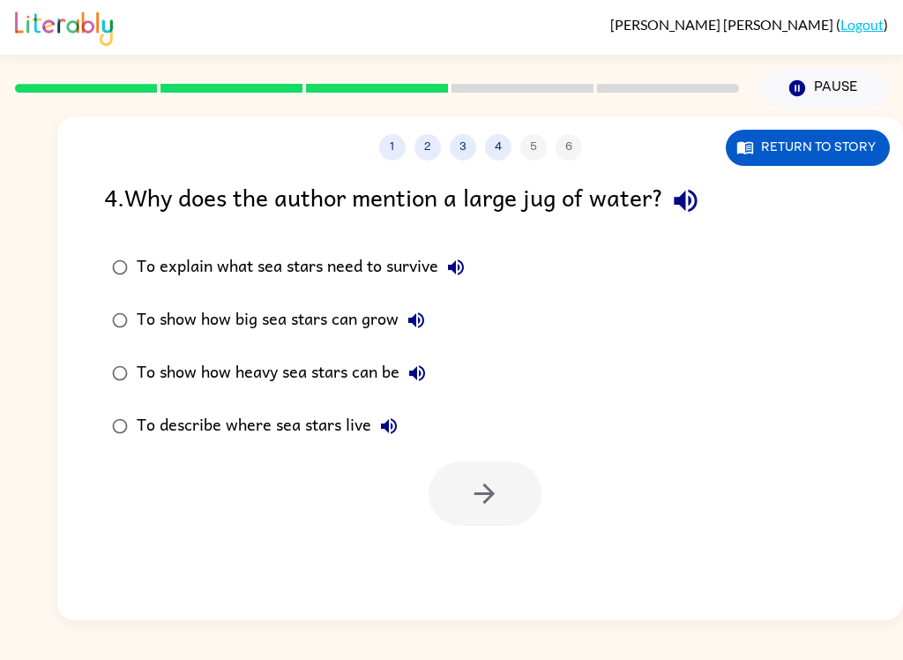
click at [693, 197] on icon "button" at bounding box center [686, 200] width 31 height 31
click at [449, 266] on icon "button" at bounding box center [456, 267] width 21 height 21
click at [429, 304] on div "To show how big sea stars can grow" at bounding box center [285, 320] width 297 height 35
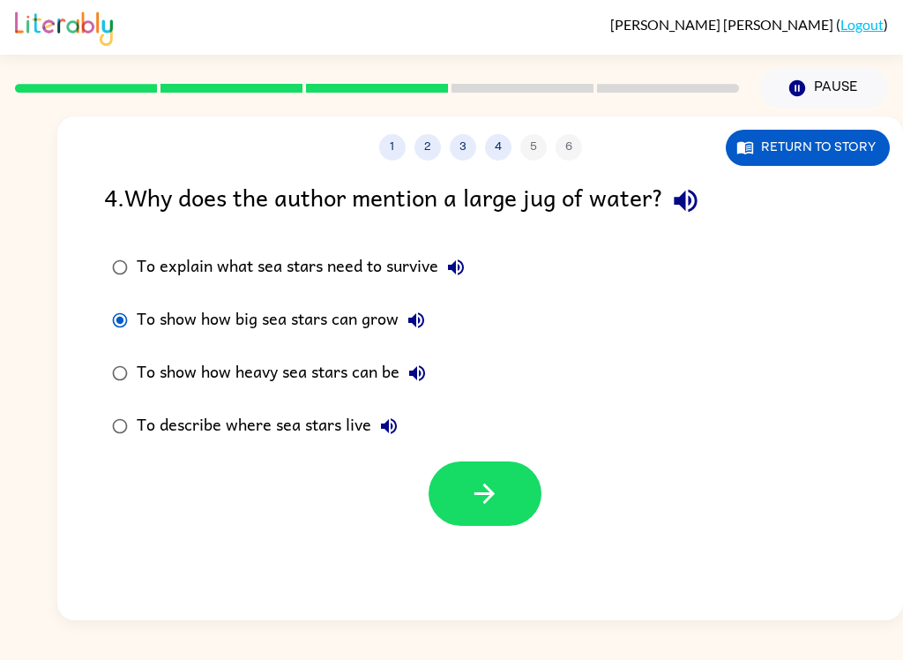
click at [416, 314] on icon "button" at bounding box center [416, 320] width 21 height 21
click at [423, 377] on icon "button" at bounding box center [417, 373] width 21 height 21
click at [393, 421] on icon "button" at bounding box center [389, 426] width 16 height 16
click at [293, 438] on div "To describe where sea stars live" at bounding box center [272, 425] width 270 height 35
click at [471, 489] on icon "button" at bounding box center [484, 493] width 31 height 31
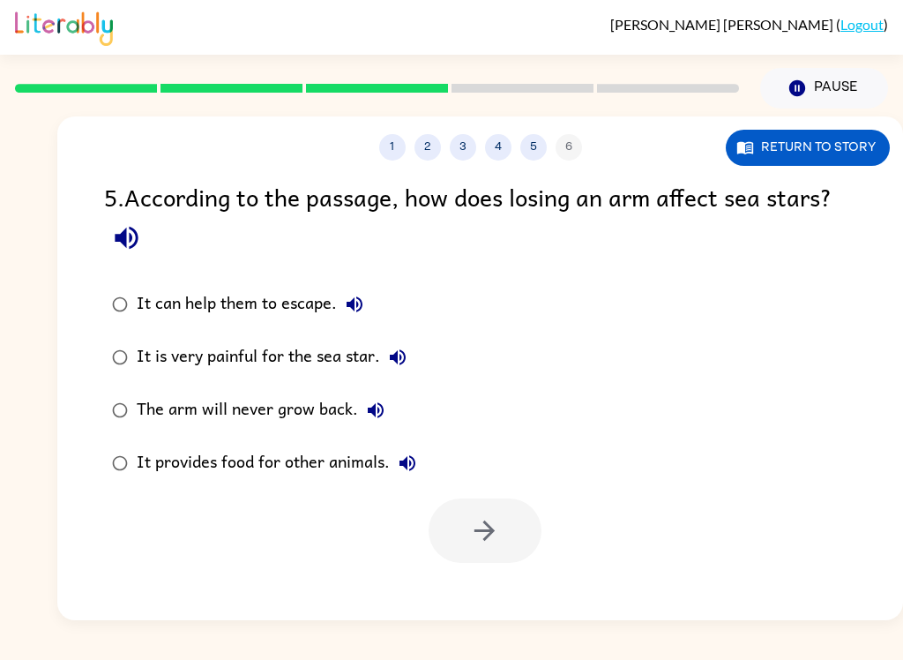
click at [124, 239] on icon "button" at bounding box center [126, 238] width 23 height 23
click at [358, 304] on icon "button" at bounding box center [354, 304] width 21 height 21
click at [393, 365] on icon "button" at bounding box center [397, 357] width 21 height 21
click at [366, 418] on icon "button" at bounding box center [375, 410] width 21 height 21
click at [404, 473] on icon "button" at bounding box center [407, 463] width 21 height 21
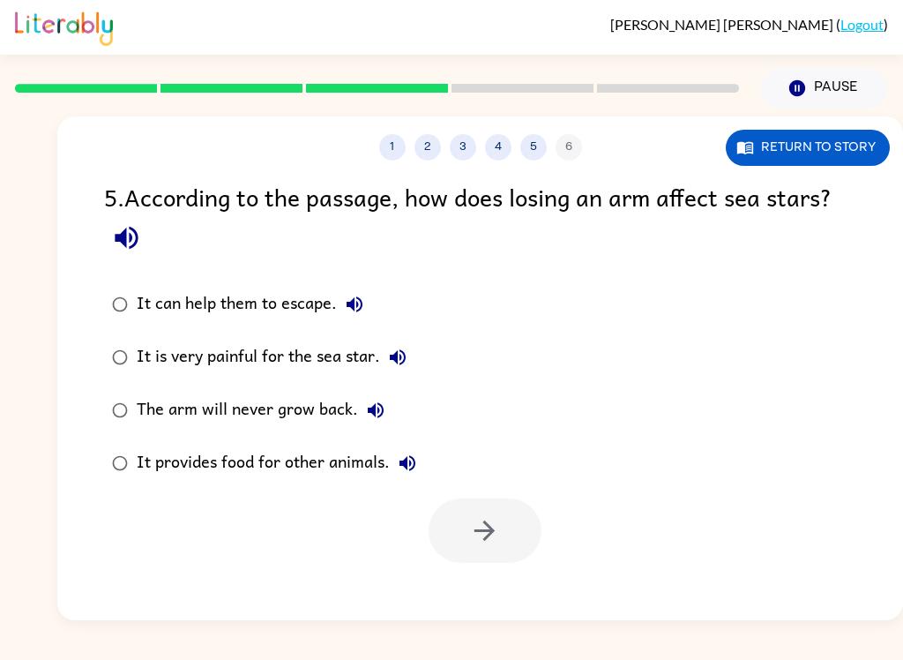
click at [160, 298] on div "It can help them to escape." at bounding box center [255, 304] width 236 height 35
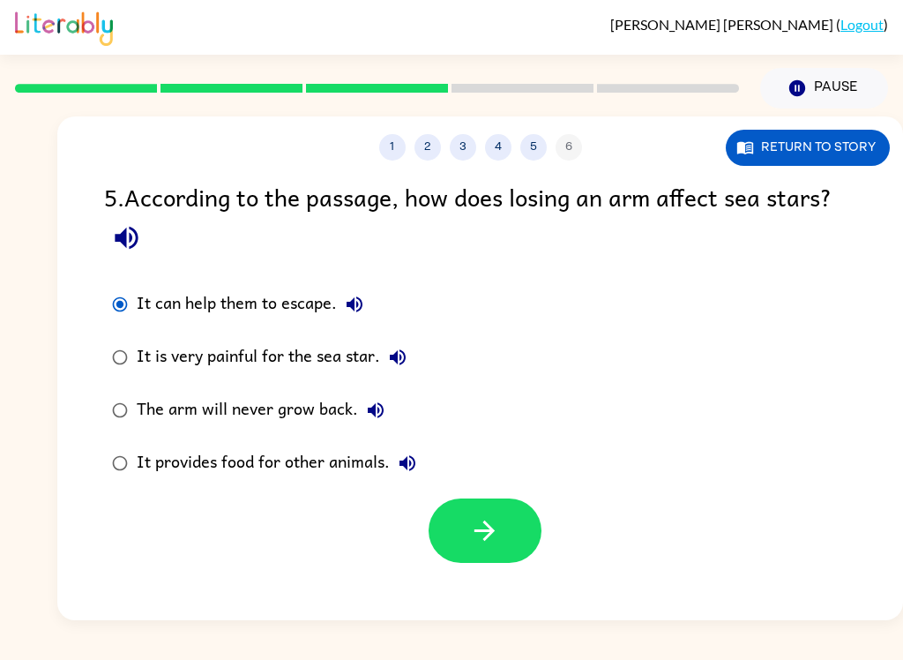
click at [502, 541] on button "button" at bounding box center [485, 530] width 113 height 64
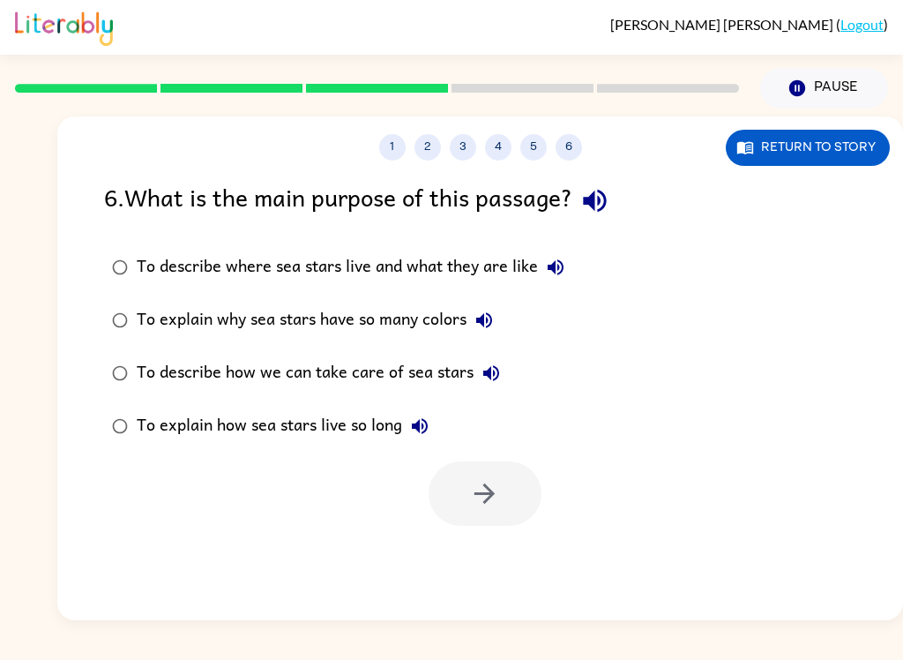
click at [602, 203] on icon "button" at bounding box center [595, 200] width 31 height 31
click at [570, 259] on button "To describe where sea stars live and what they are like" at bounding box center [555, 267] width 35 height 35
click at [485, 316] on icon "button" at bounding box center [484, 320] width 16 height 16
click at [486, 379] on icon "button" at bounding box center [491, 373] width 21 height 21
click at [422, 423] on icon "button" at bounding box center [419, 426] width 21 height 21
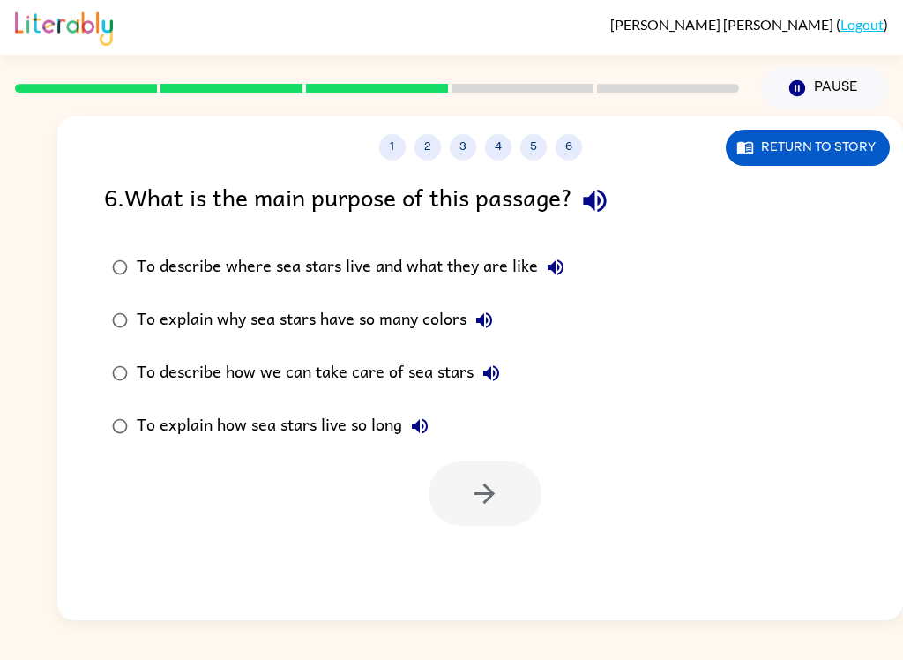
click at [390, 420] on div "To explain how sea stars live so long" at bounding box center [287, 425] width 301 height 35
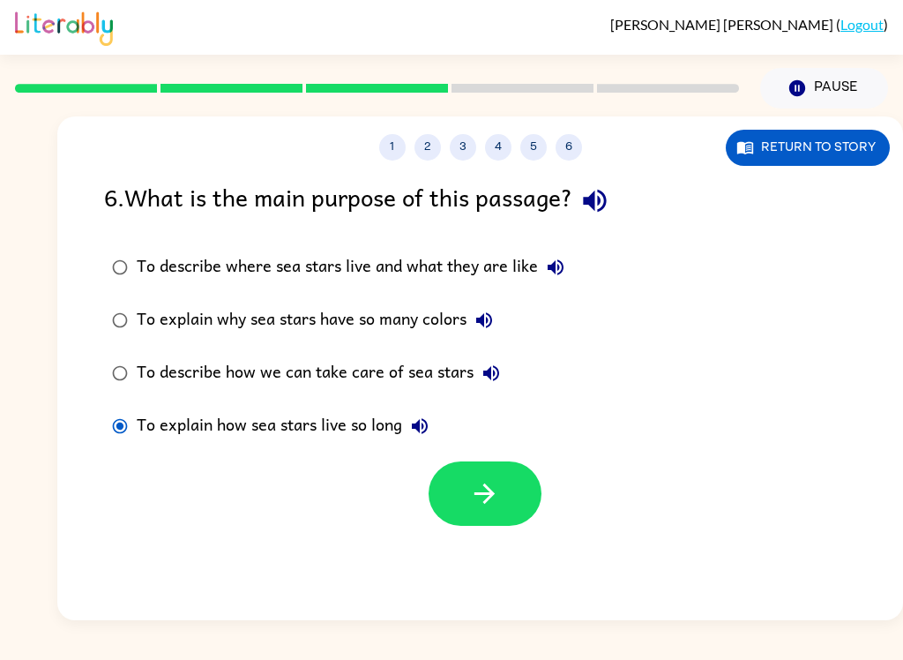
click at [477, 488] on icon "button" at bounding box center [484, 493] width 31 height 31
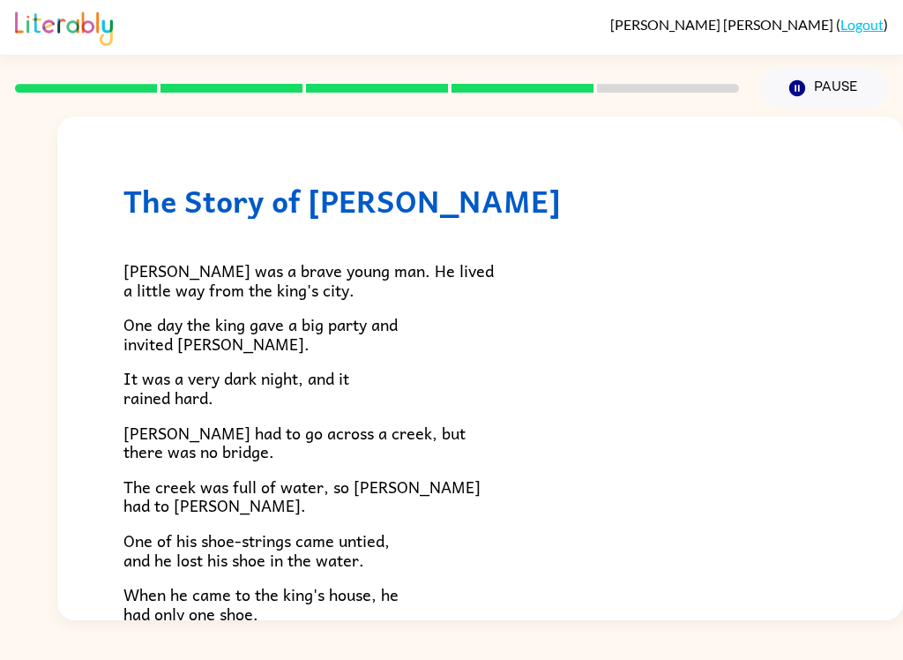
click at [814, 91] on button "Pause Pause" at bounding box center [825, 88] width 128 height 41
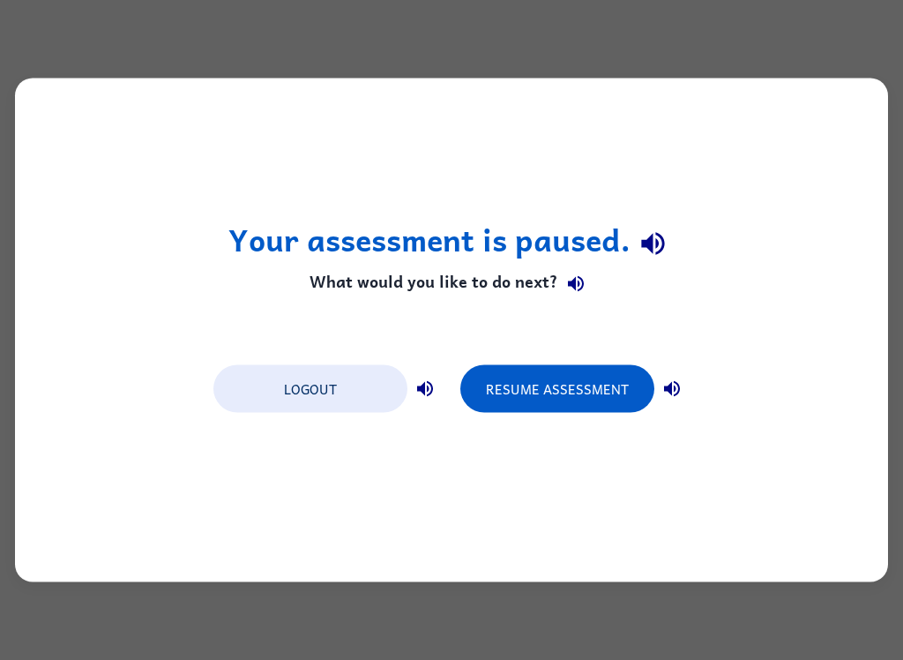
click at [333, 390] on button "Logout" at bounding box center [311, 389] width 194 height 48
